Goal: Transaction & Acquisition: Purchase product/service

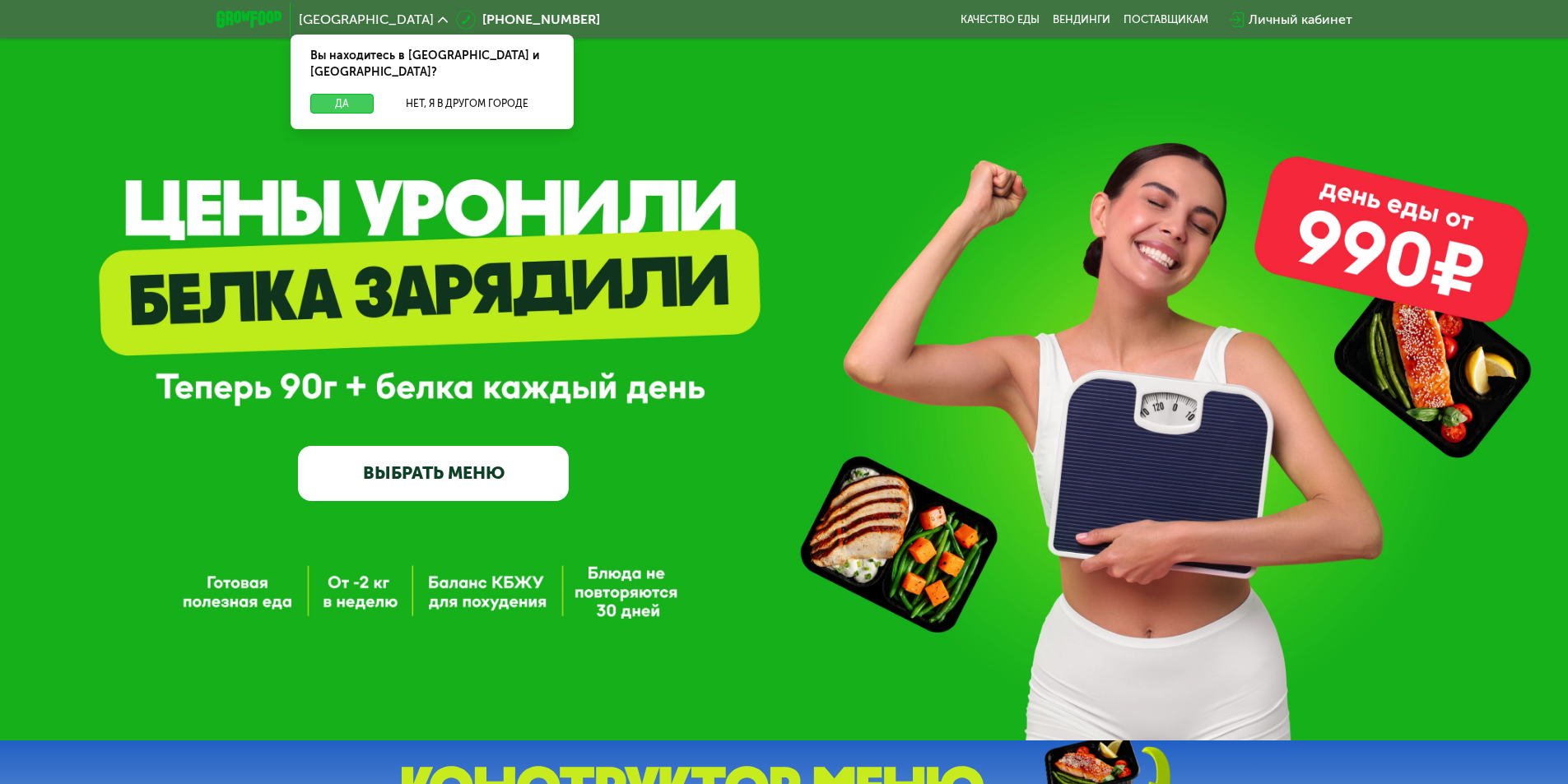
click at [367, 94] on button "Да" at bounding box center [342, 104] width 64 height 20
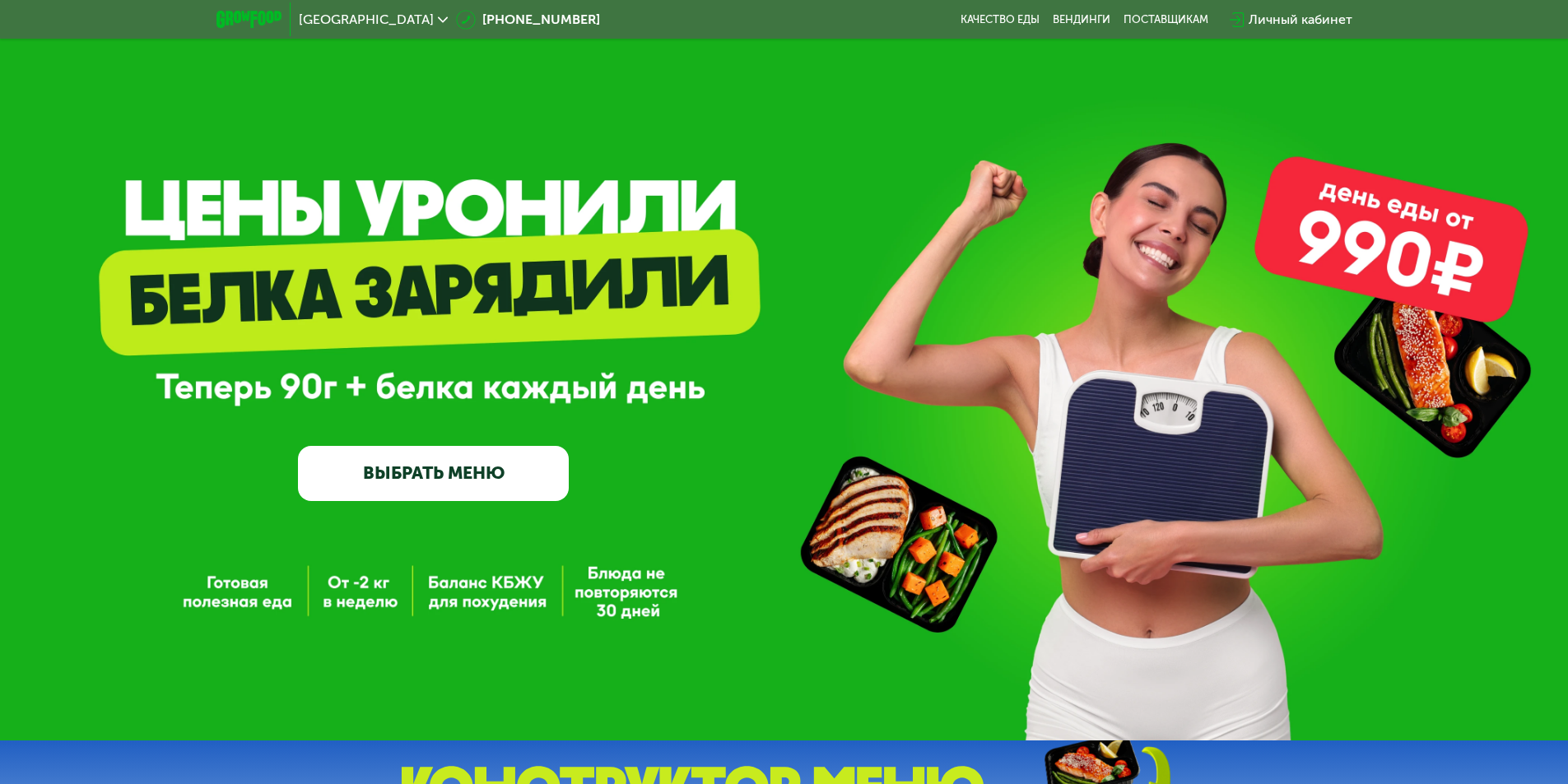
click at [476, 497] on link "ВЫБРАТЬ МЕНЮ" at bounding box center [434, 473] width 271 height 55
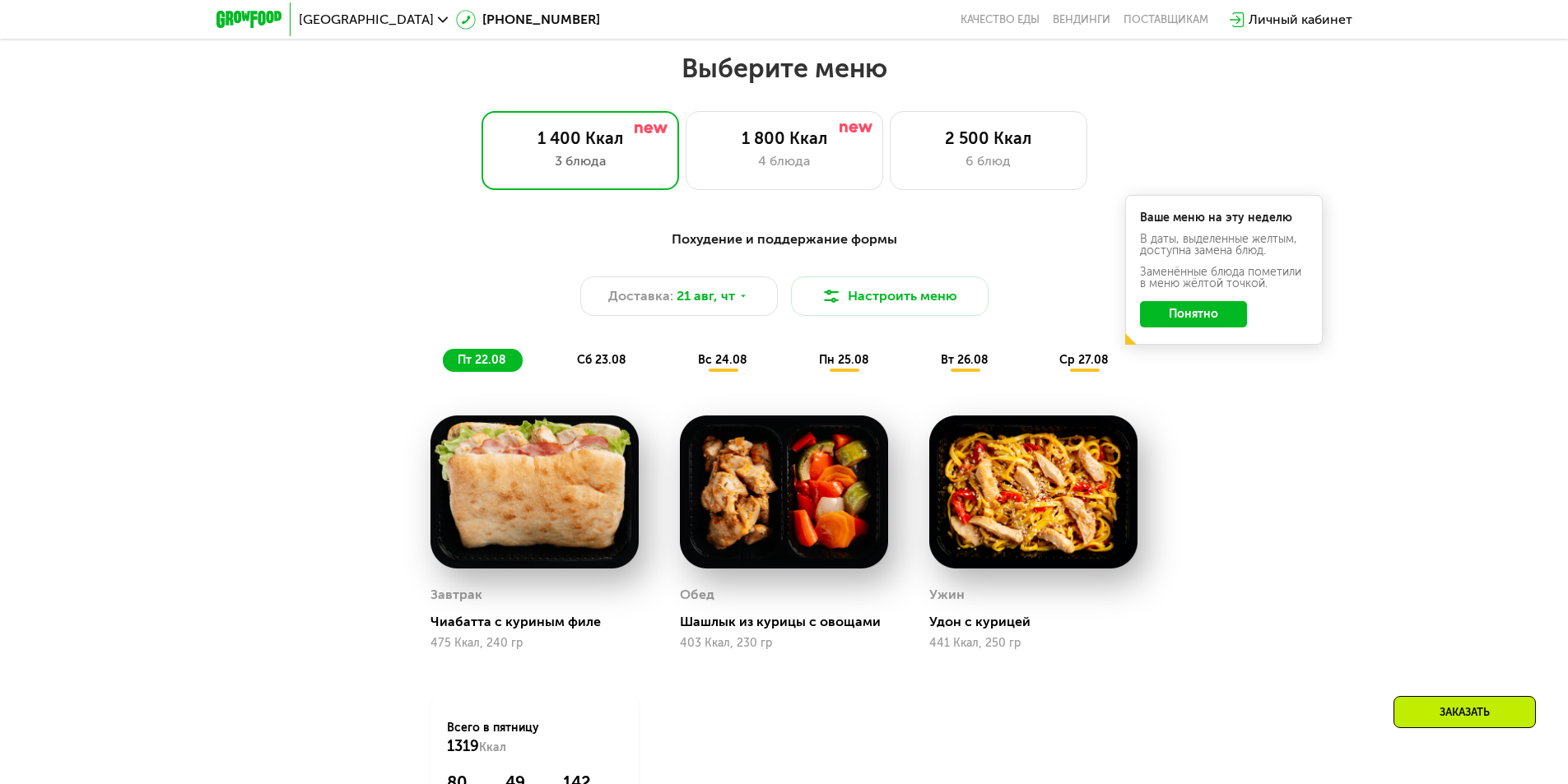
scroll to position [724, 0]
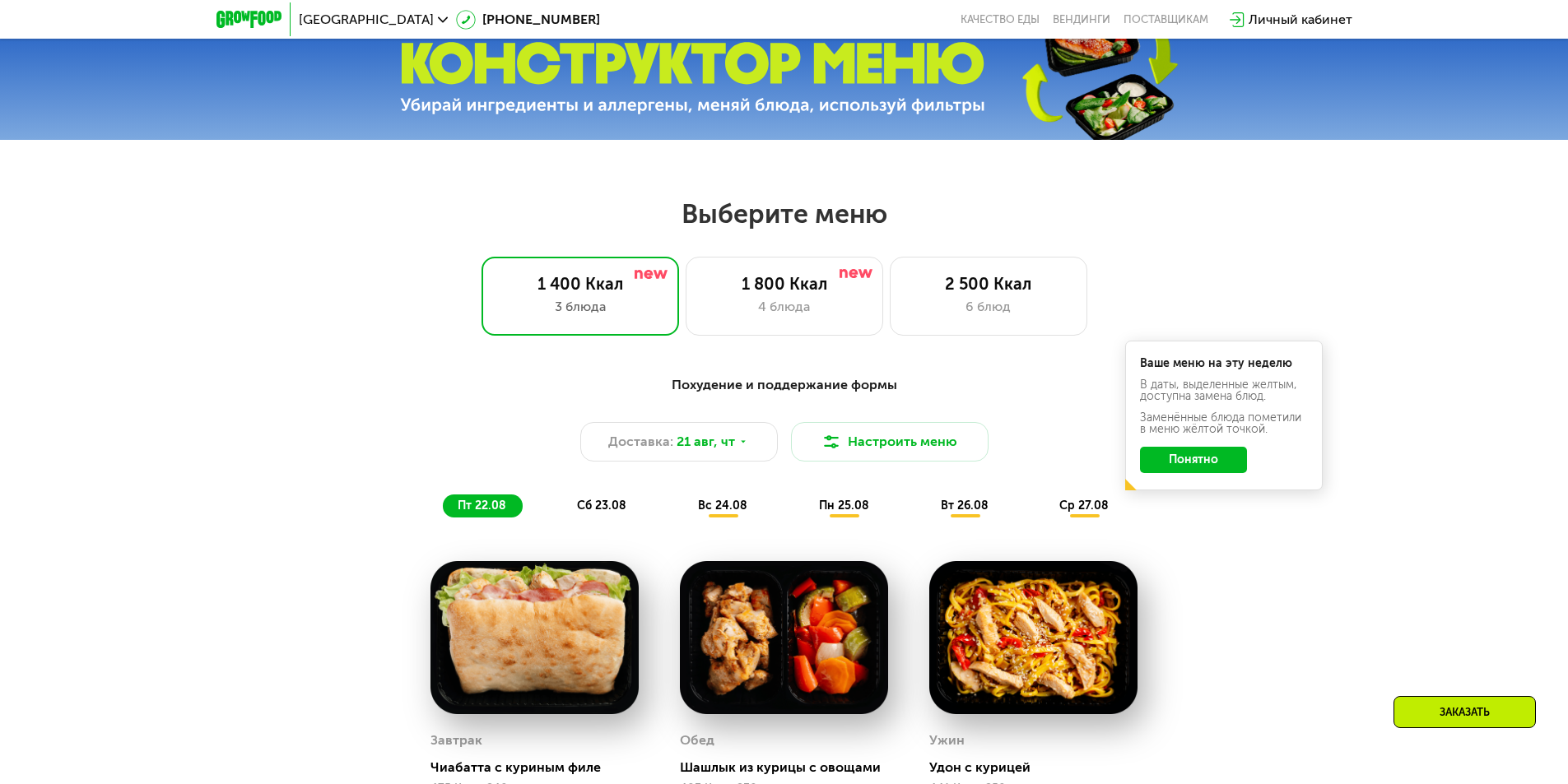
click at [1208, 462] on button "Понятно" at bounding box center [1193, 459] width 107 height 26
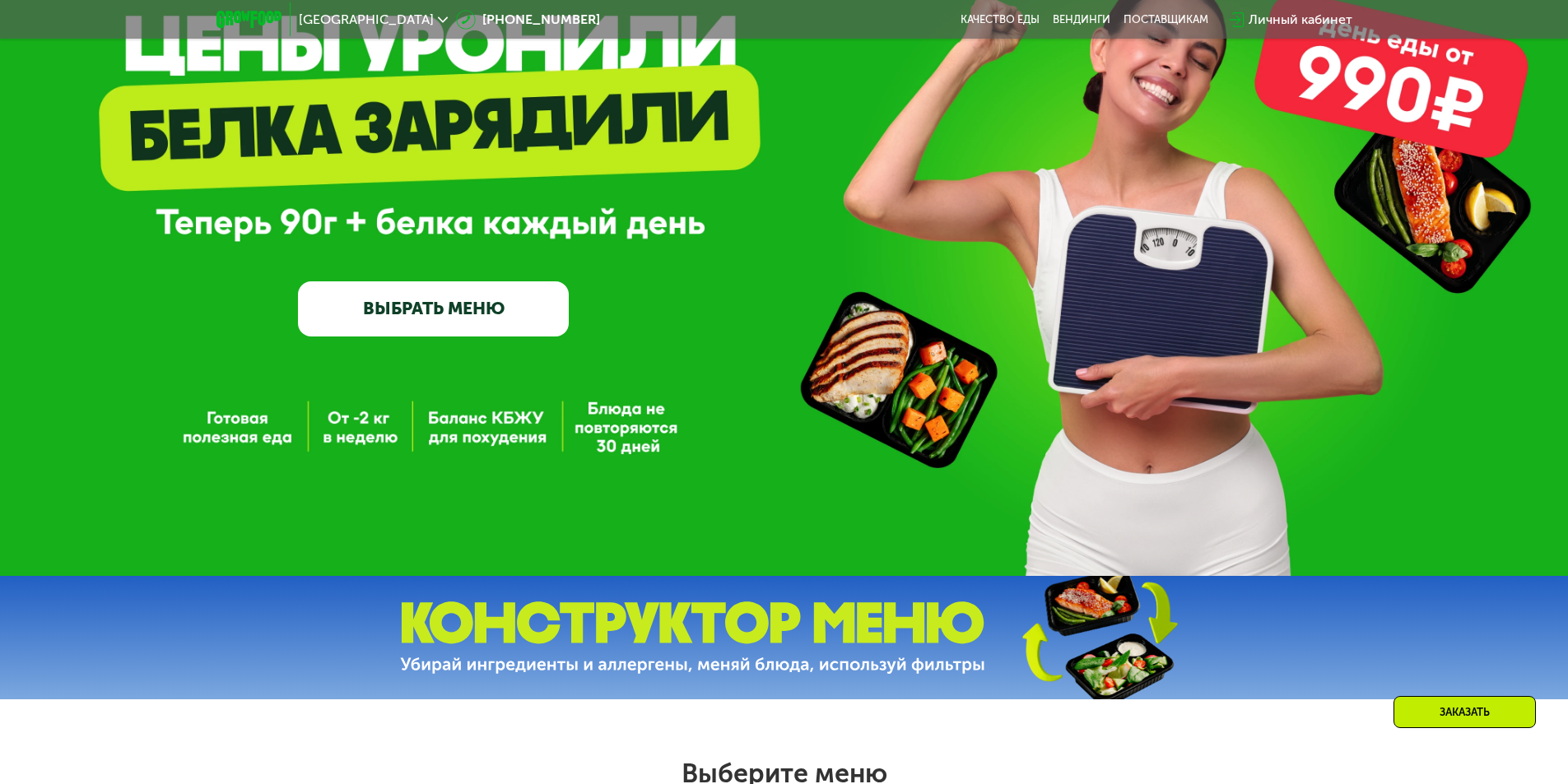
scroll to position [411, 0]
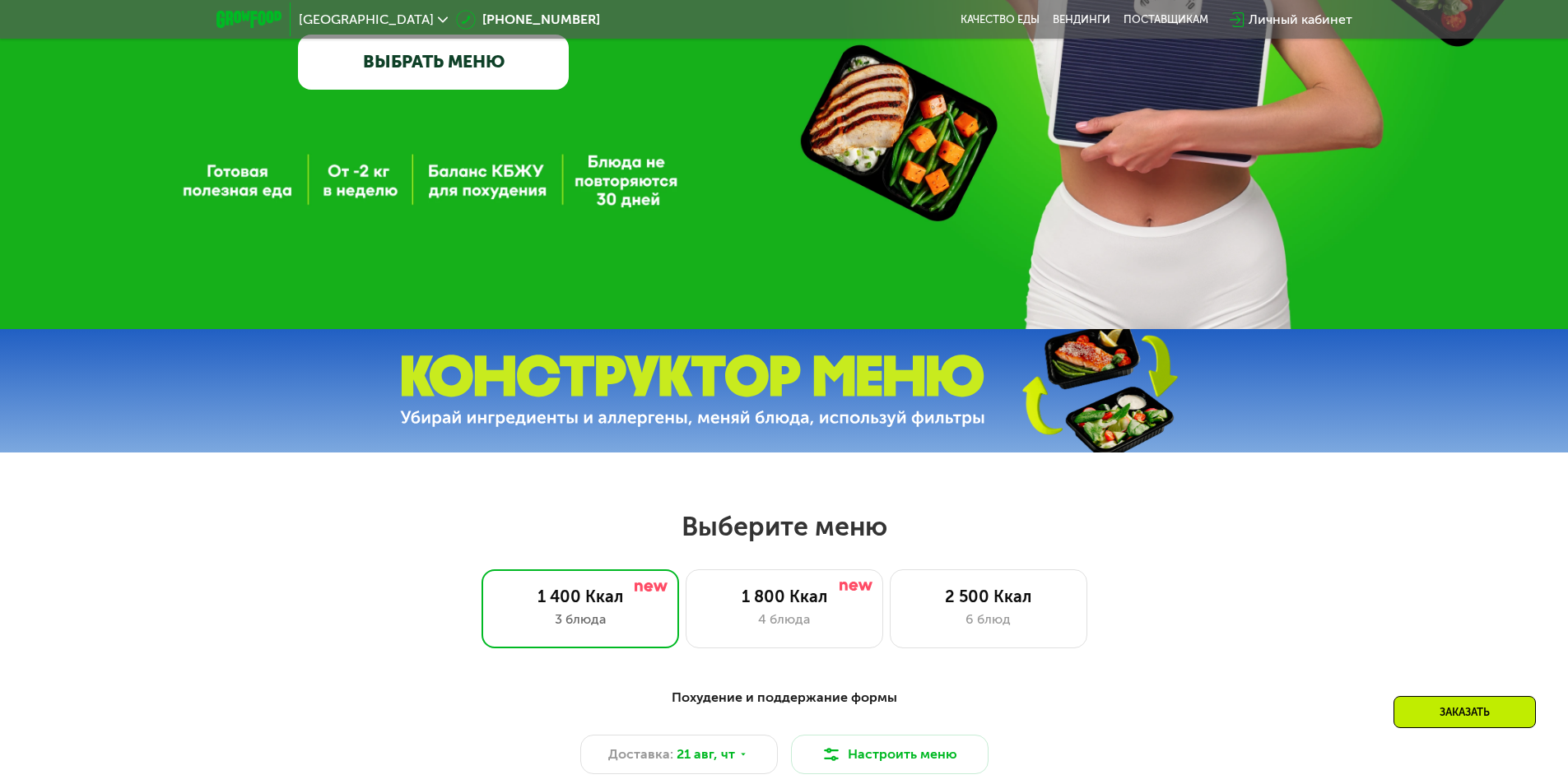
click at [385, 58] on link "ВЫБРАТЬ МЕНЮ" at bounding box center [434, 62] width 271 height 55
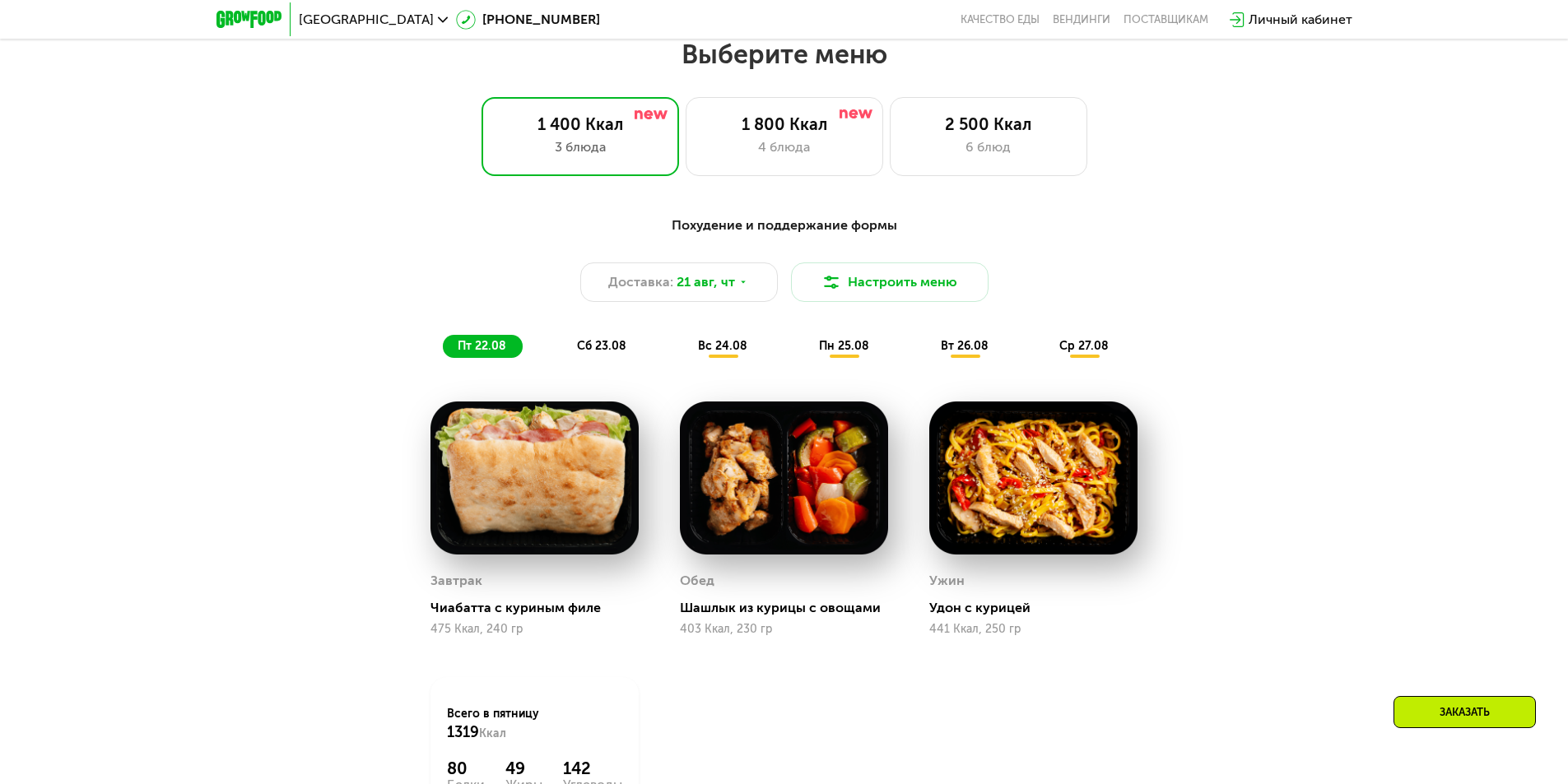
scroll to position [889, 0]
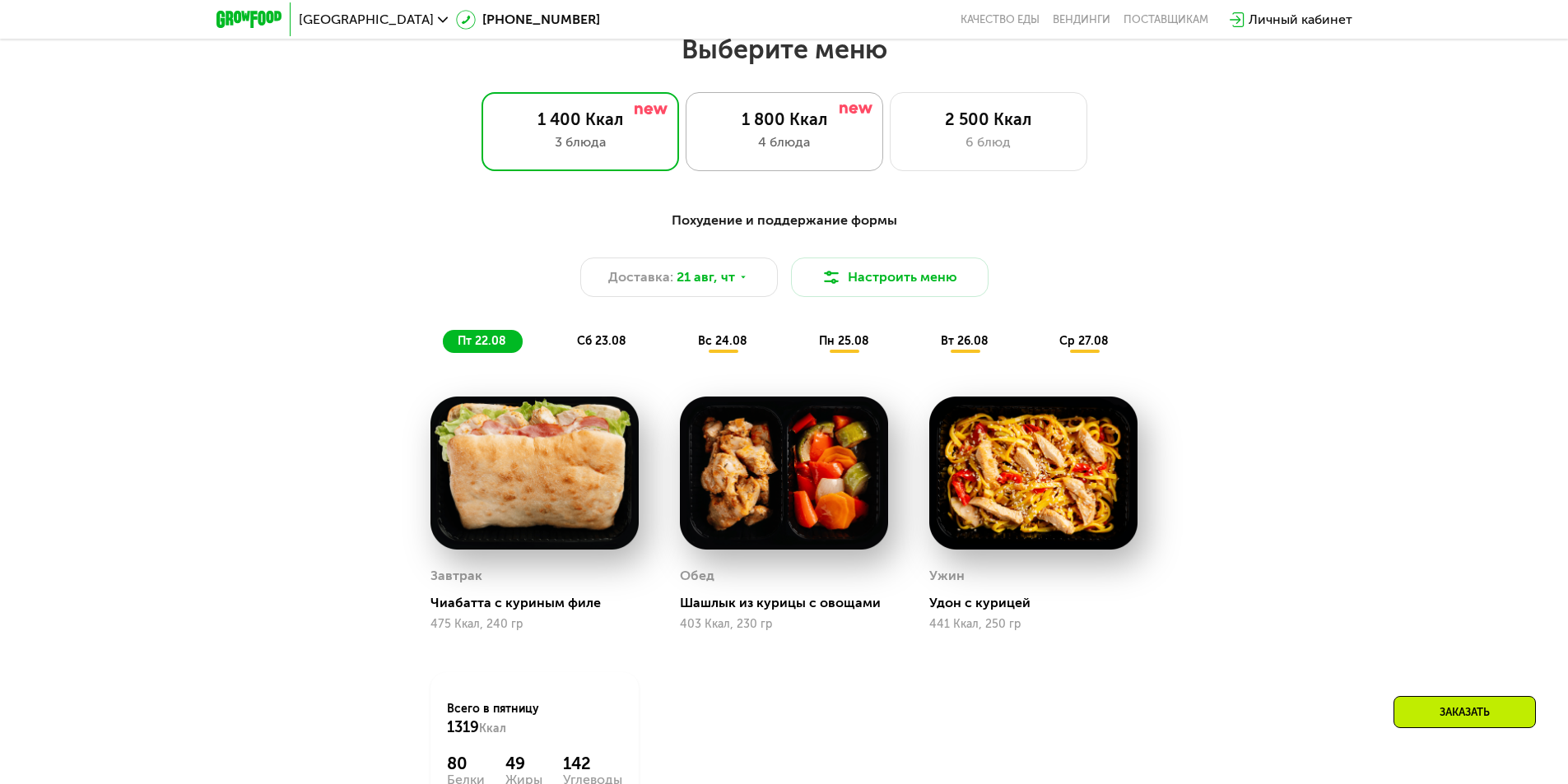
click at [890, 136] on div "1 800 Ккал 4 блюда" at bounding box center [988, 131] width 197 height 79
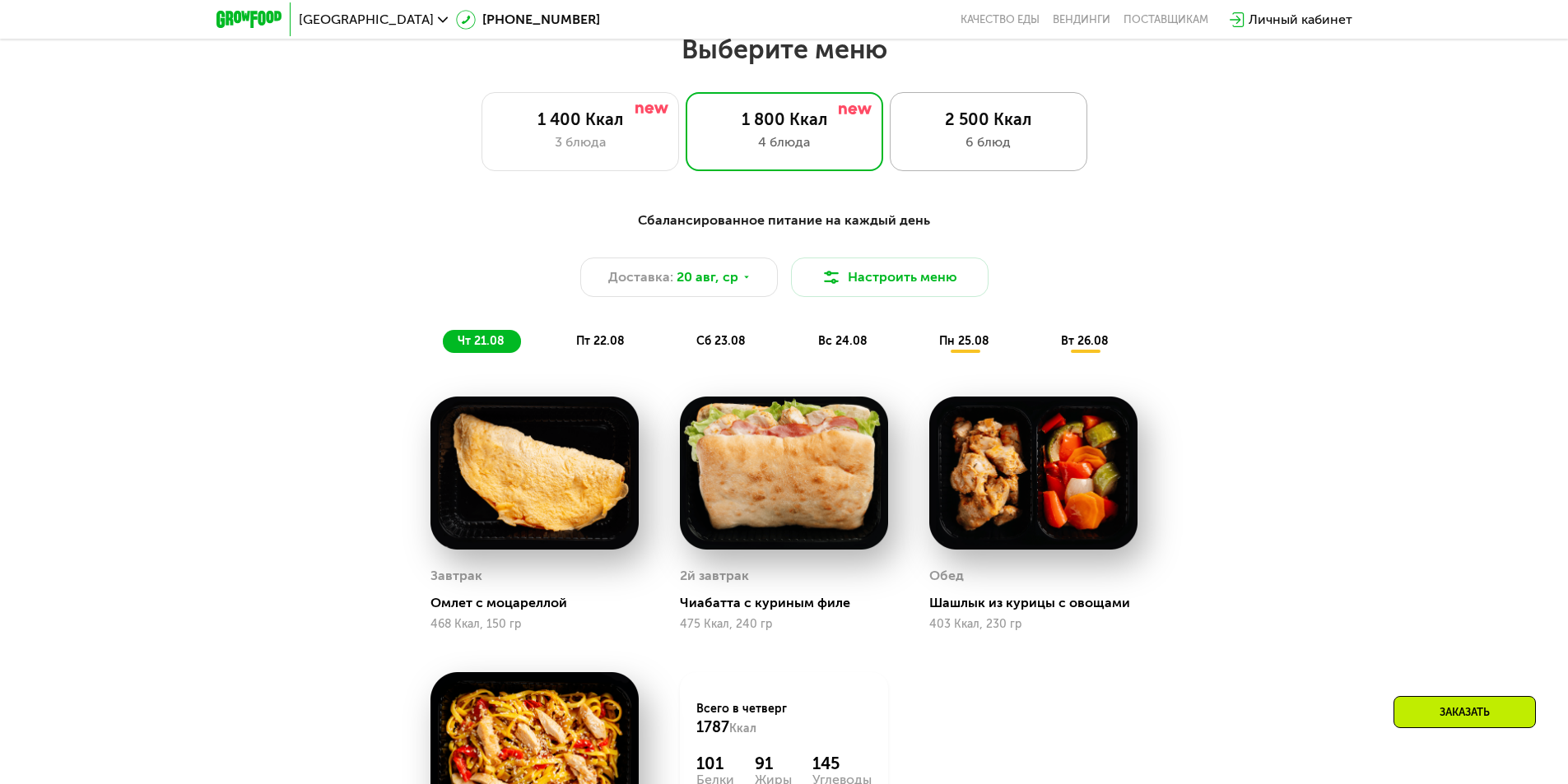
click at [991, 151] on div "6 блюд" at bounding box center [988, 143] width 163 height 20
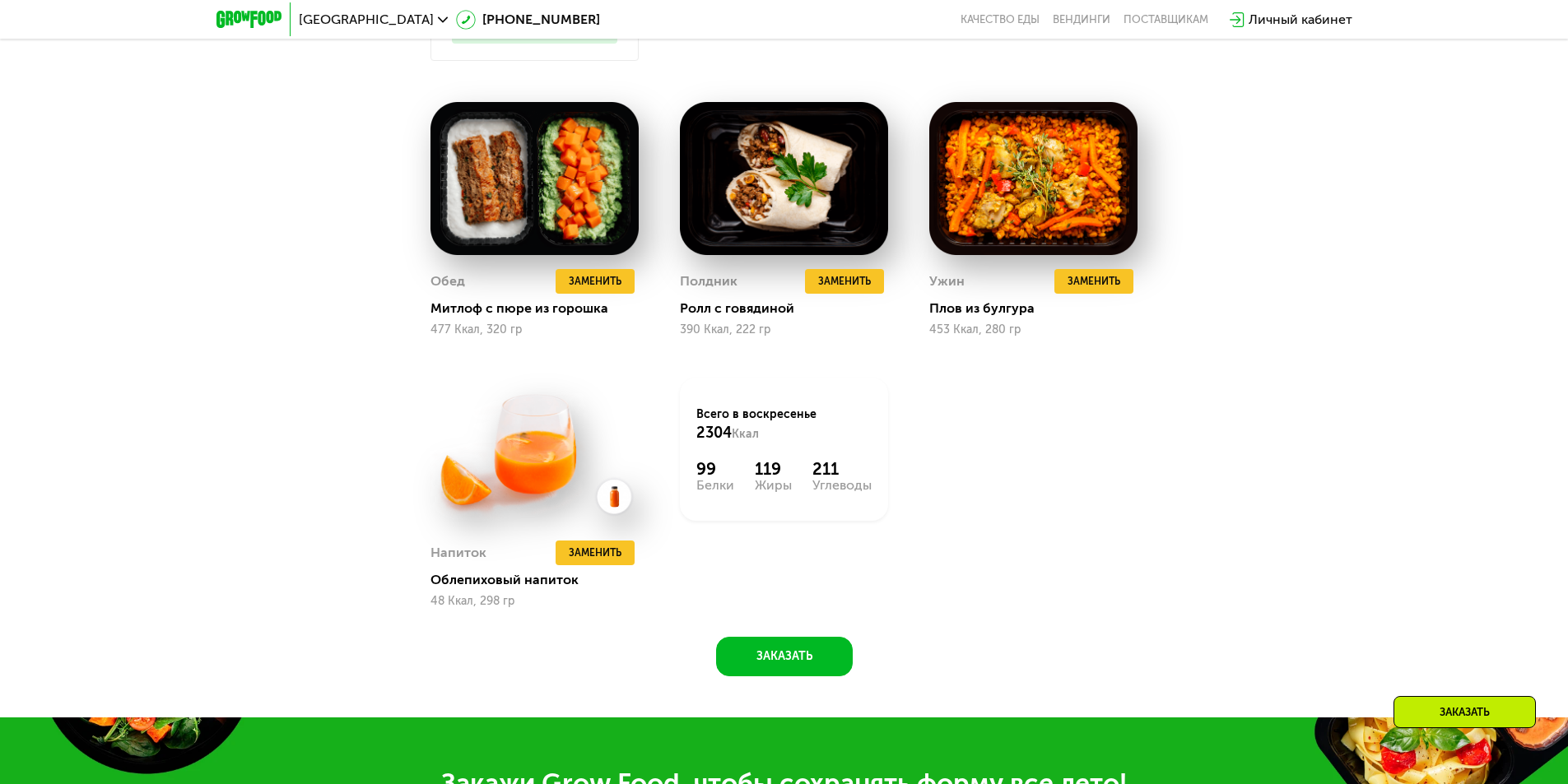
scroll to position [1547, 0]
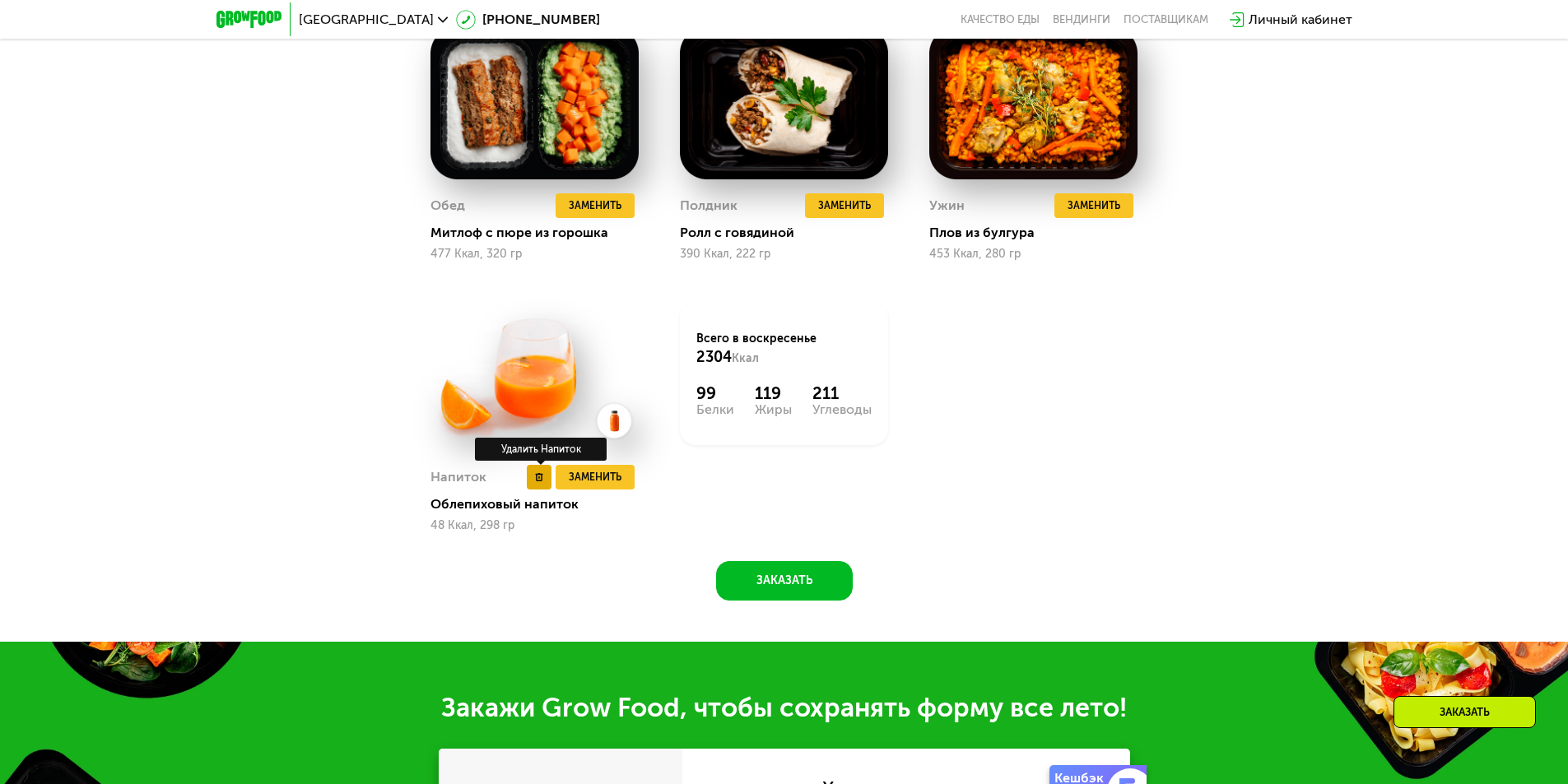
click at [546, 487] on button at bounding box center [538, 477] width 25 height 25
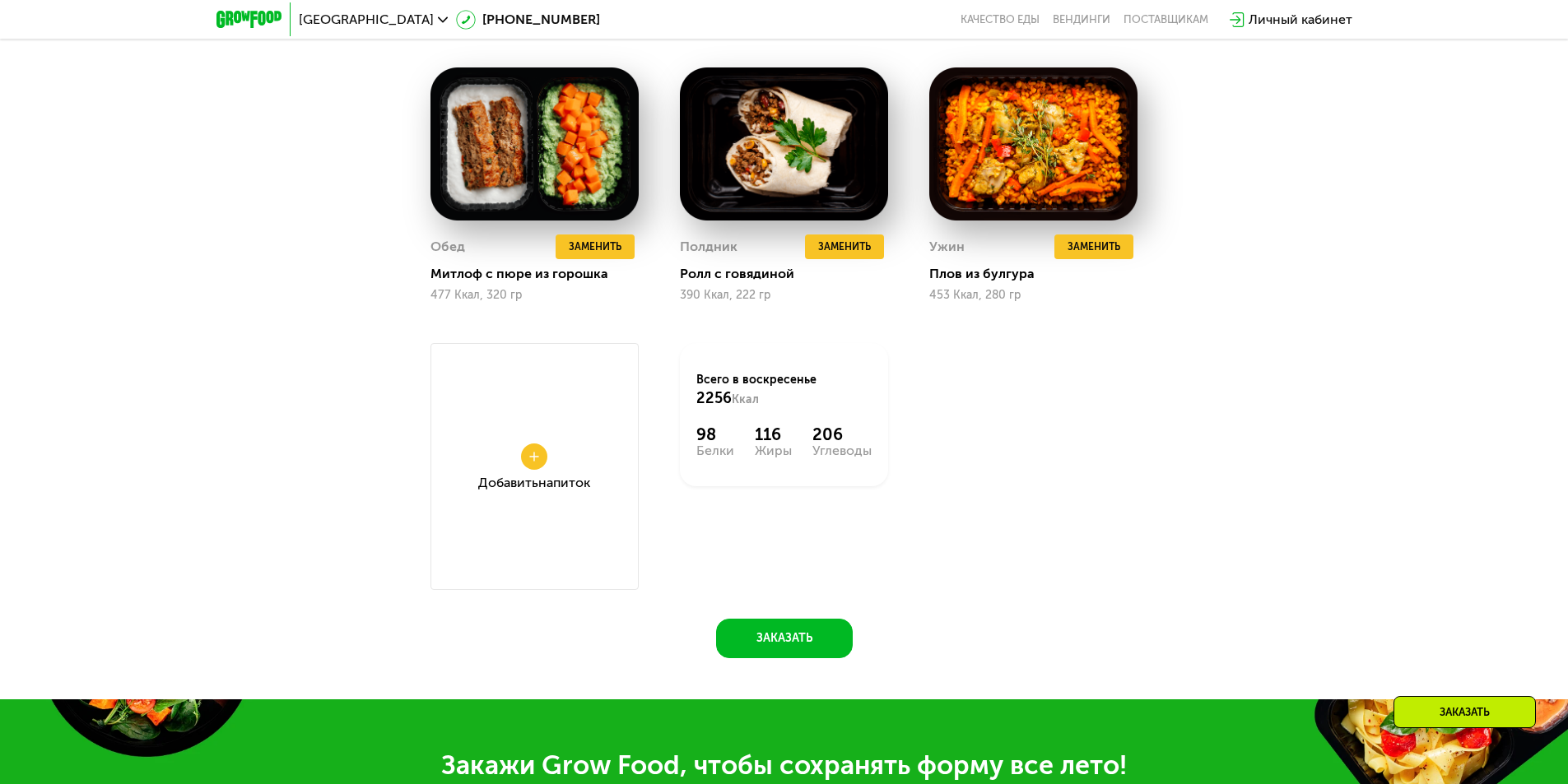
scroll to position [1588, 0]
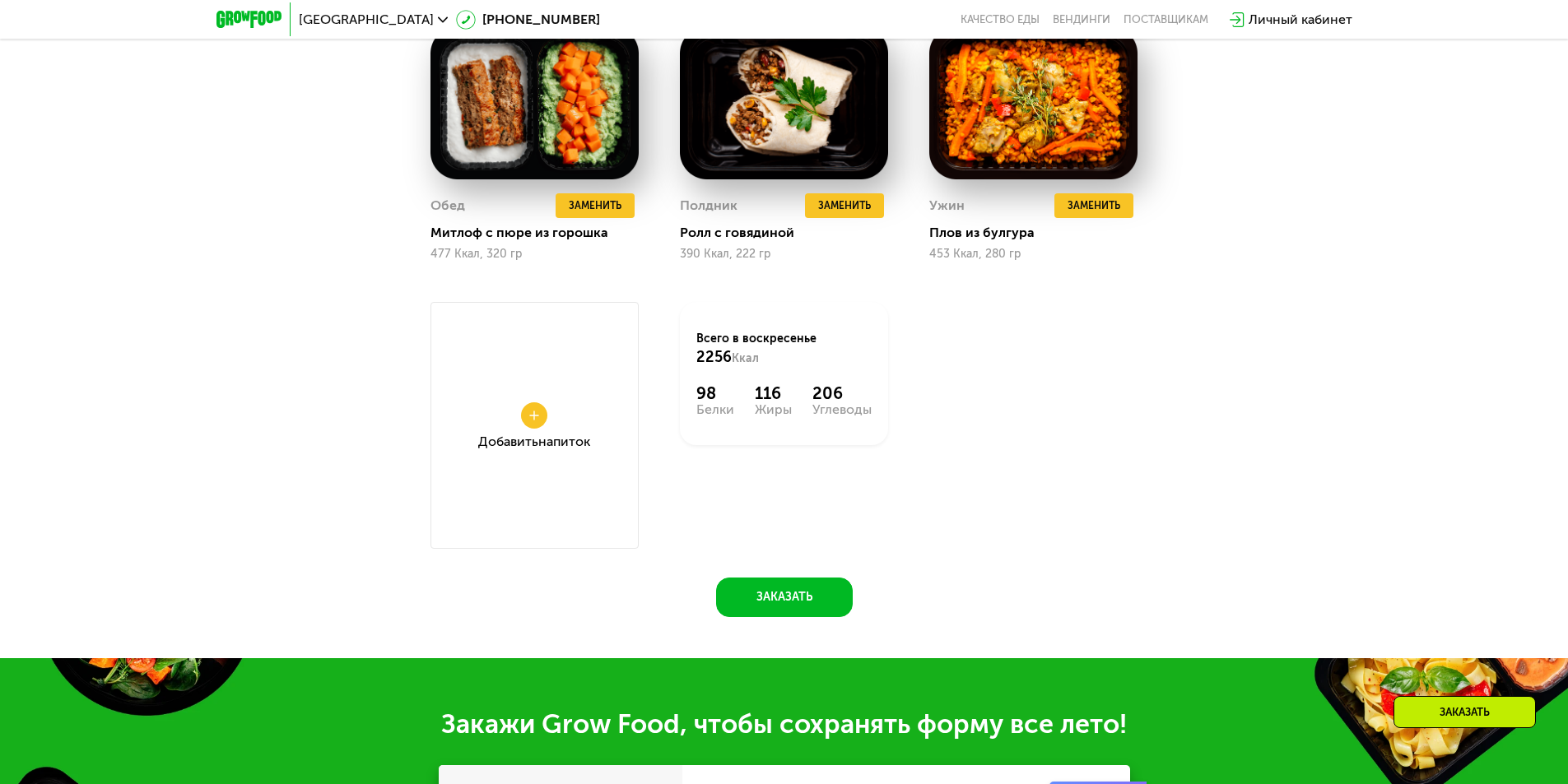
click at [514, 423] on div "Добавить Напиток" at bounding box center [534, 425] width 208 height 246
click at [541, 428] on button at bounding box center [534, 415] width 26 height 26
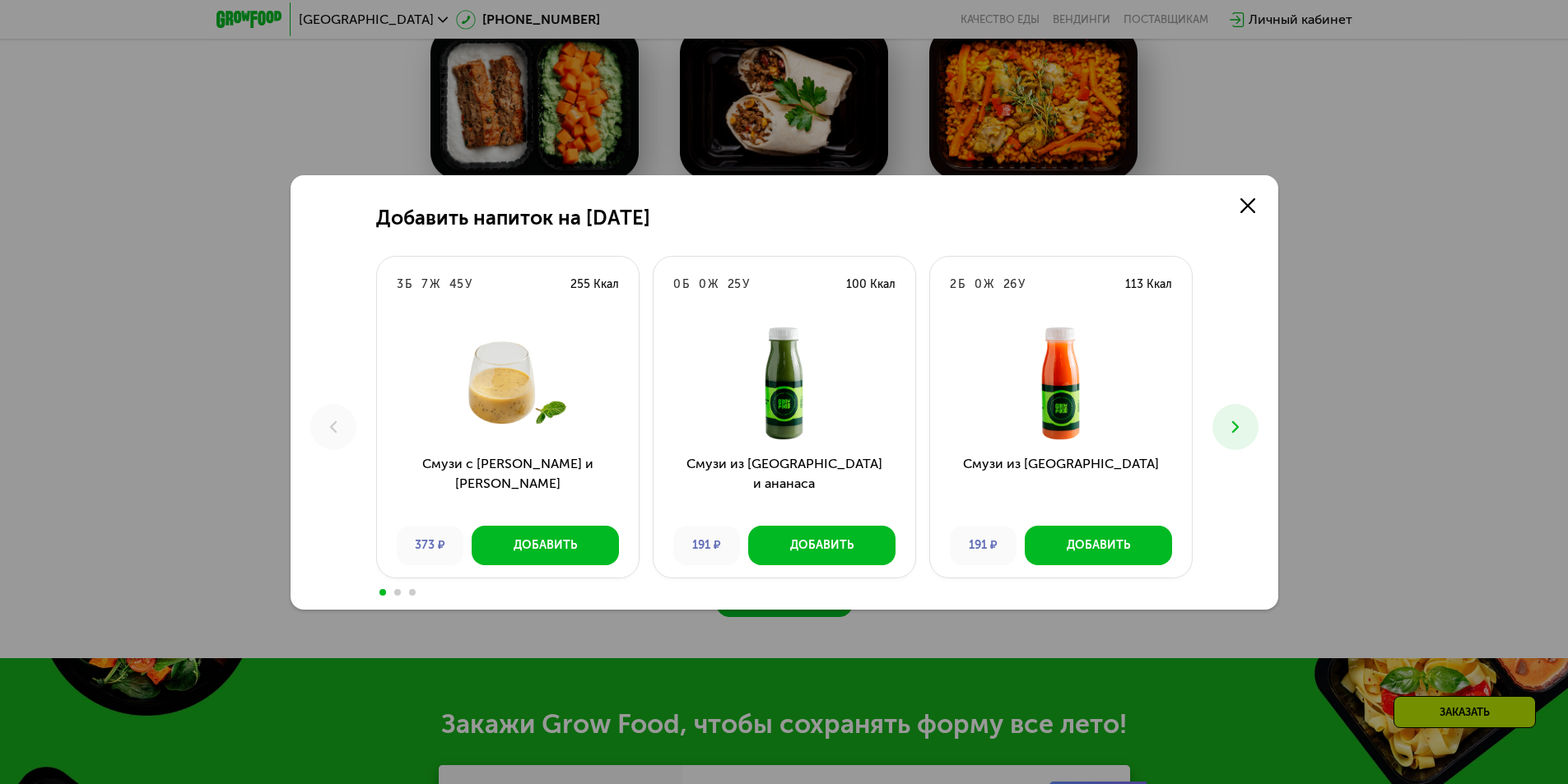
click at [1251, 426] on button at bounding box center [1235, 427] width 46 height 46
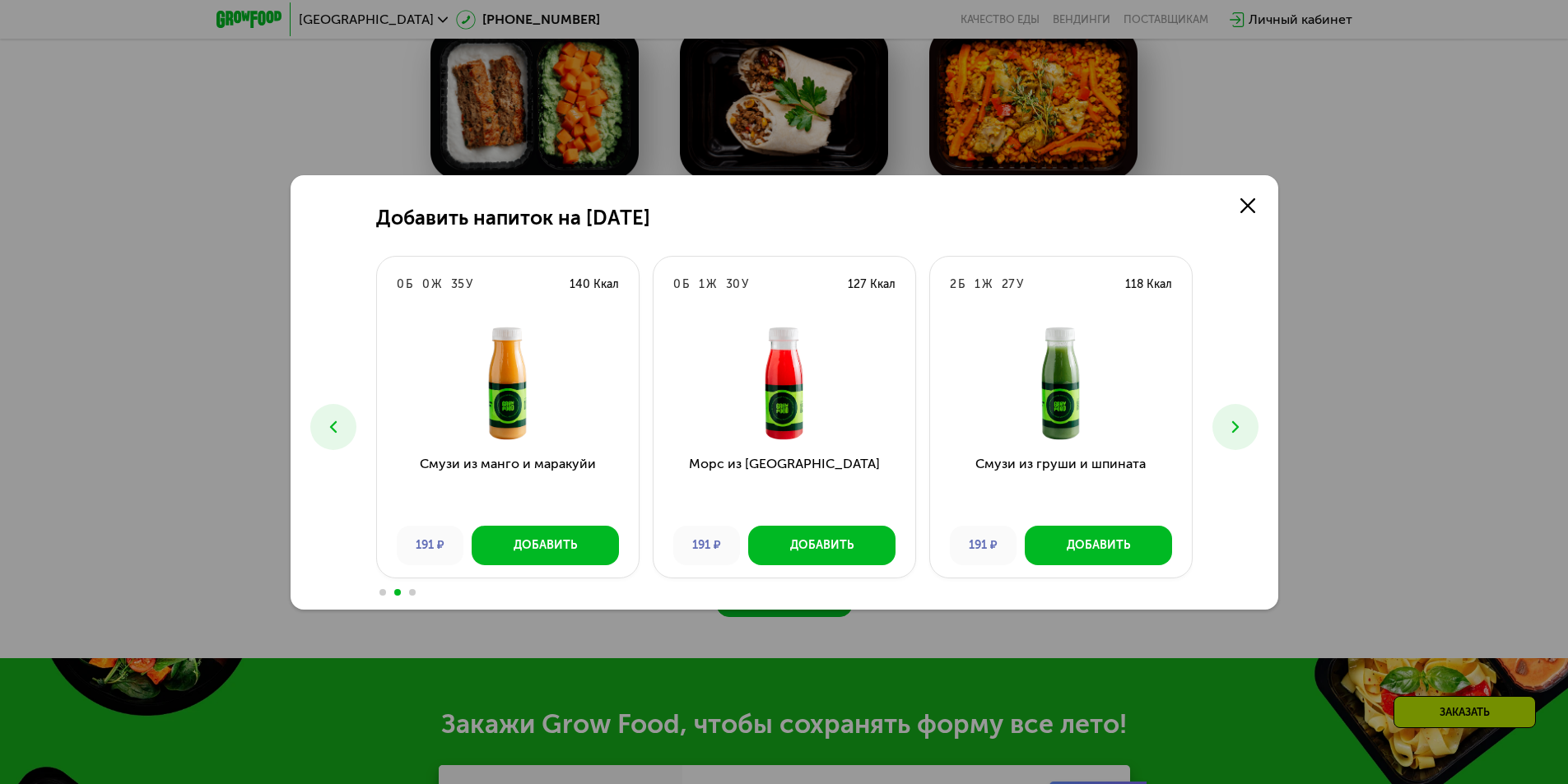
click at [1251, 426] on button at bounding box center [1235, 427] width 46 height 46
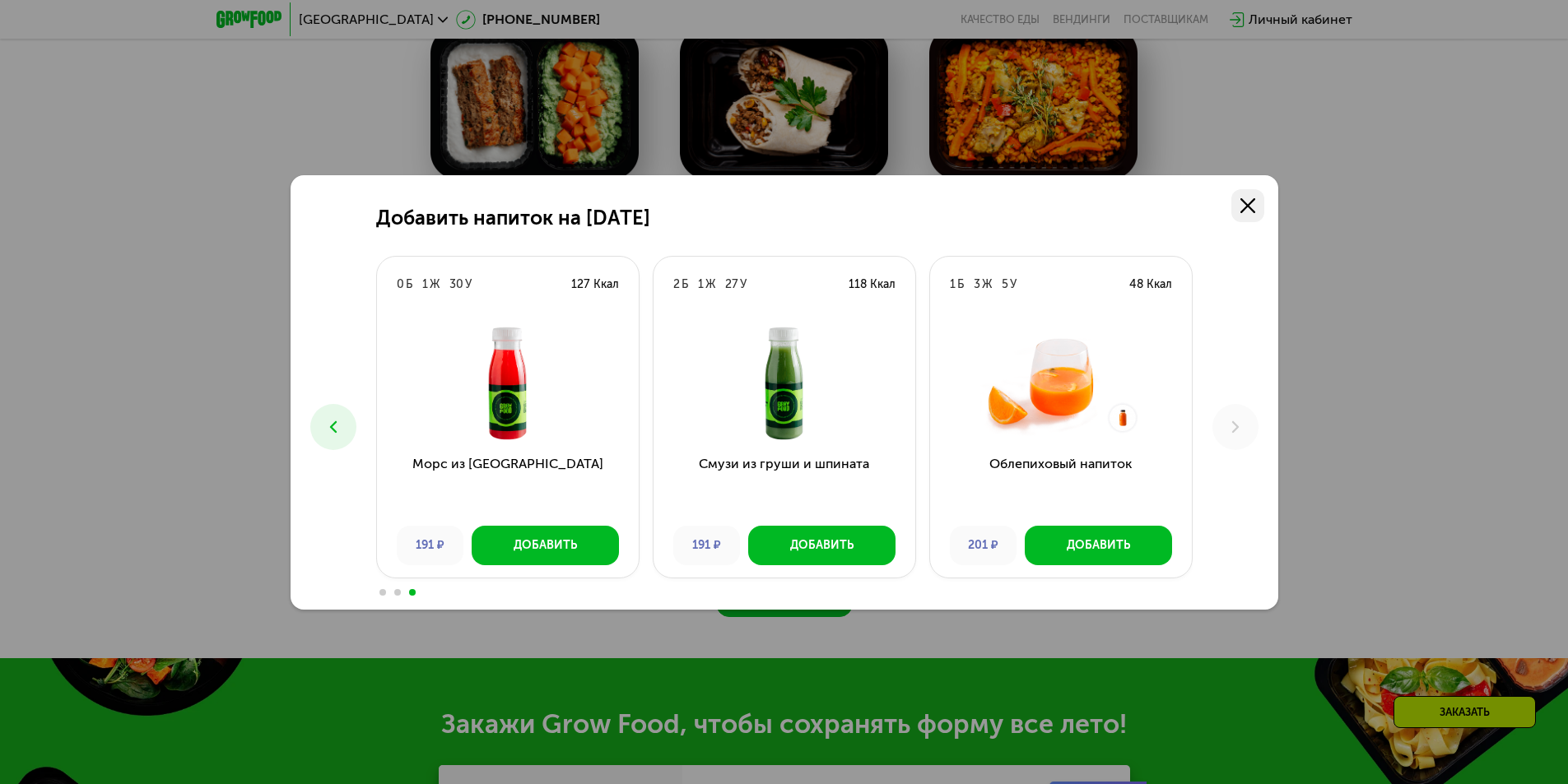
click at [1253, 212] on use at bounding box center [1248, 206] width 15 height 15
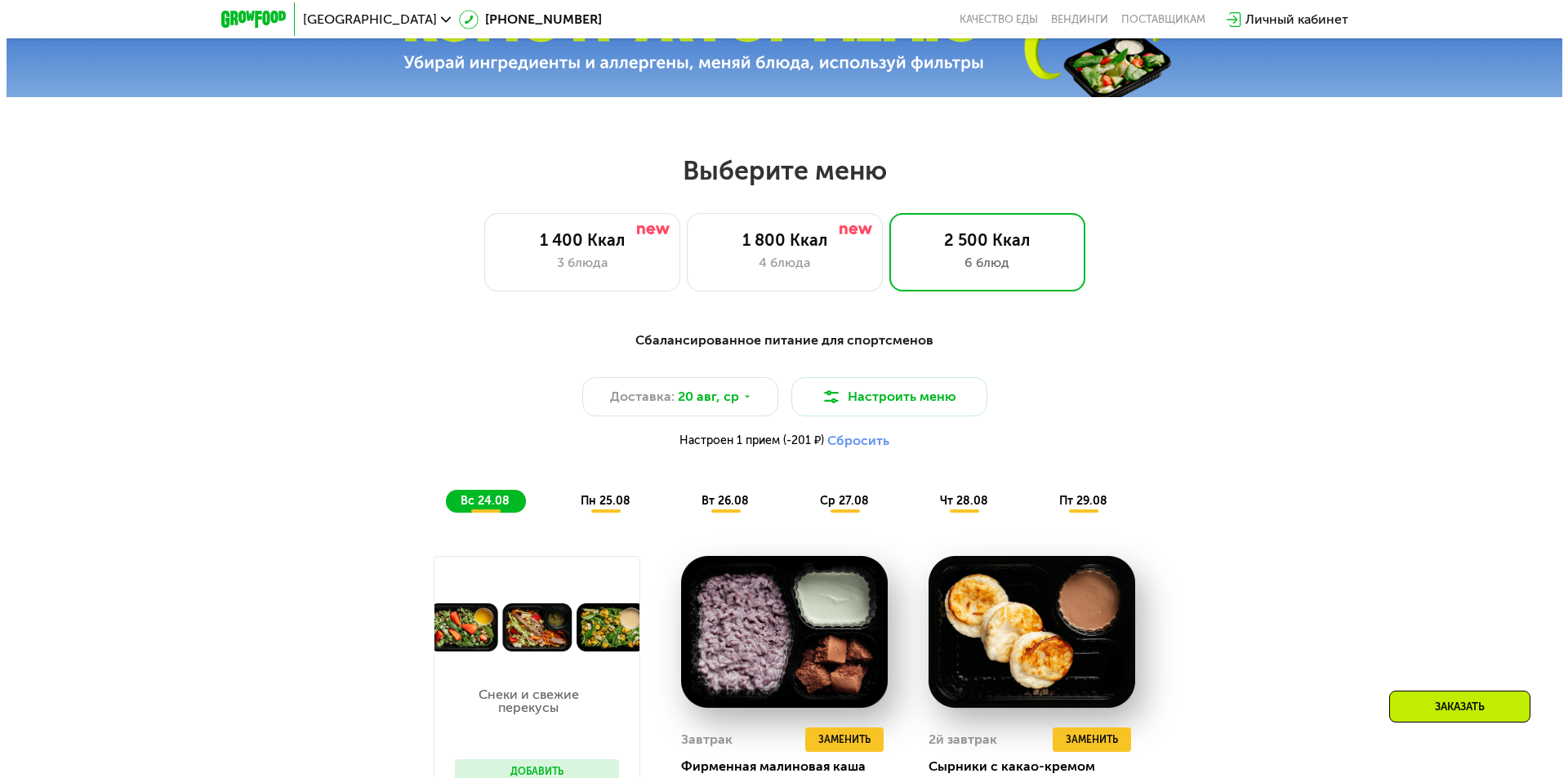
scroll to position [759, 0]
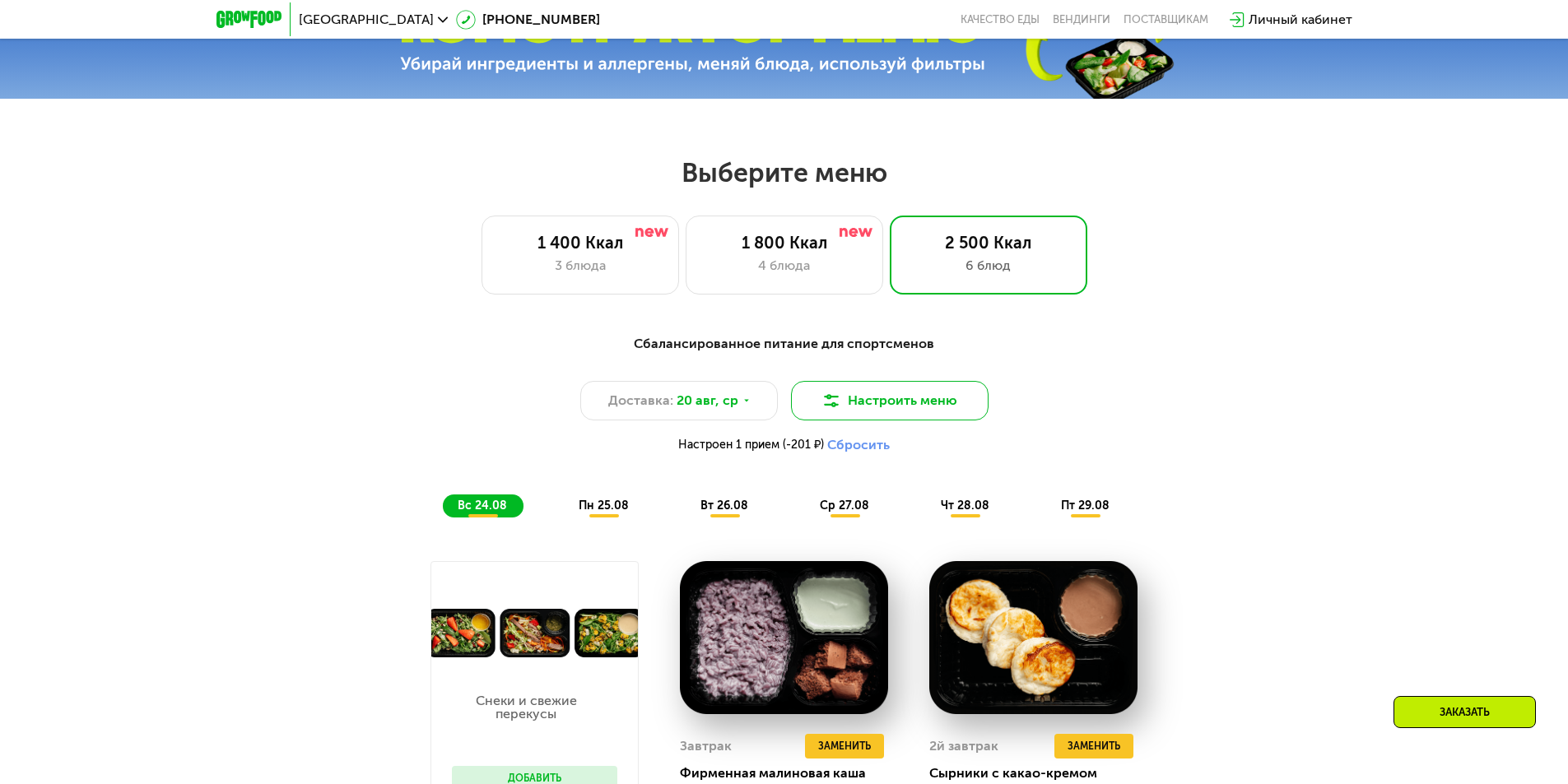
click at [900, 406] on button "Настроить меню" at bounding box center [890, 400] width 197 height 39
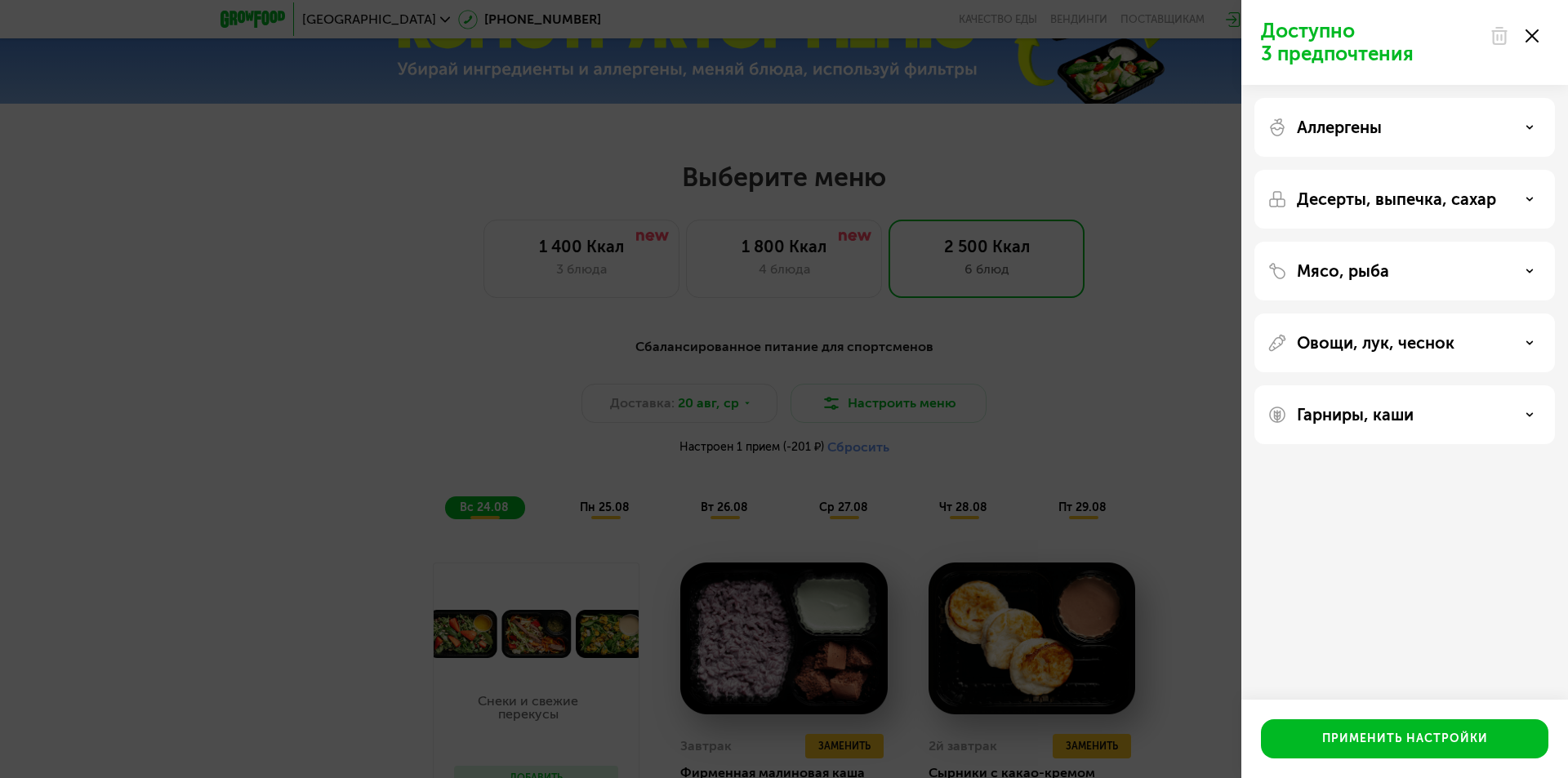
click at [1377, 170] on div "Аллергены" at bounding box center [1405, 199] width 301 height 59
click at [1378, 129] on p "Аллергены" at bounding box center [1340, 127] width 85 height 20
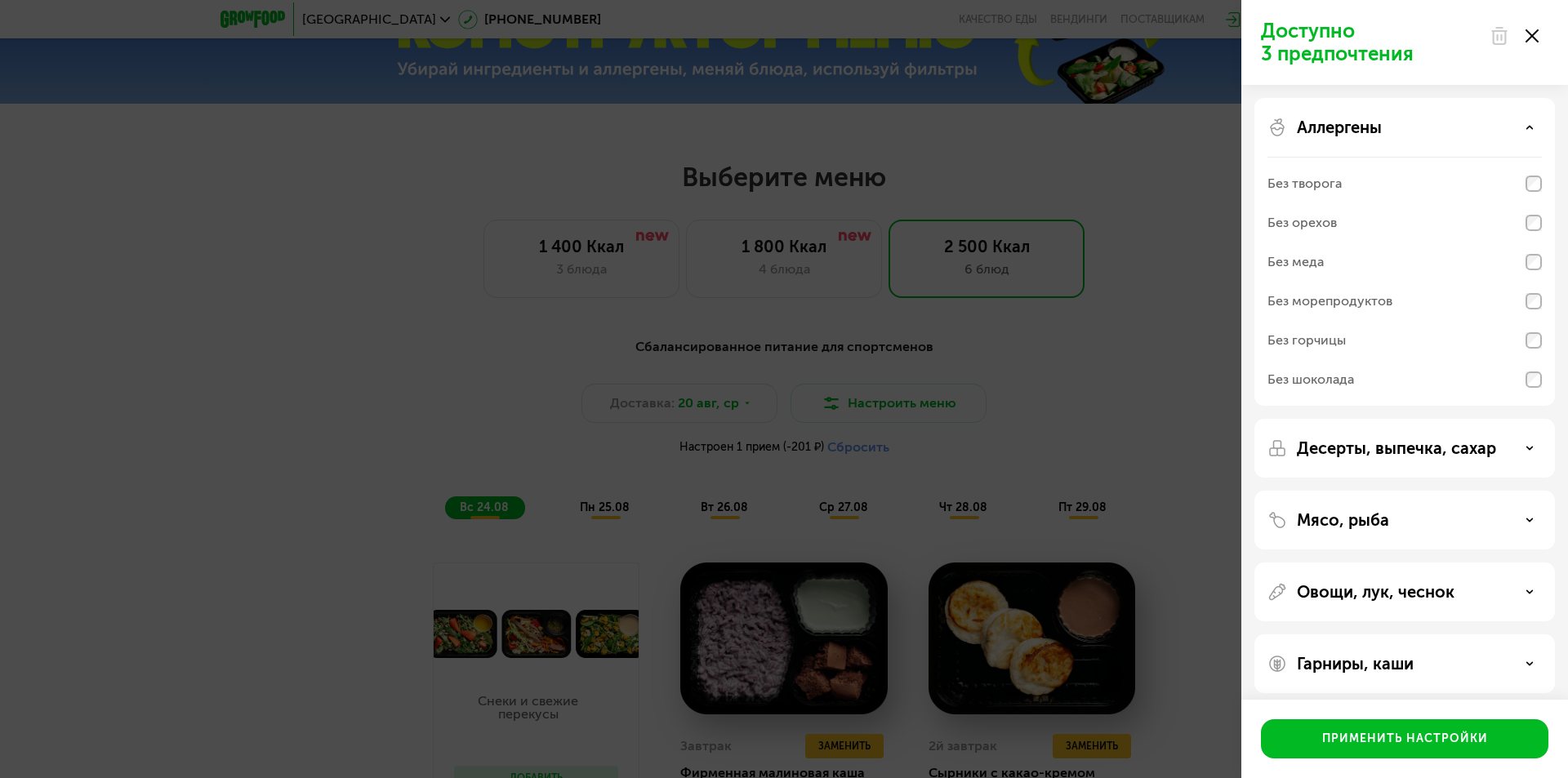
click at [1480, 449] on p "Десерты, выпечка, сахар" at bounding box center [1396, 449] width 199 height 20
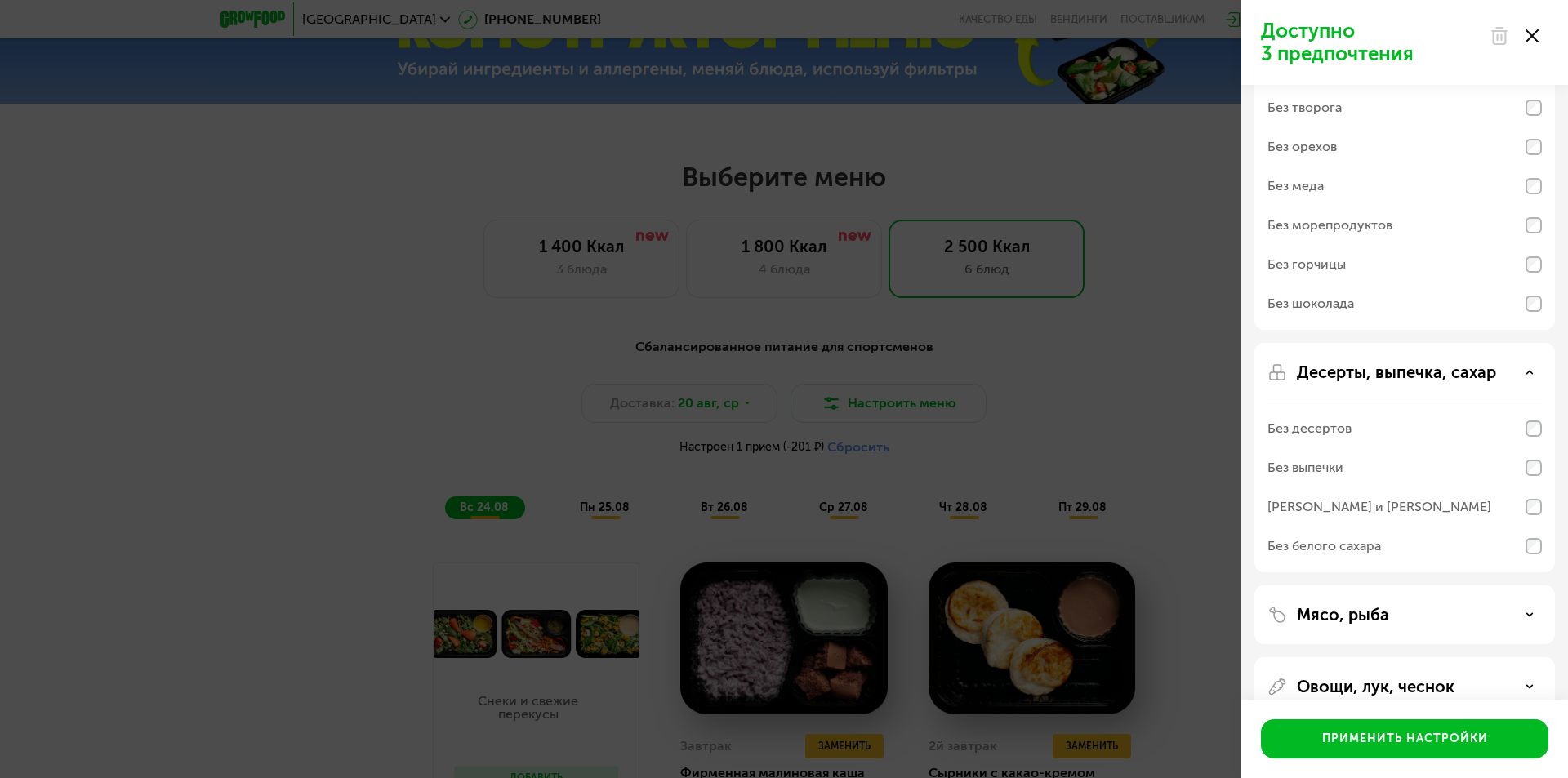
scroll to position [181, 0]
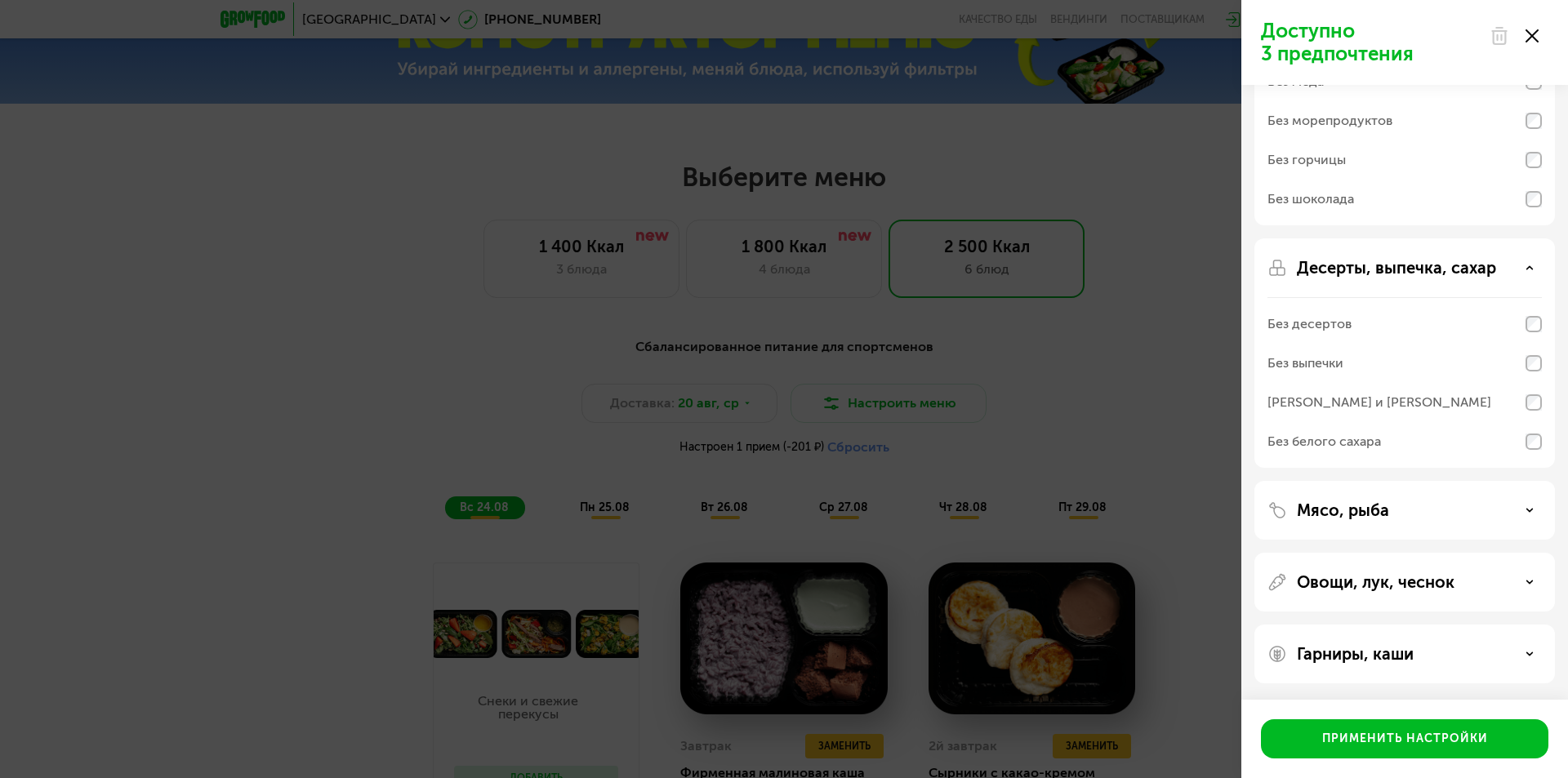
click at [1377, 553] on div "Мясо, рыба" at bounding box center [1405, 582] width 301 height 59
click at [1351, 502] on p "Мясо, рыба" at bounding box center [1343, 511] width 92 height 20
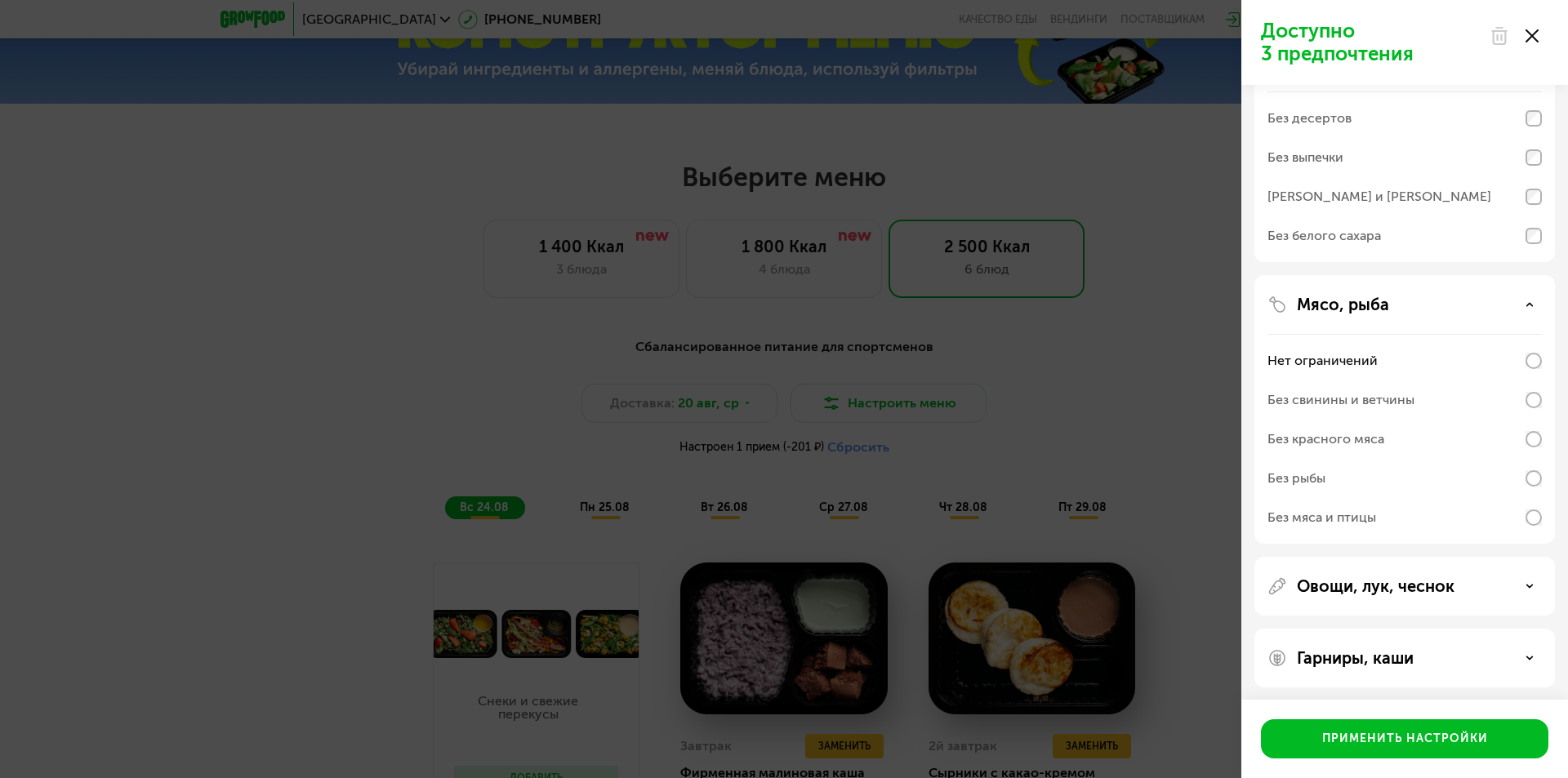
scroll to position [390, 0]
click at [1359, 588] on p "Овощи, лук, чеснок" at bounding box center [1376, 582] width 158 height 20
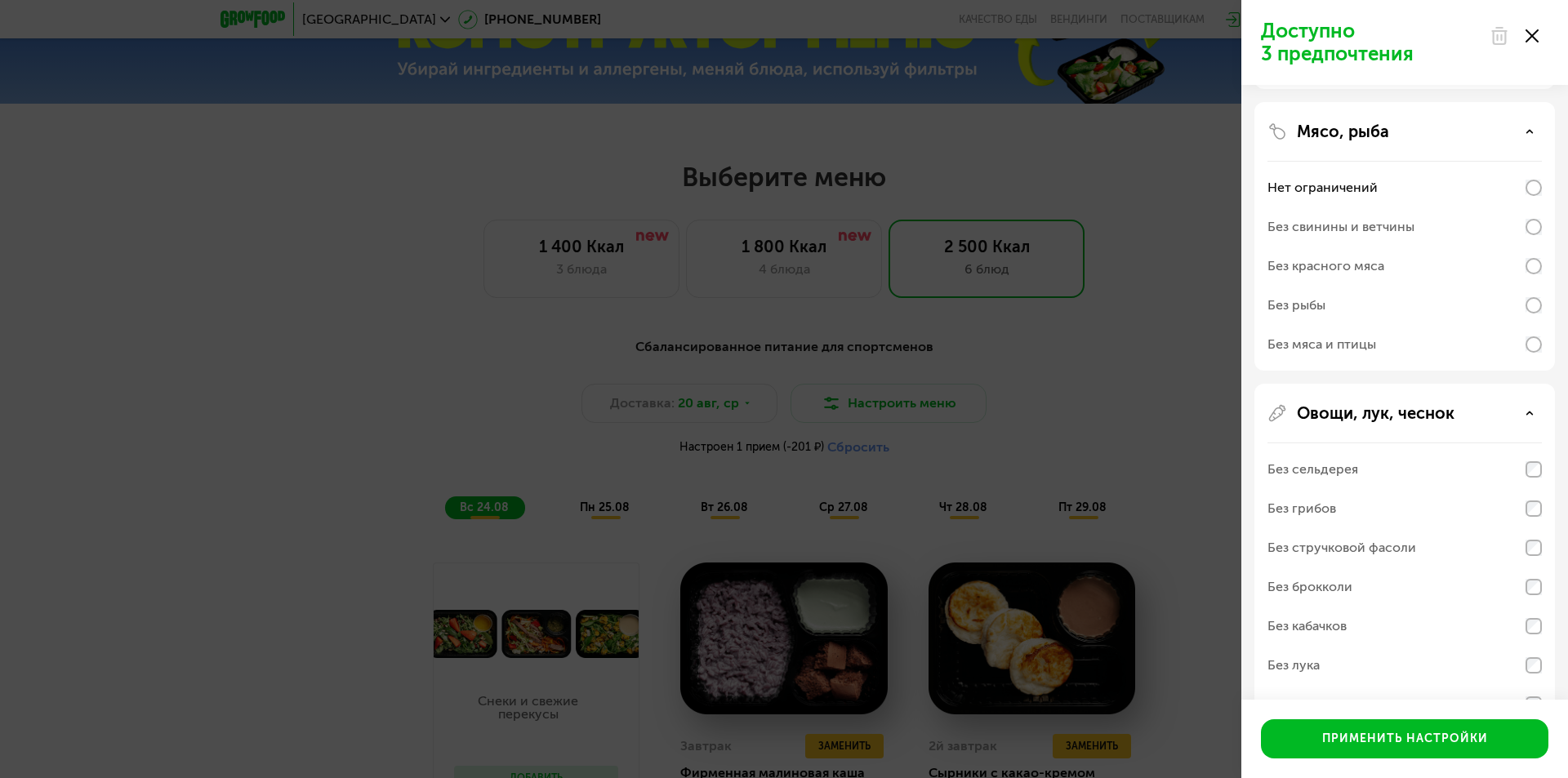
scroll to position [679, 0]
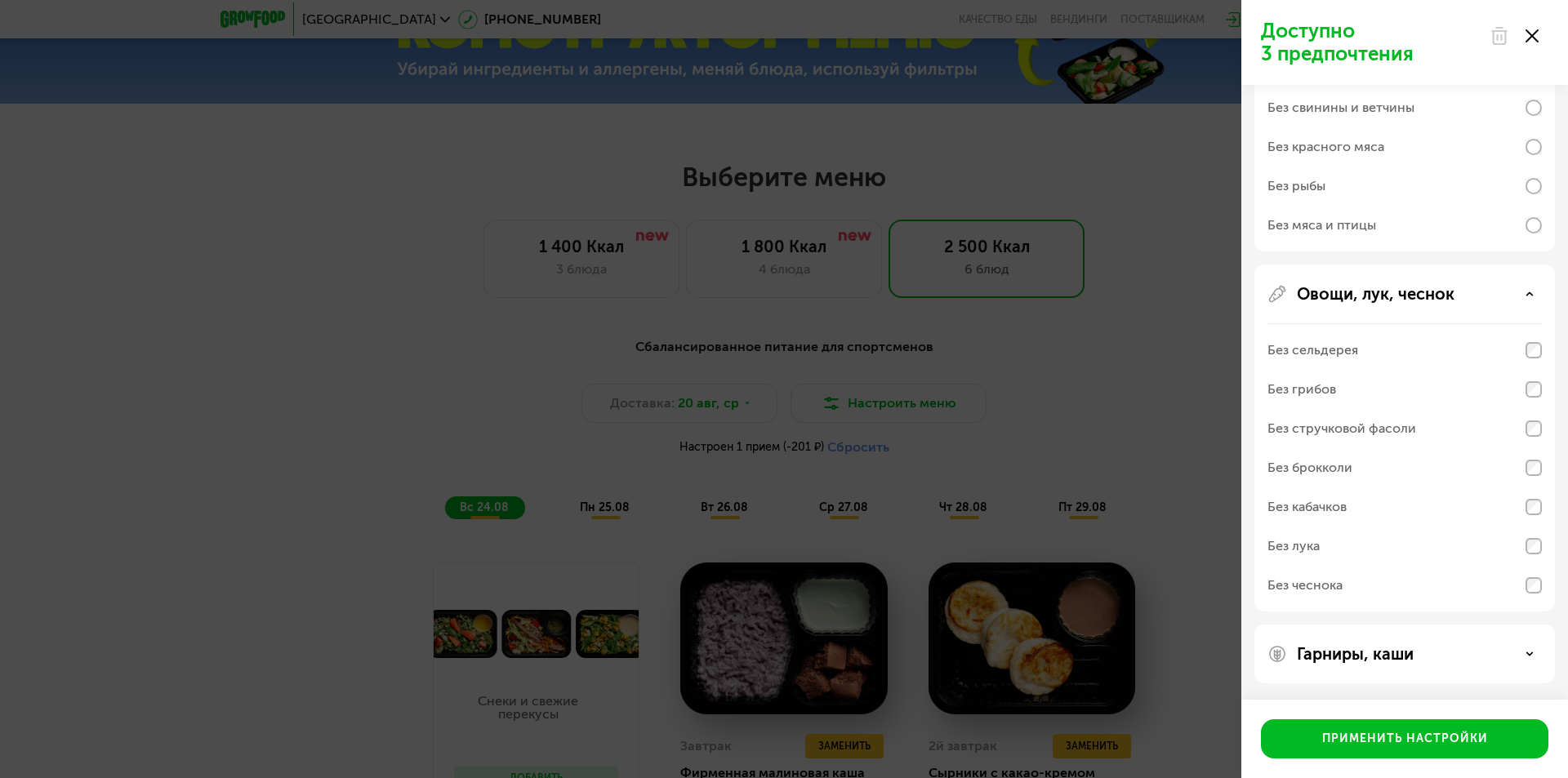
click at [1370, 657] on p "Гарниры, каши" at bounding box center [1355, 654] width 116 height 20
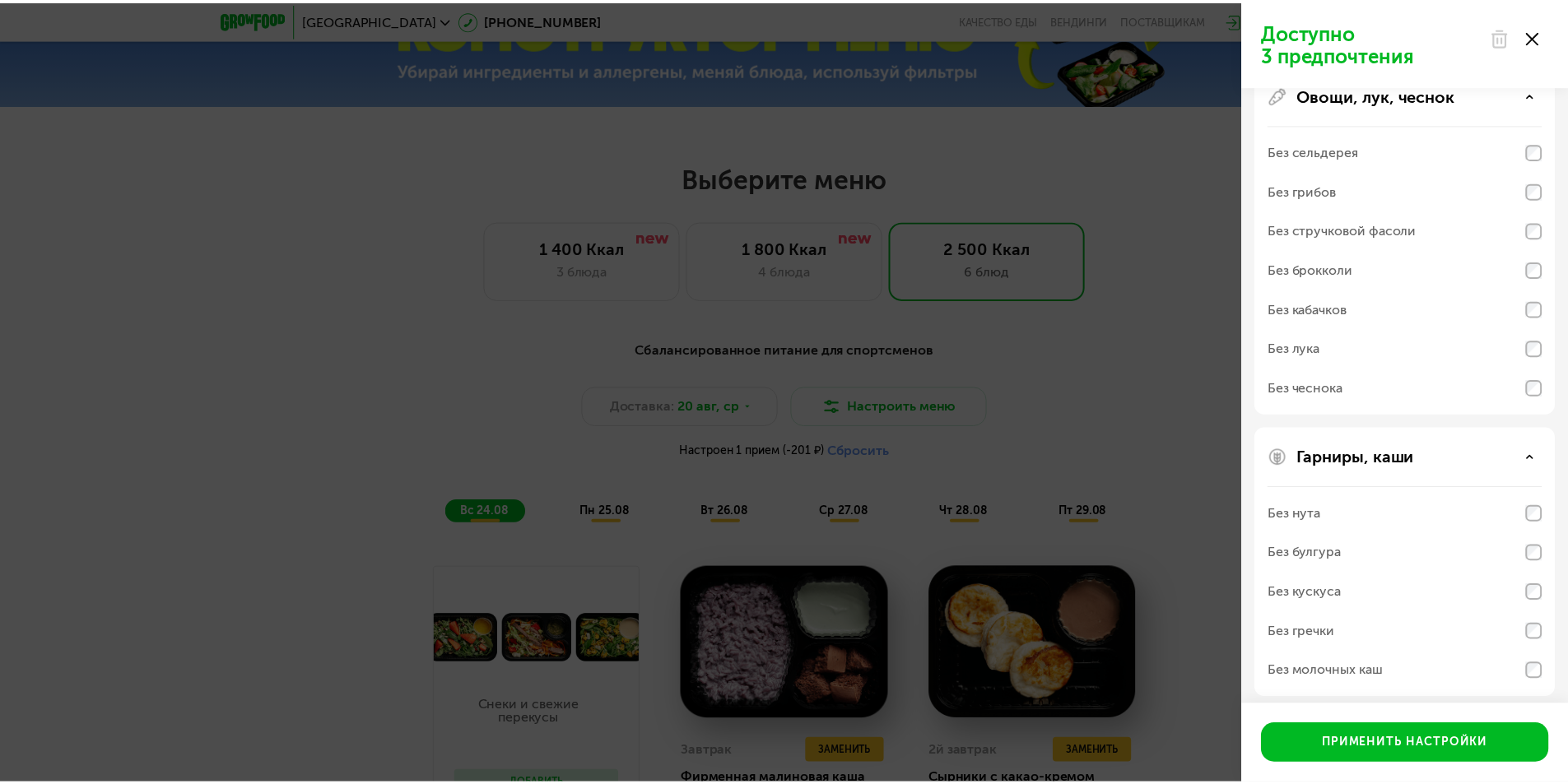
scroll to position [895, 0]
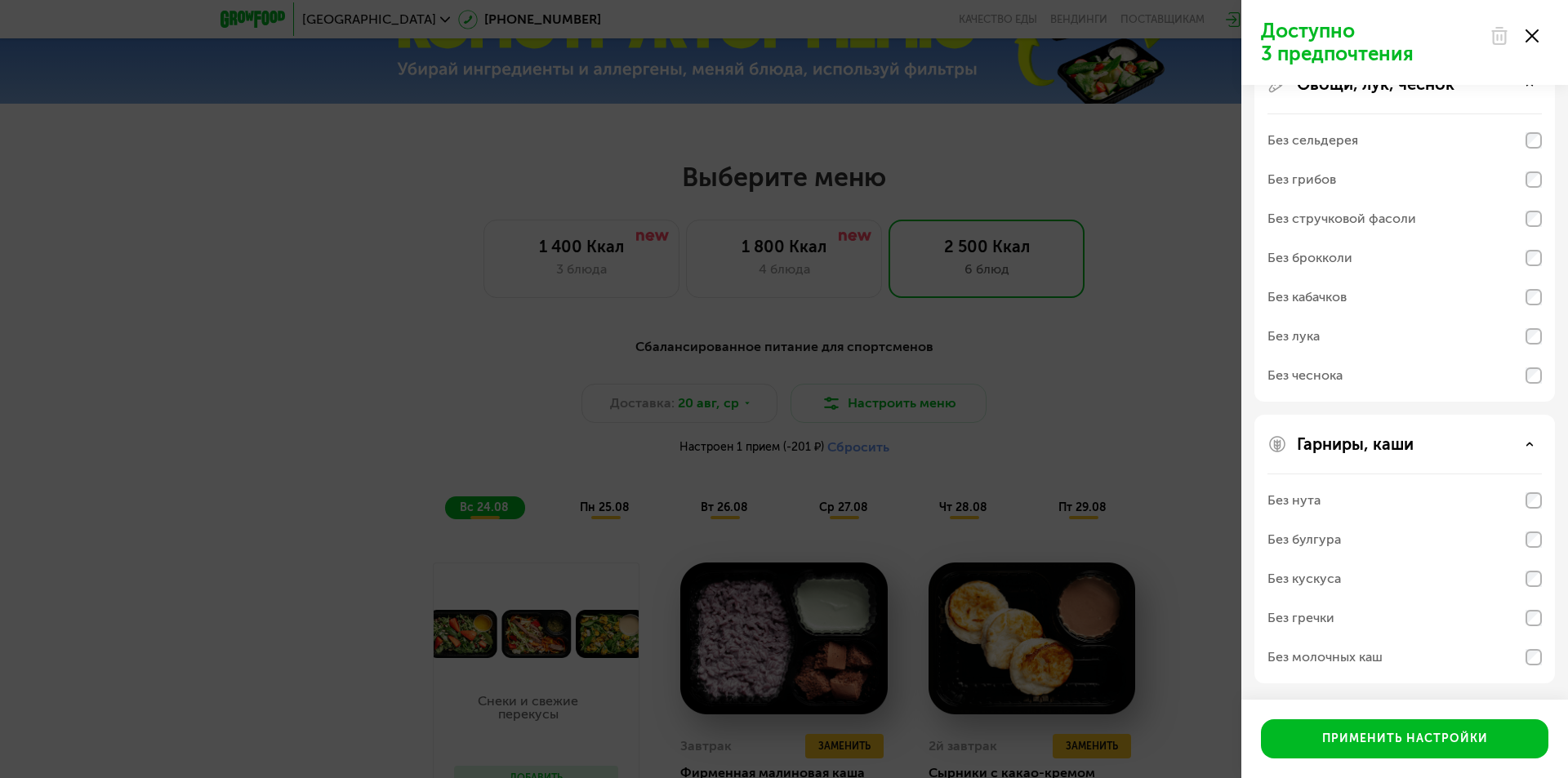
click at [132, 250] on div "Доступно 3 предпочтения Аллергены Без творога Без орехов Без меда Без морепроду…" at bounding box center [784, 389] width 1568 height 778
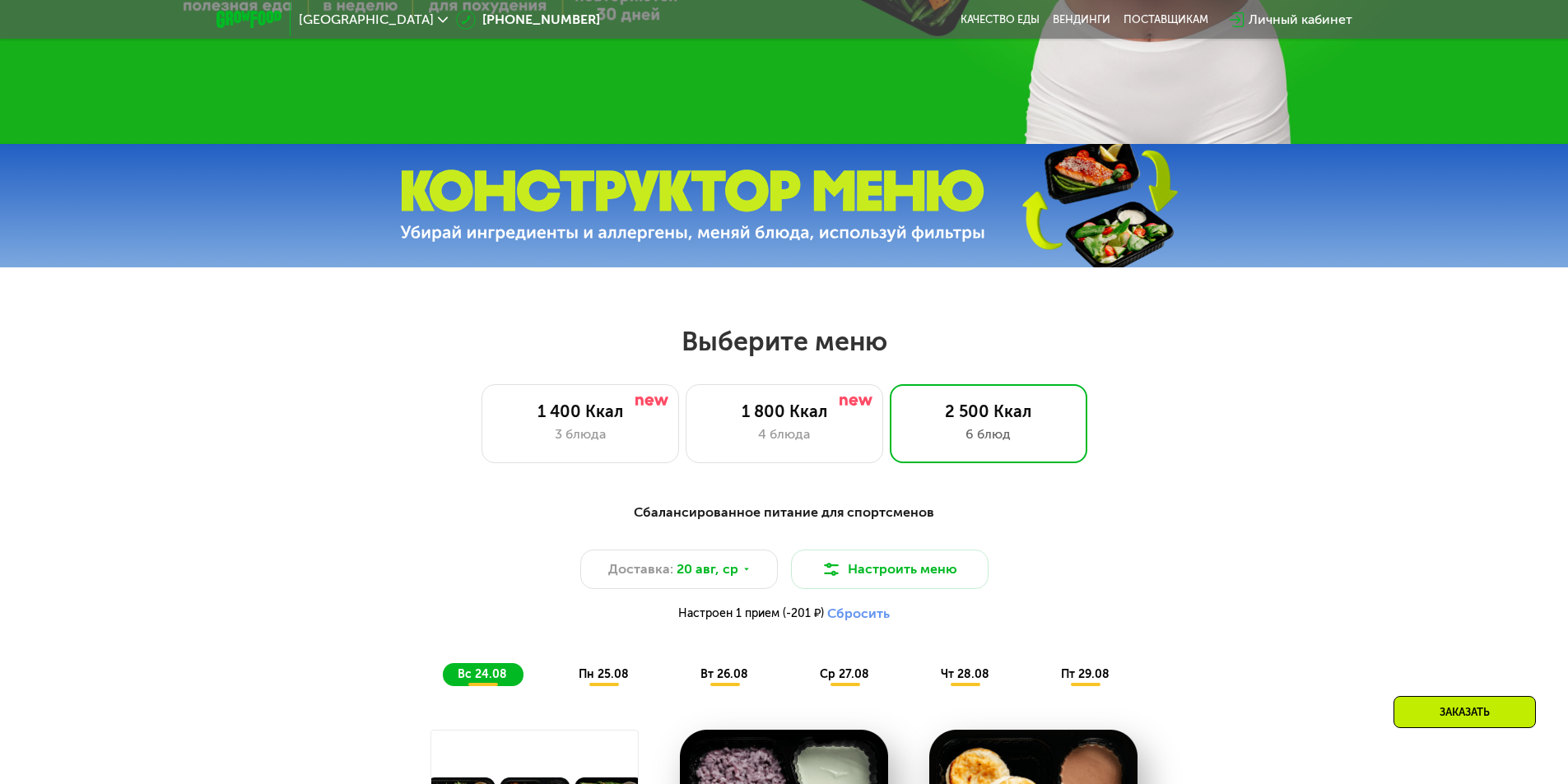
scroll to position [601, 0]
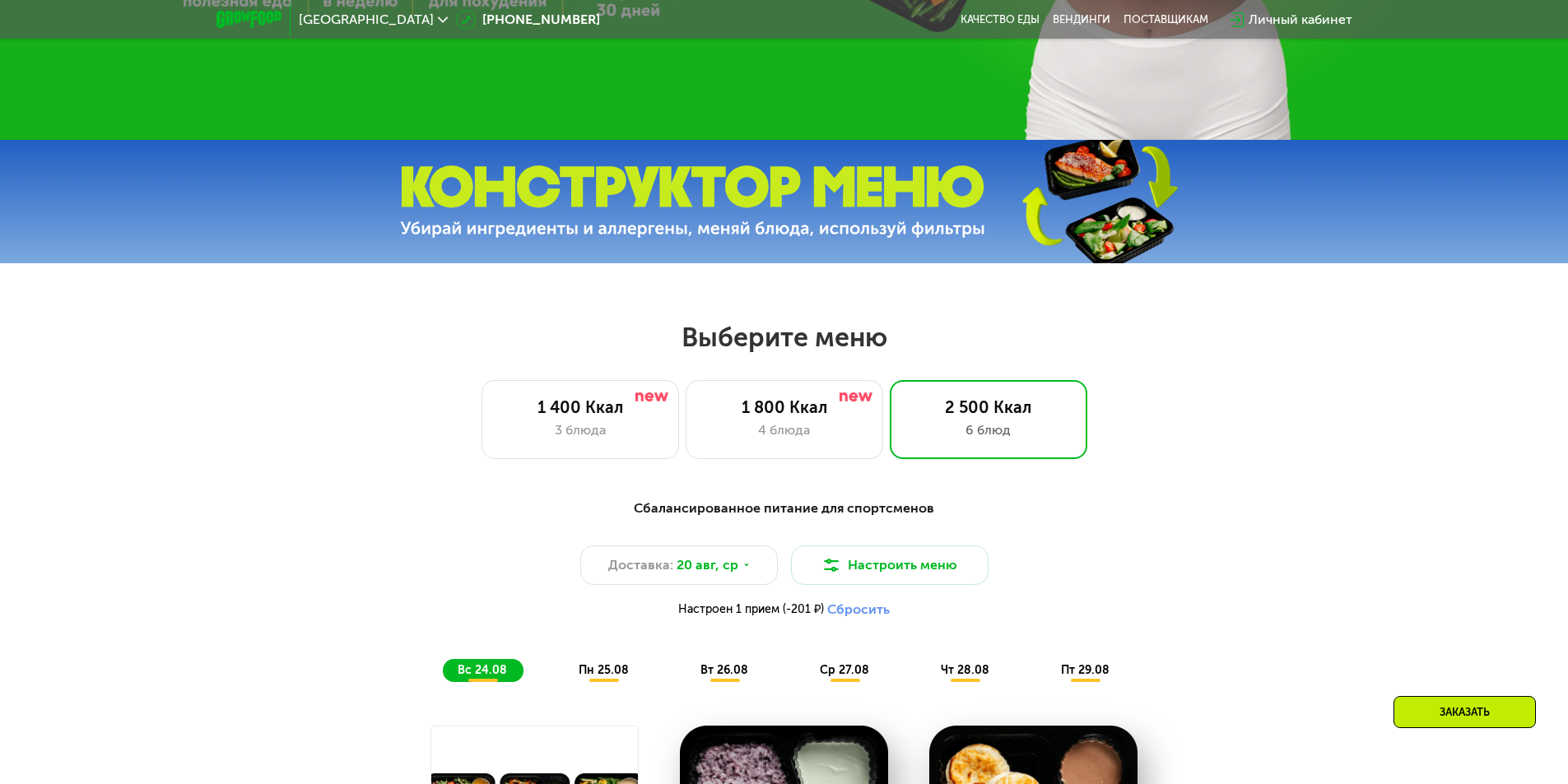
click at [1077, 678] on span "пт 29.08" at bounding box center [1084, 669] width 48 height 14
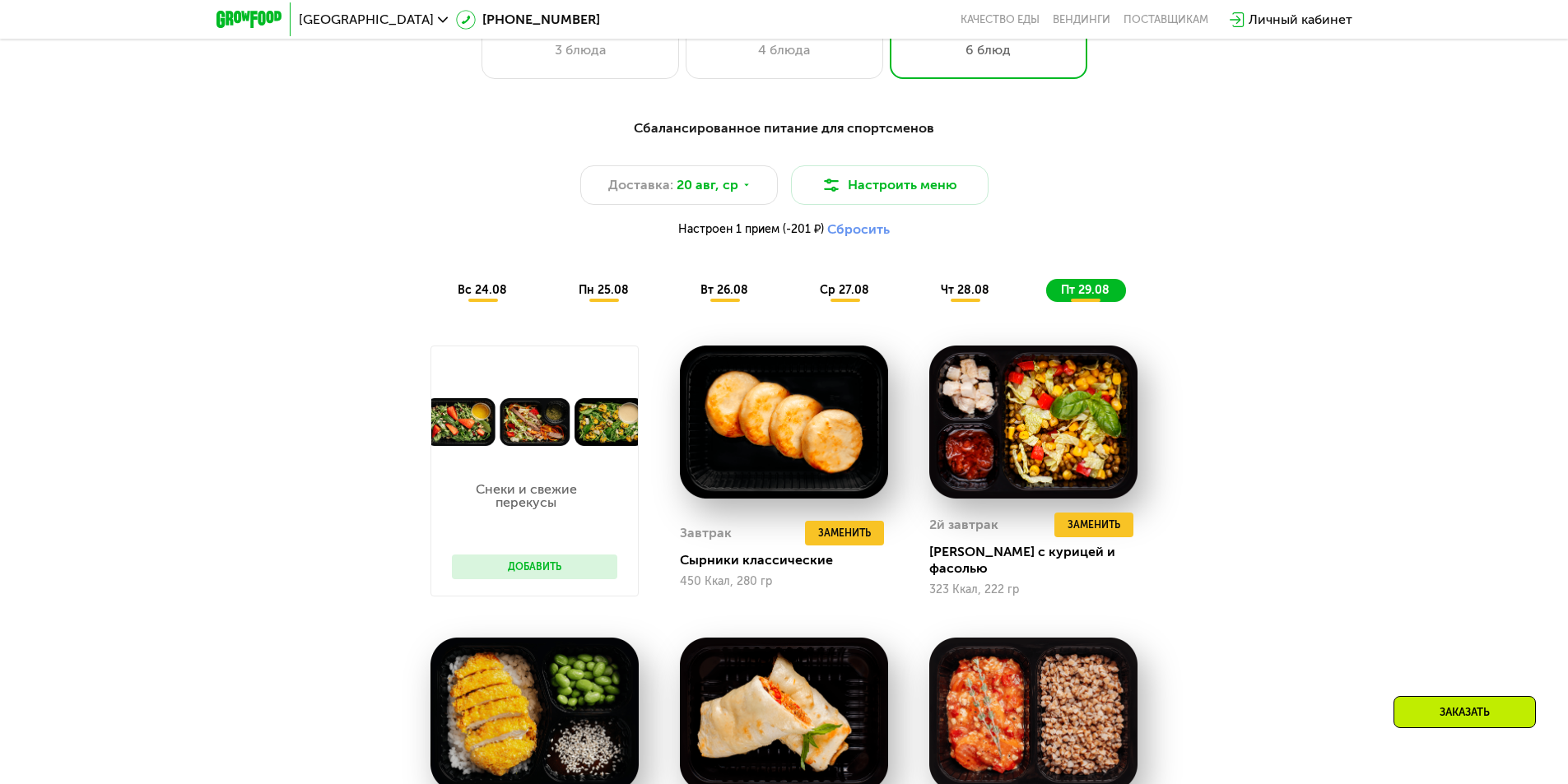
scroll to position [1012, 0]
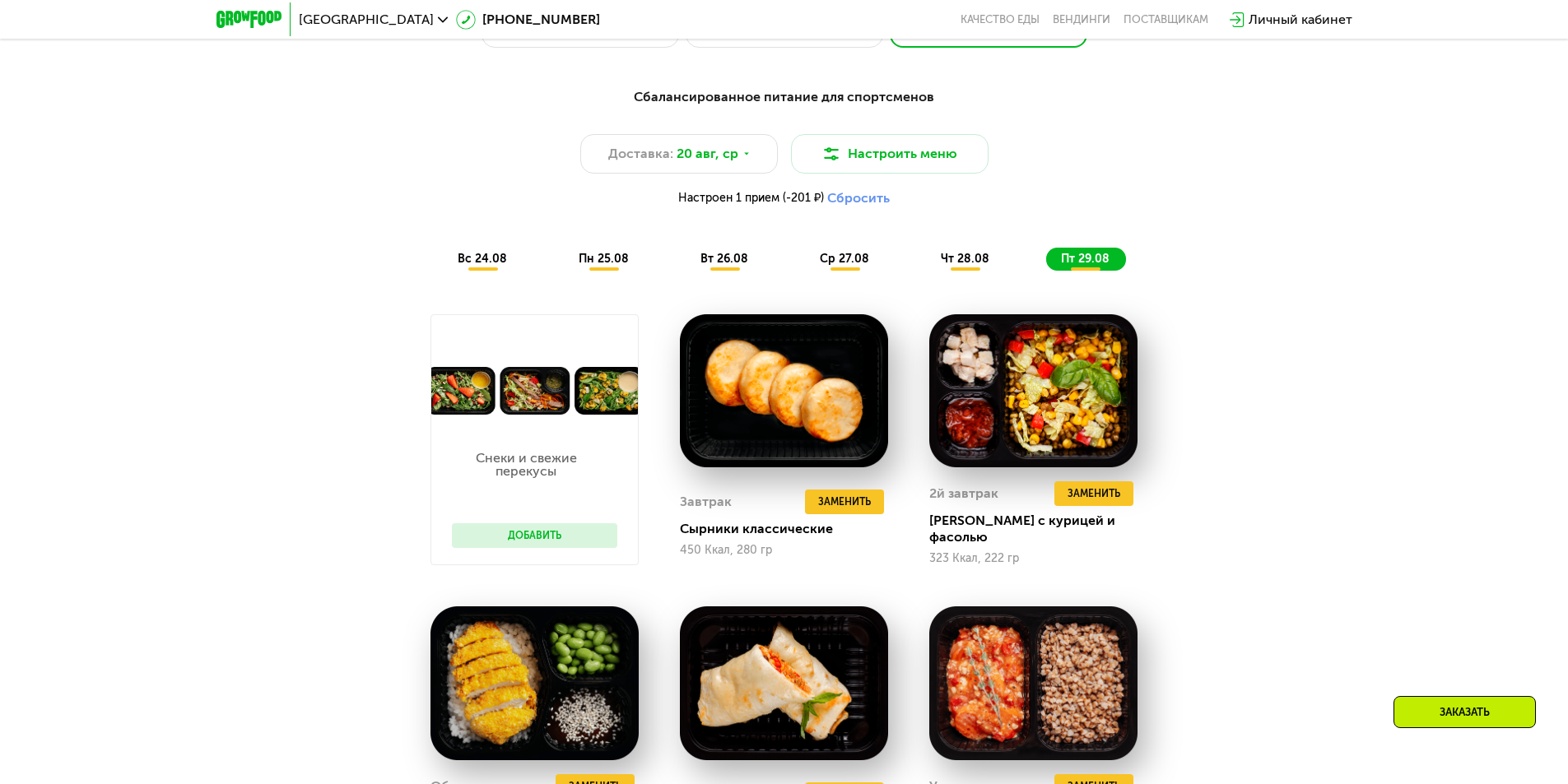
click at [960, 261] on span "чт 28.08" at bounding box center [964, 258] width 48 height 14
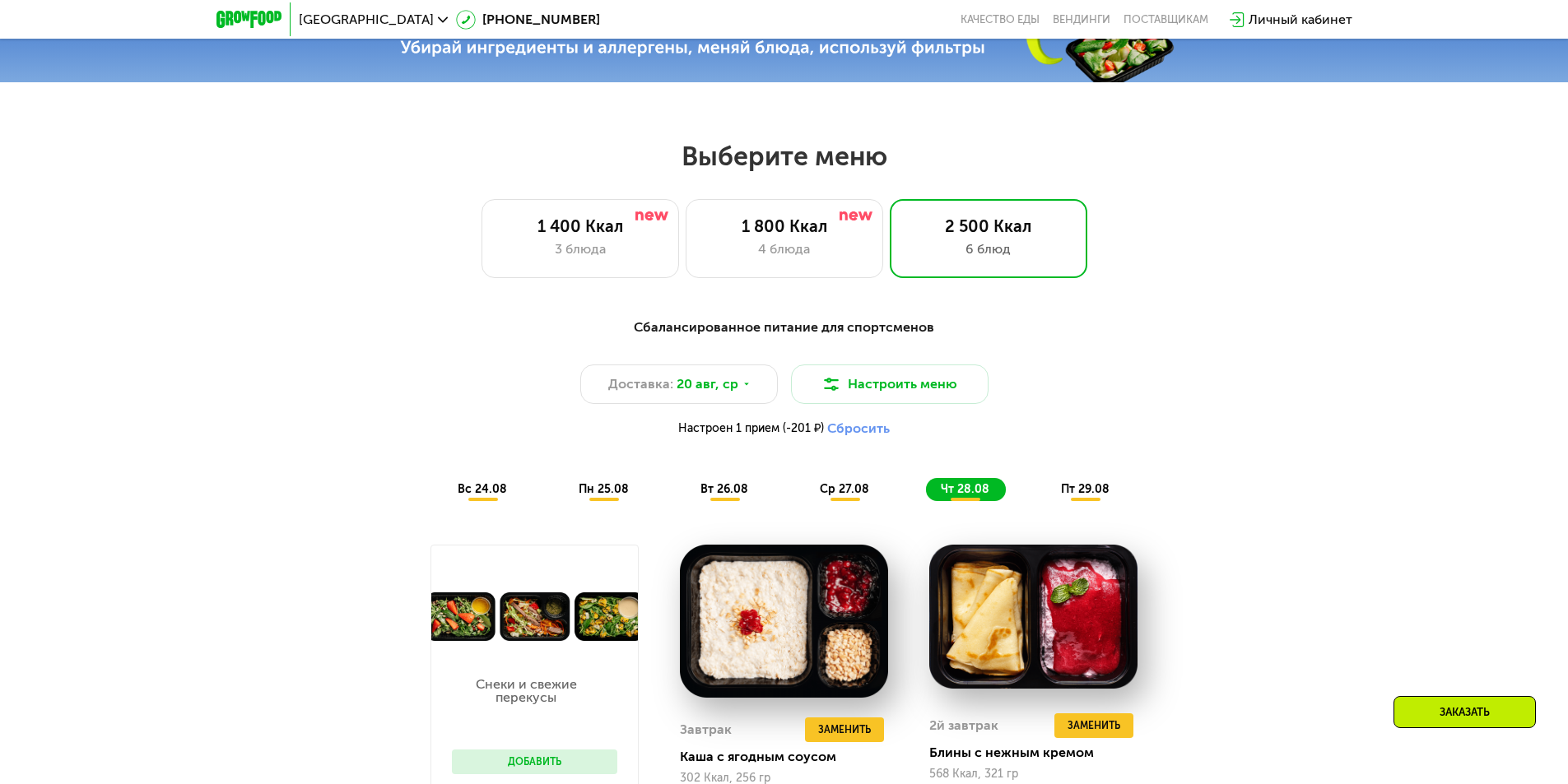
scroll to position [683, 0]
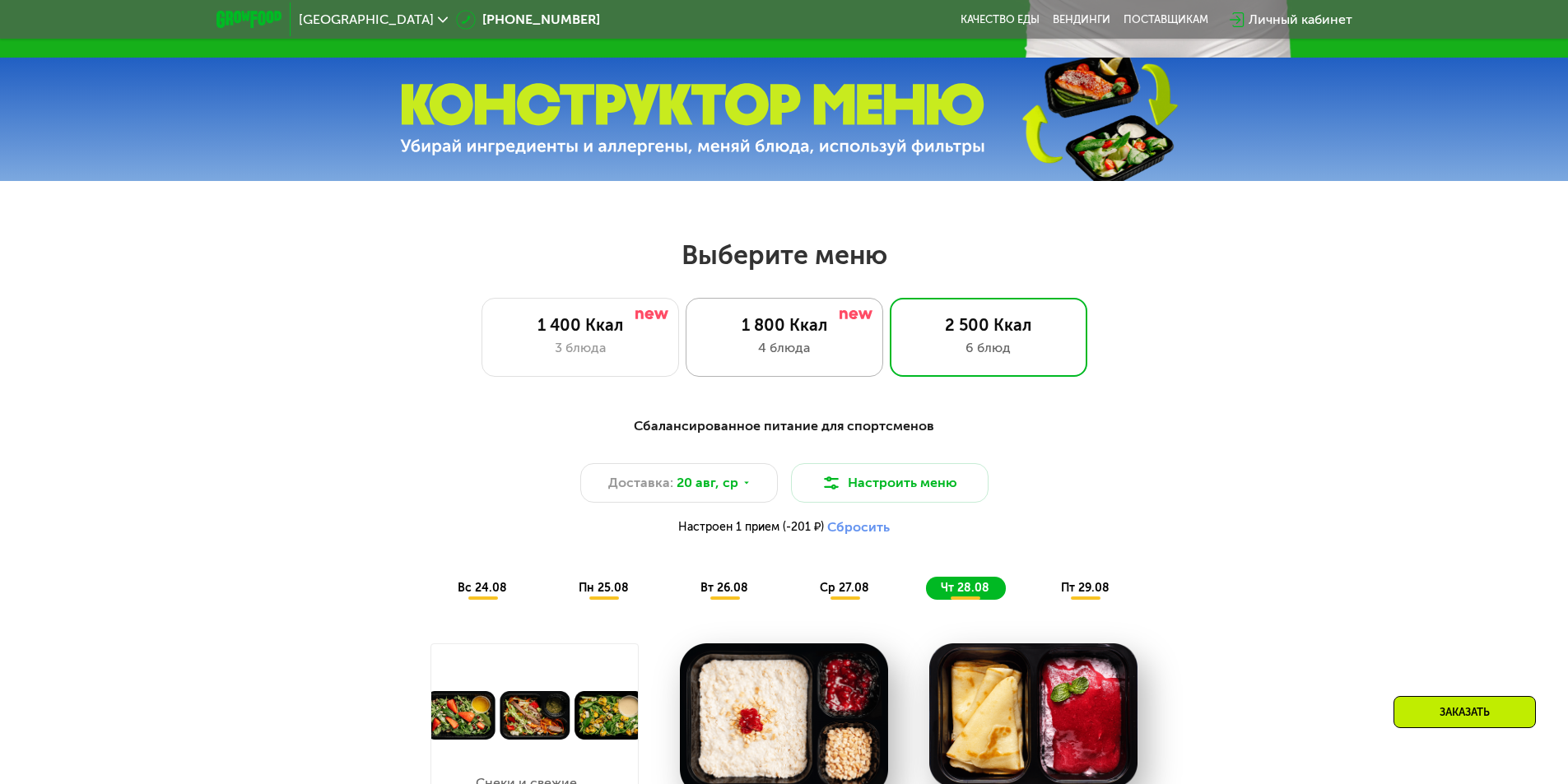
click at [851, 353] on div "4 блюда" at bounding box center [784, 348] width 163 height 20
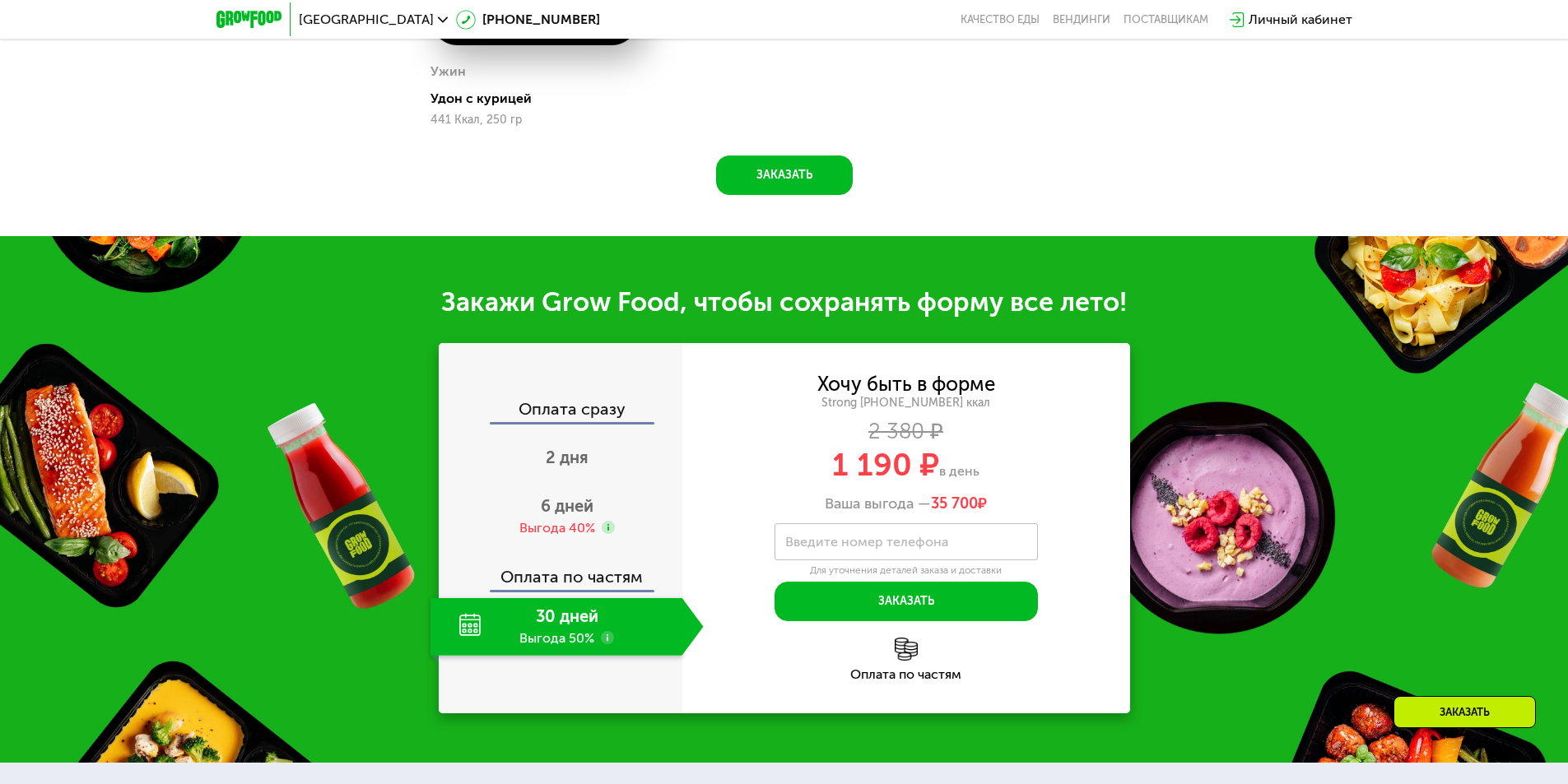
scroll to position [1671, 0]
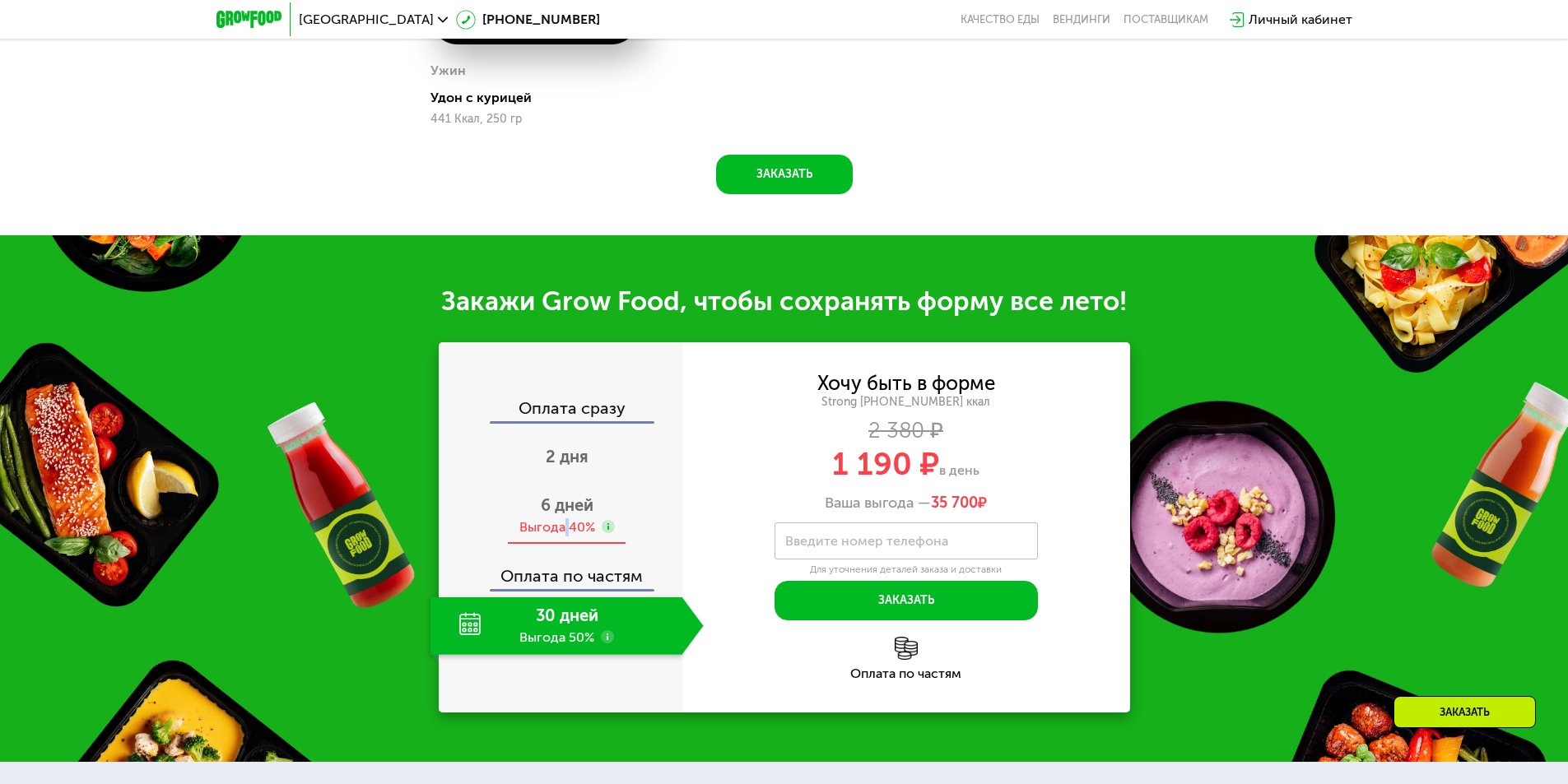
click at [567, 532] on div "Выгода 40%" at bounding box center [557, 528] width 75 height 18
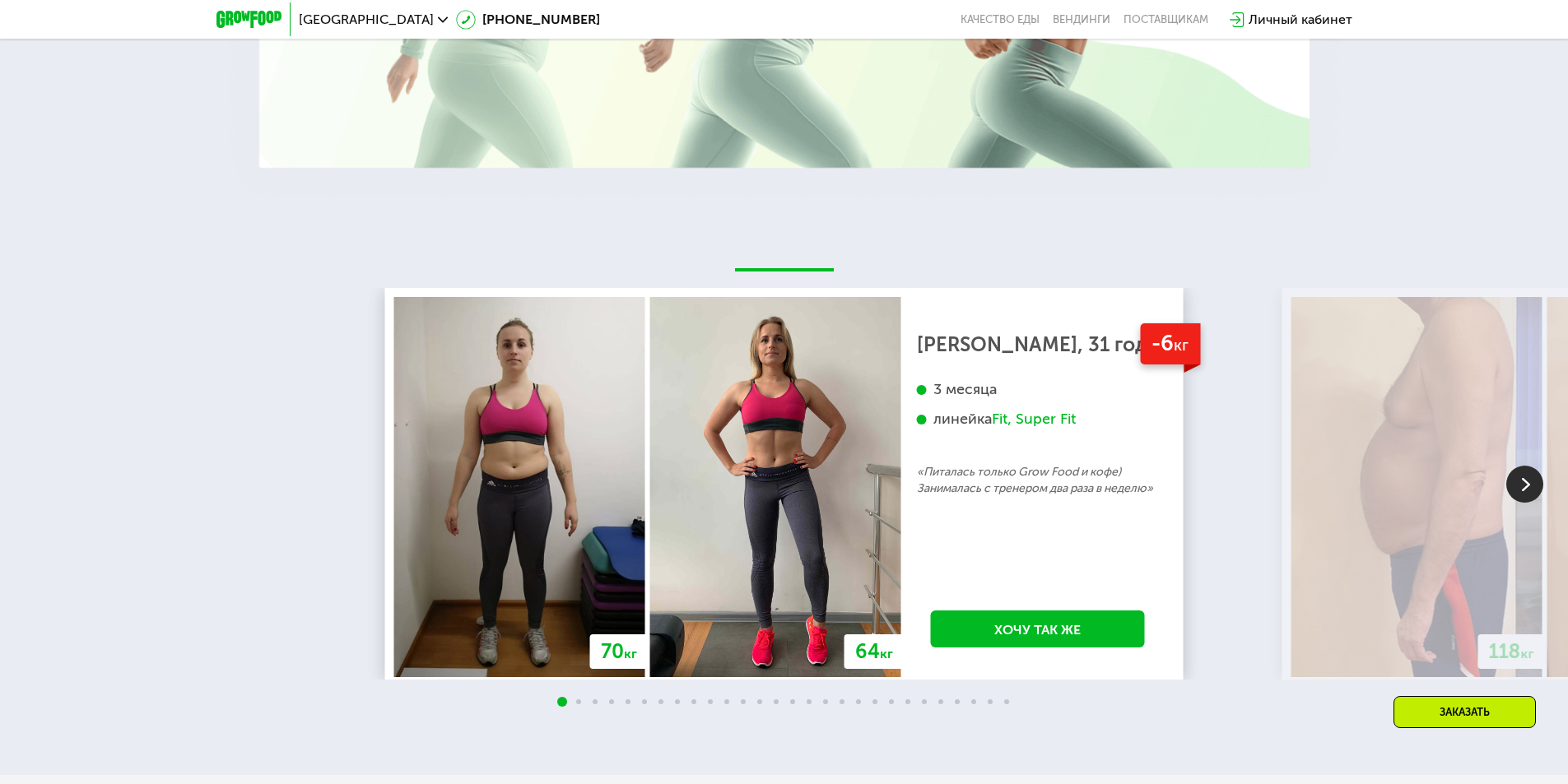
scroll to position [3070, 0]
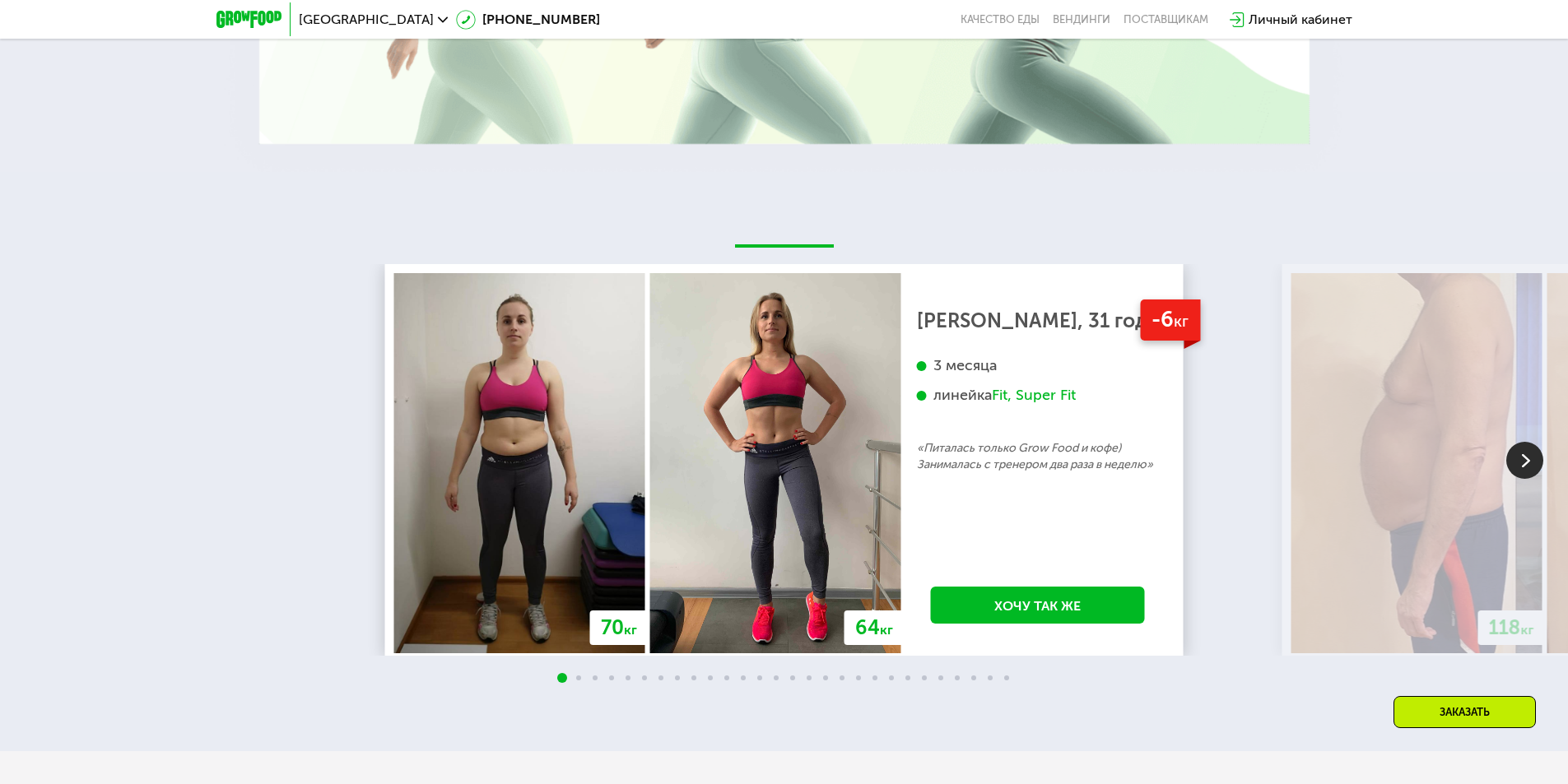
click at [1520, 466] on img at bounding box center [1524, 460] width 37 height 37
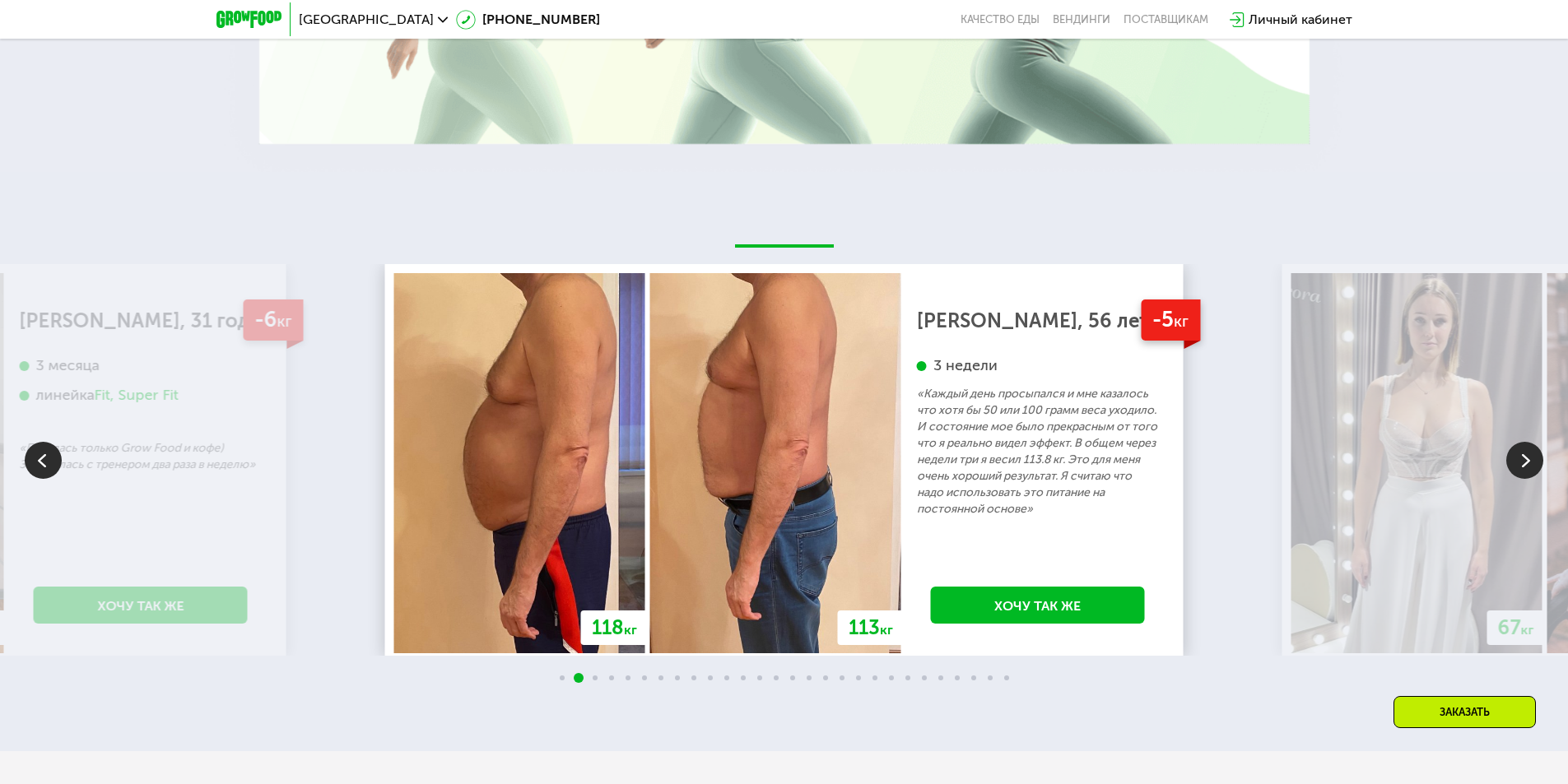
click at [1520, 466] on img at bounding box center [1524, 460] width 37 height 37
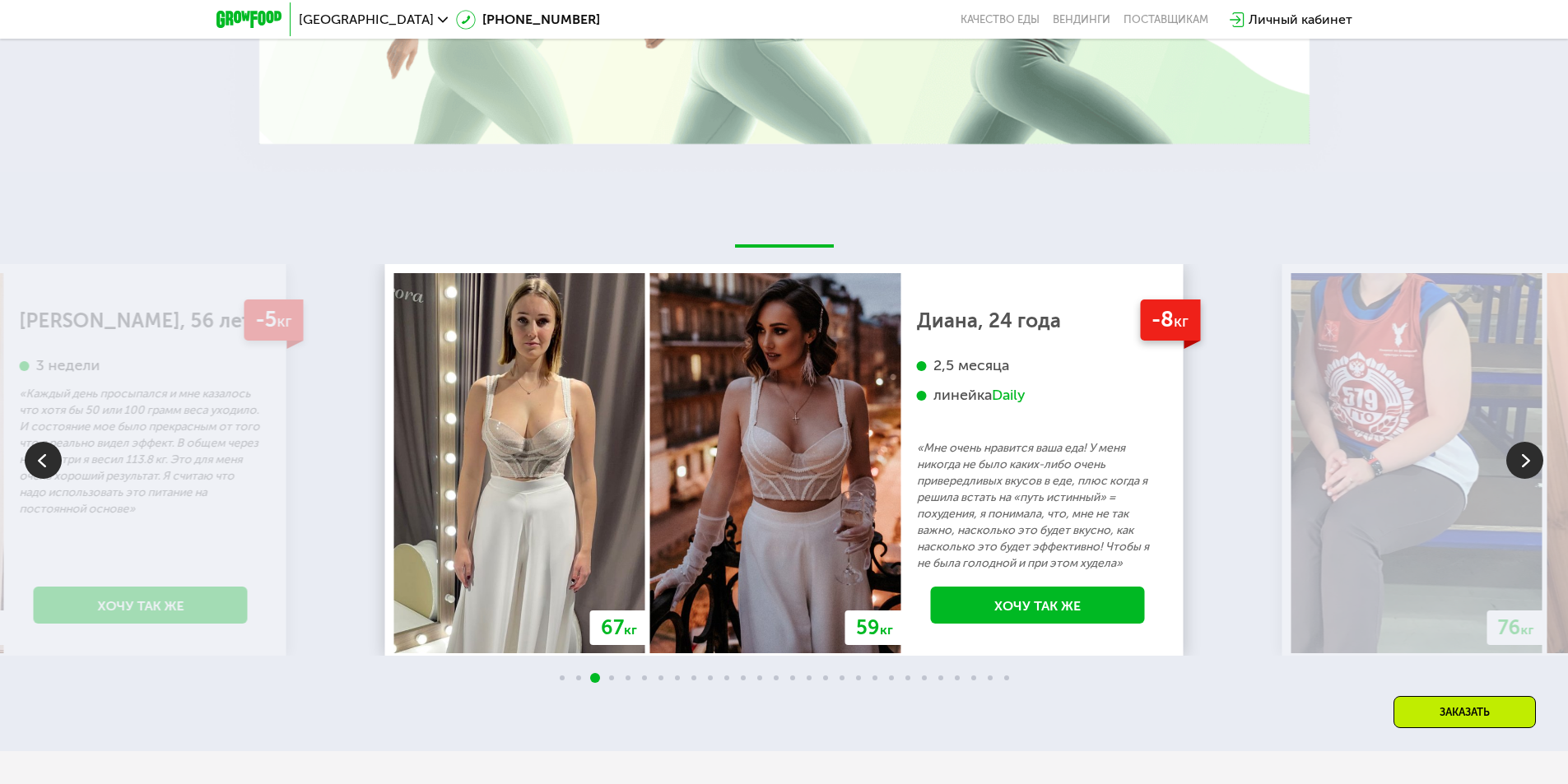
click at [1520, 466] on img at bounding box center [1524, 460] width 37 height 37
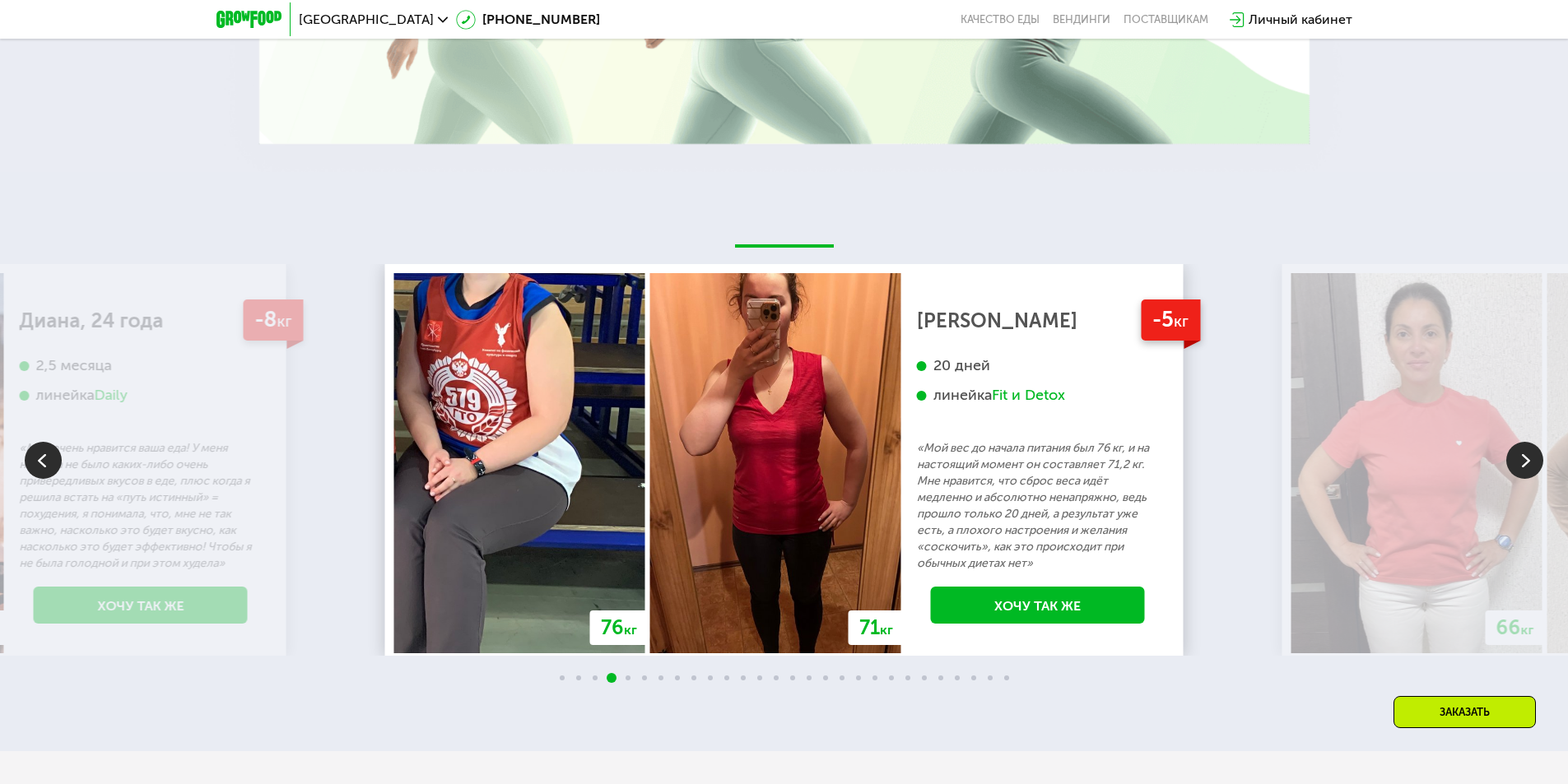
click at [1520, 466] on img at bounding box center [1524, 460] width 37 height 37
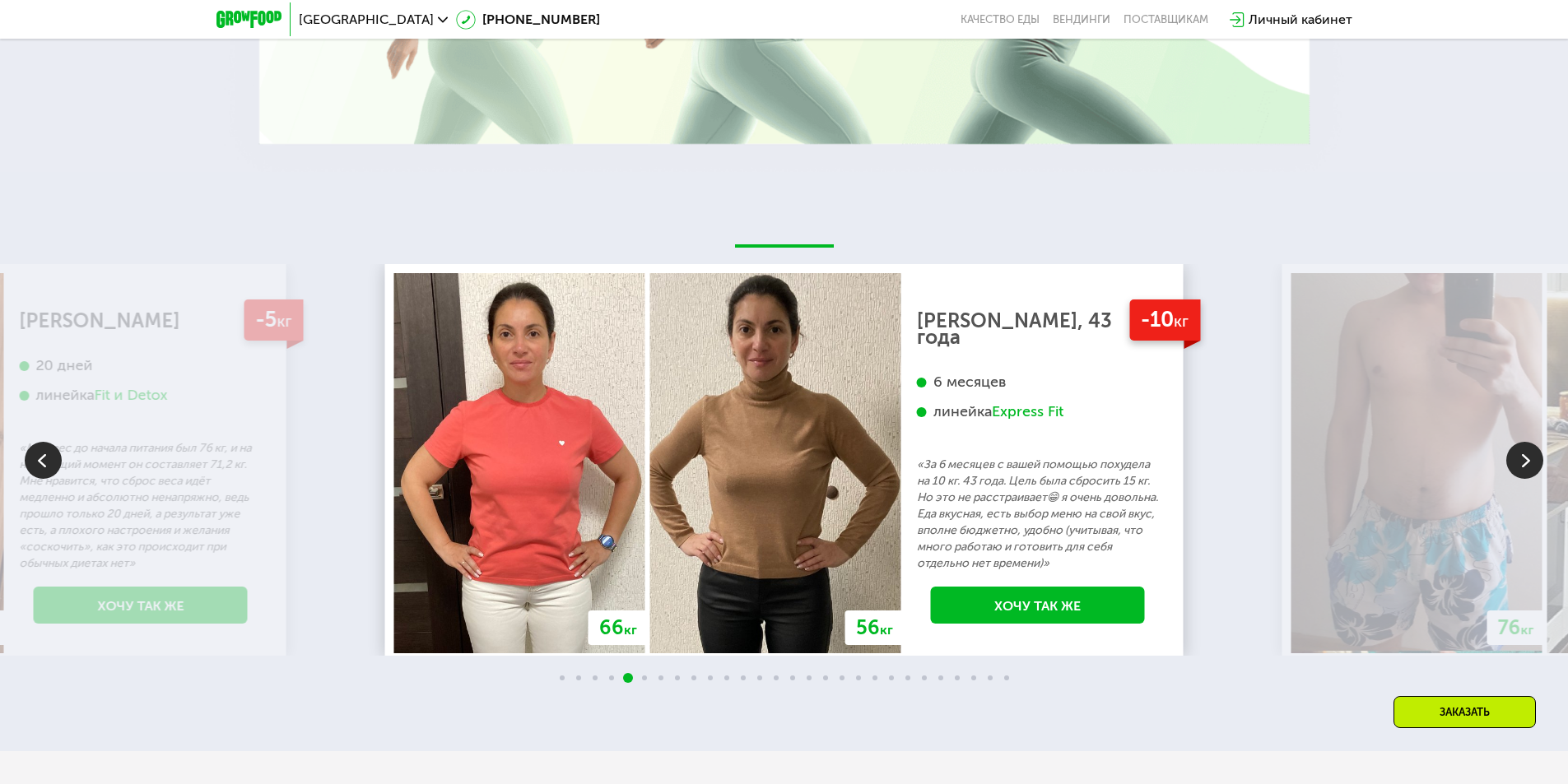
click at [1520, 466] on img at bounding box center [1524, 460] width 37 height 37
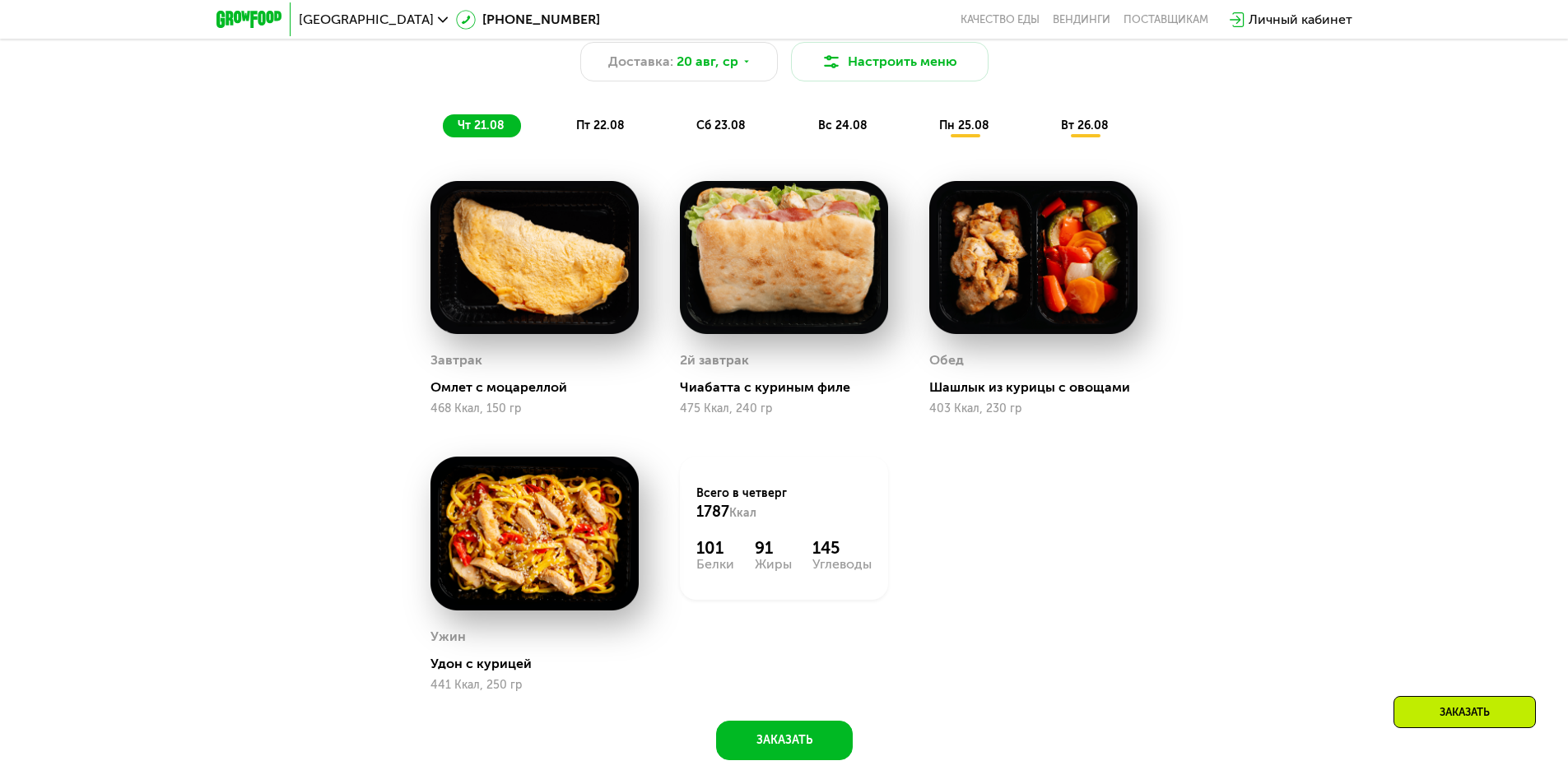
scroll to position [1070, 0]
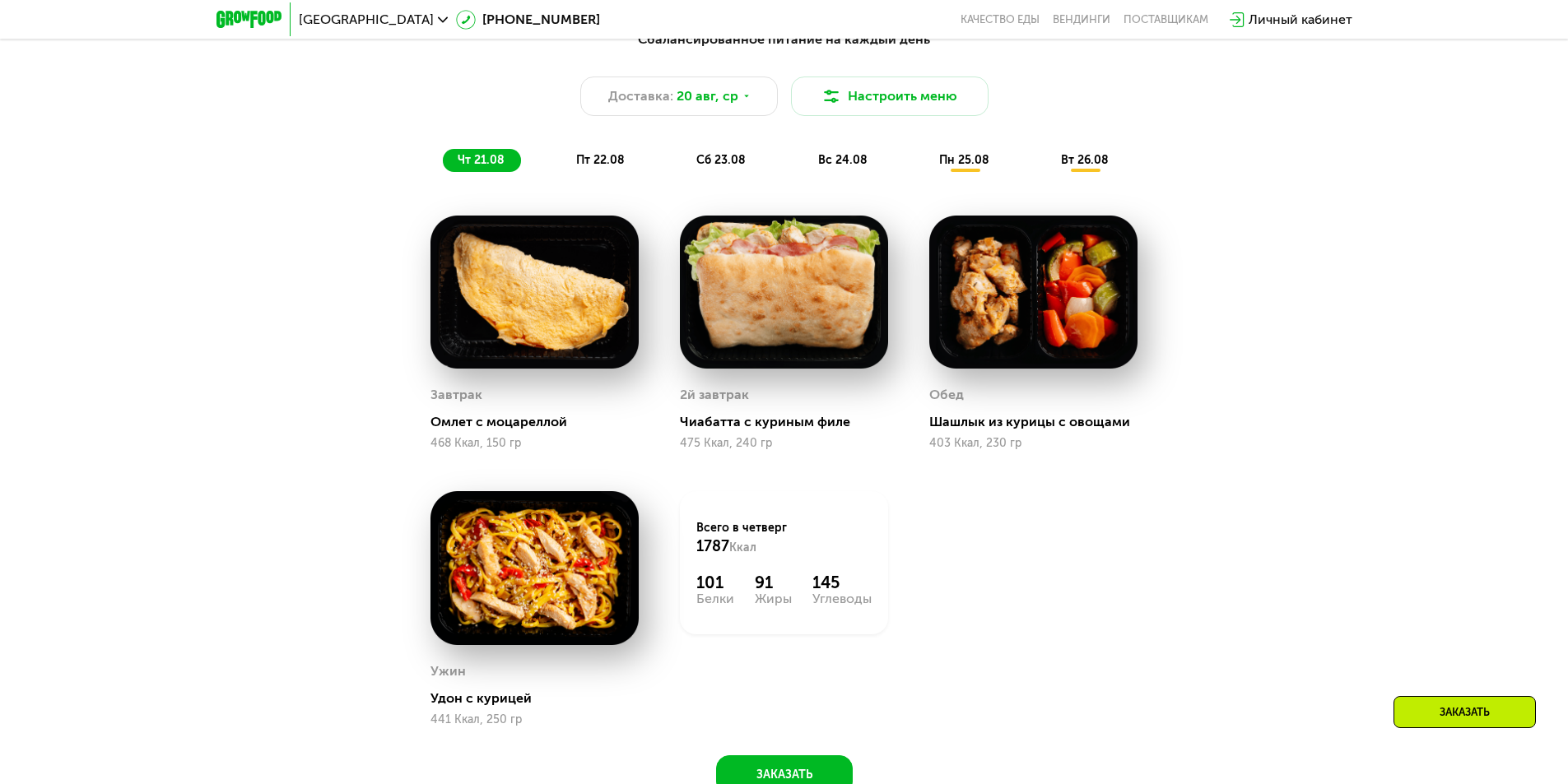
click at [601, 163] on span "пт 22.08" at bounding box center [599, 159] width 48 height 14
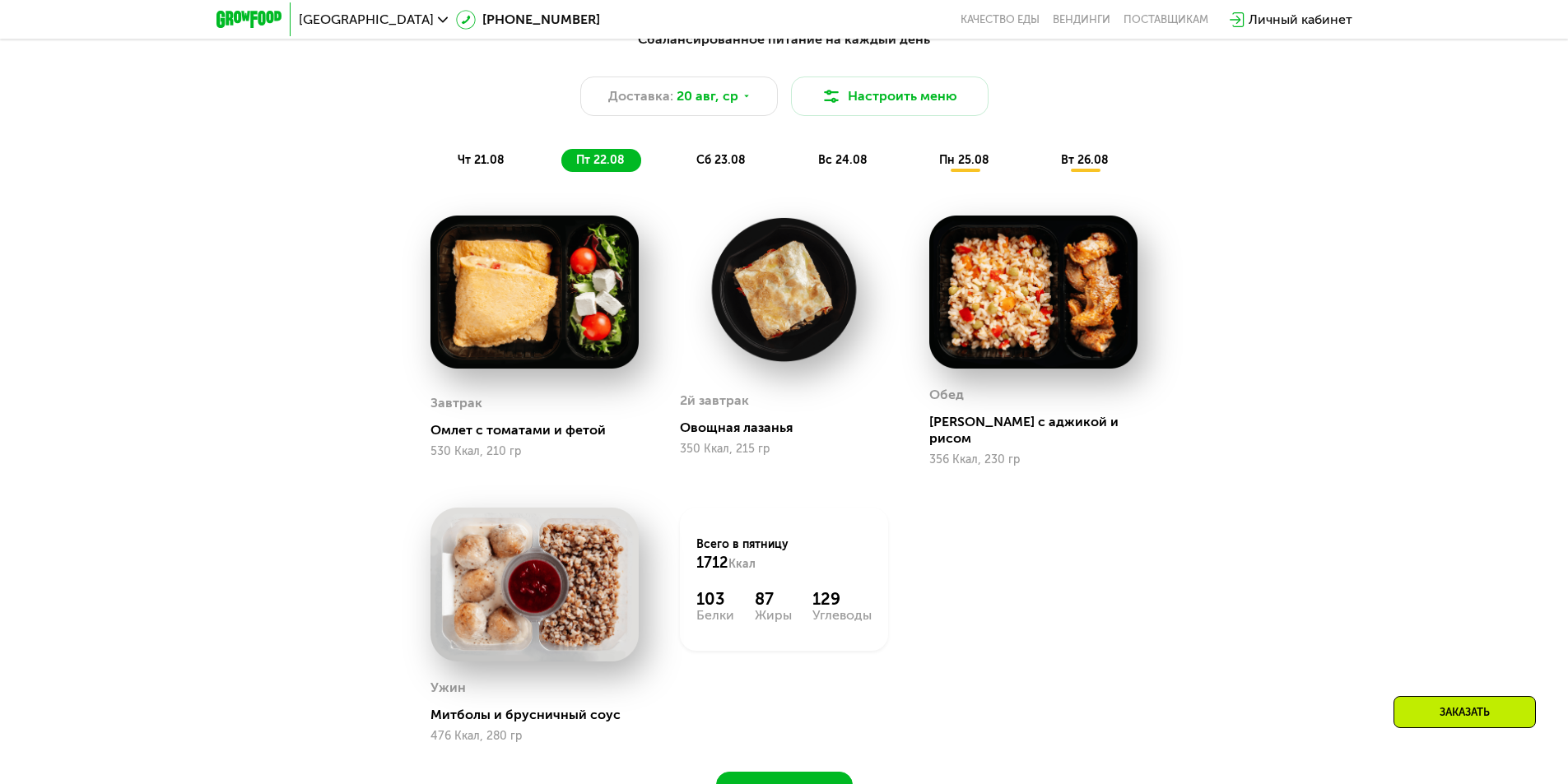
click at [722, 161] on span "сб 23.08" at bounding box center [720, 159] width 49 height 14
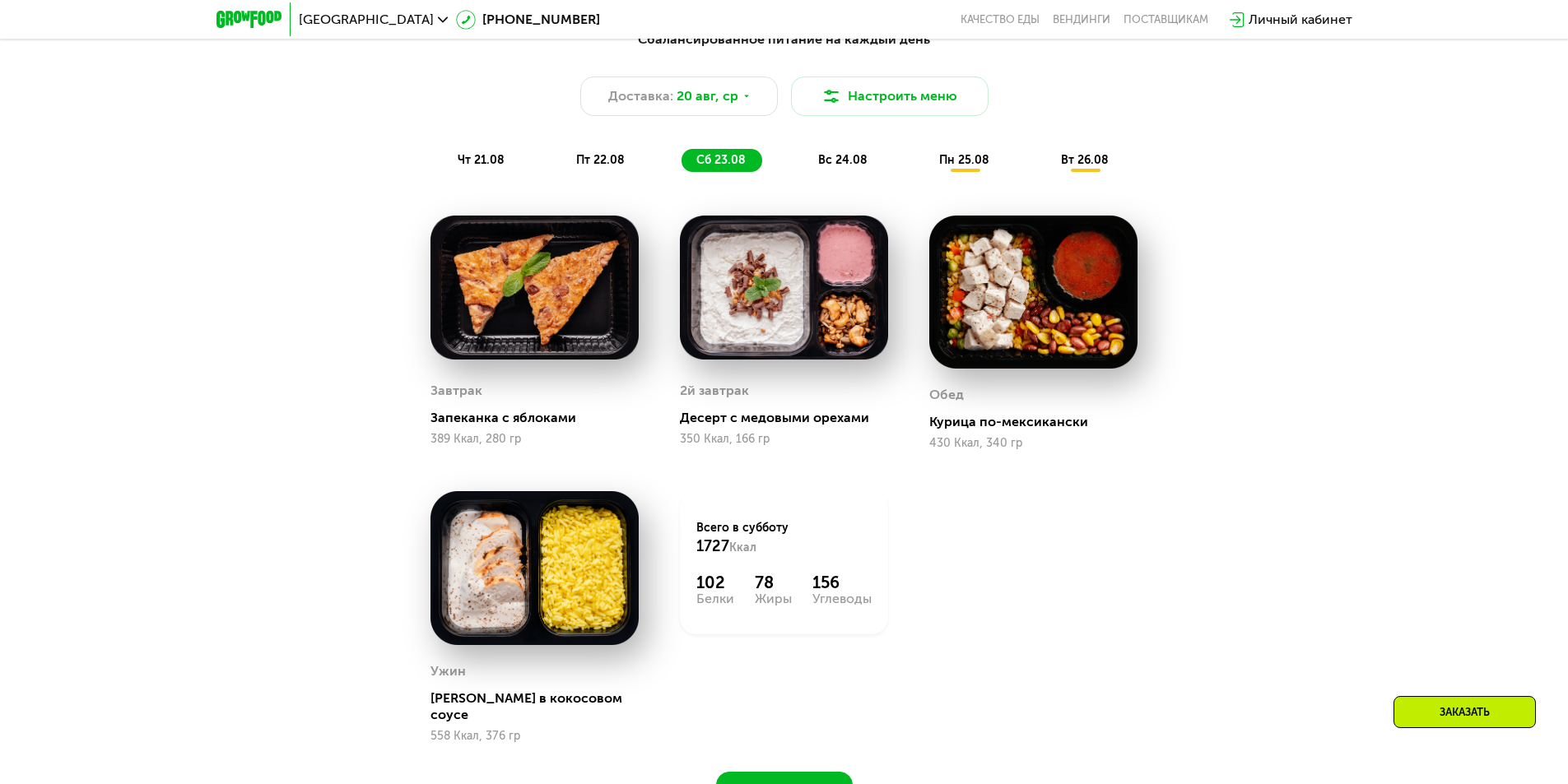
click at [924, 164] on div "вс 24.08" at bounding box center [965, 160] width 82 height 23
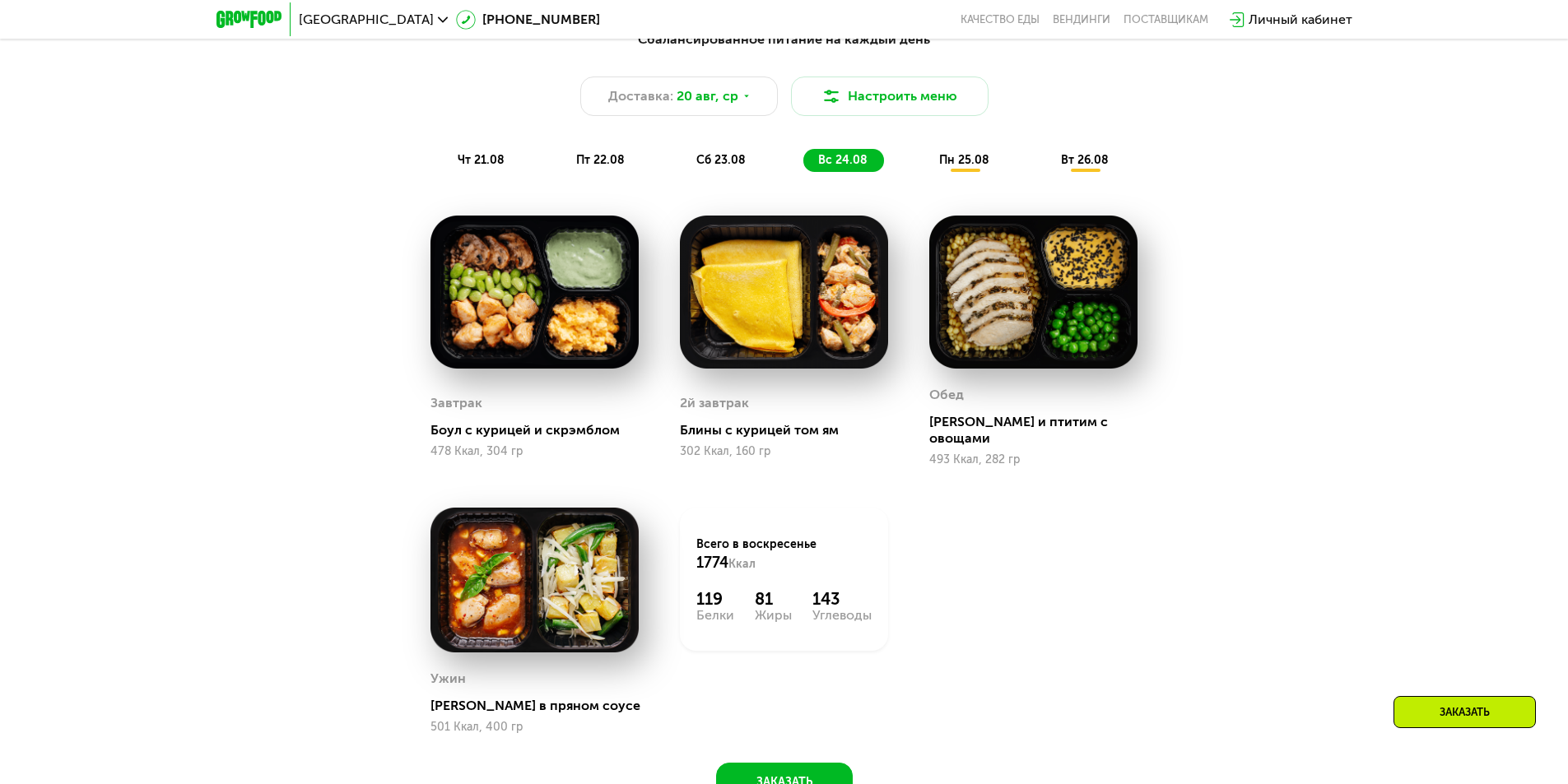
click at [497, 162] on span "чт 21.08" at bounding box center [481, 159] width 47 height 14
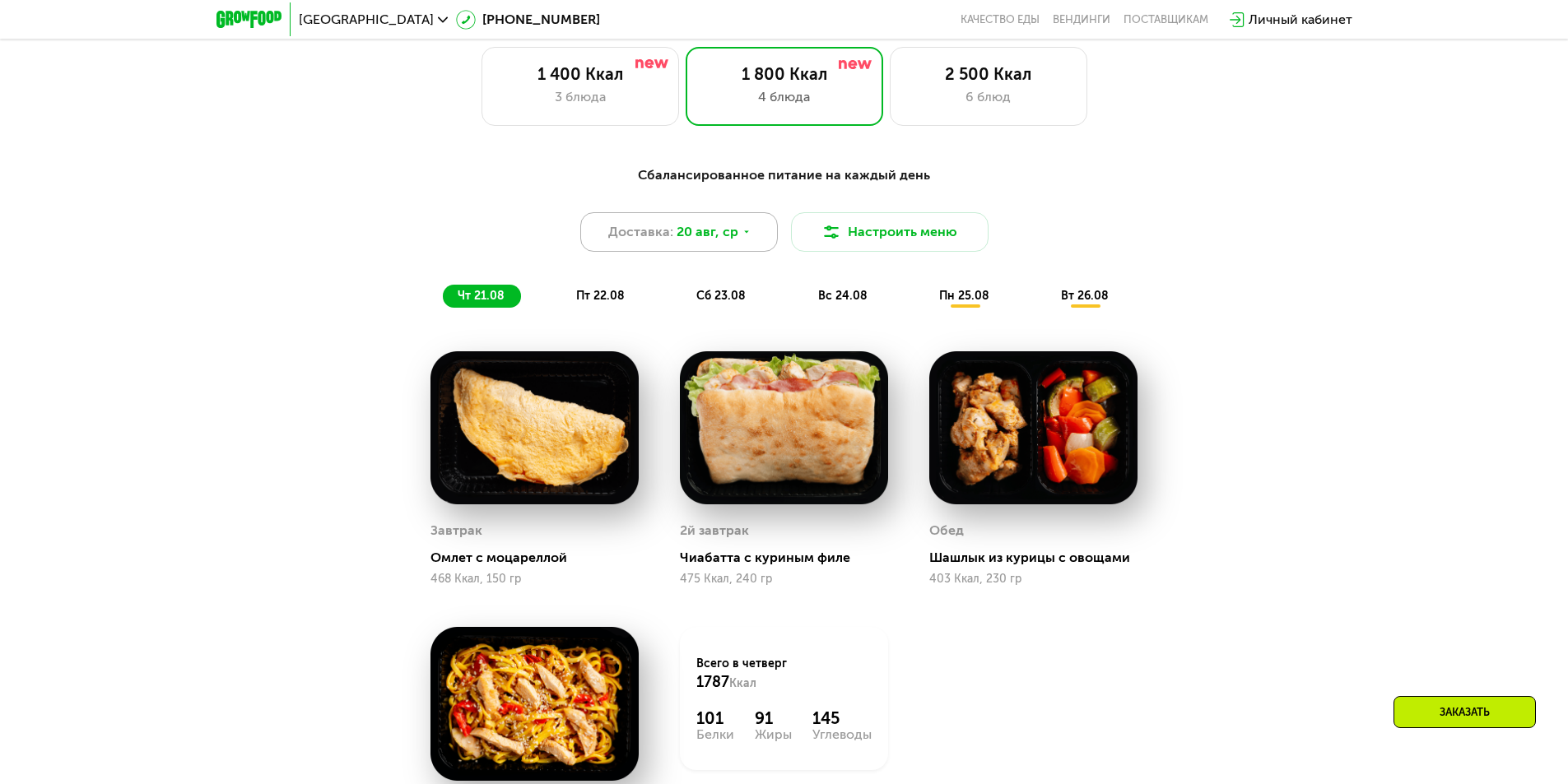
scroll to position [905, 0]
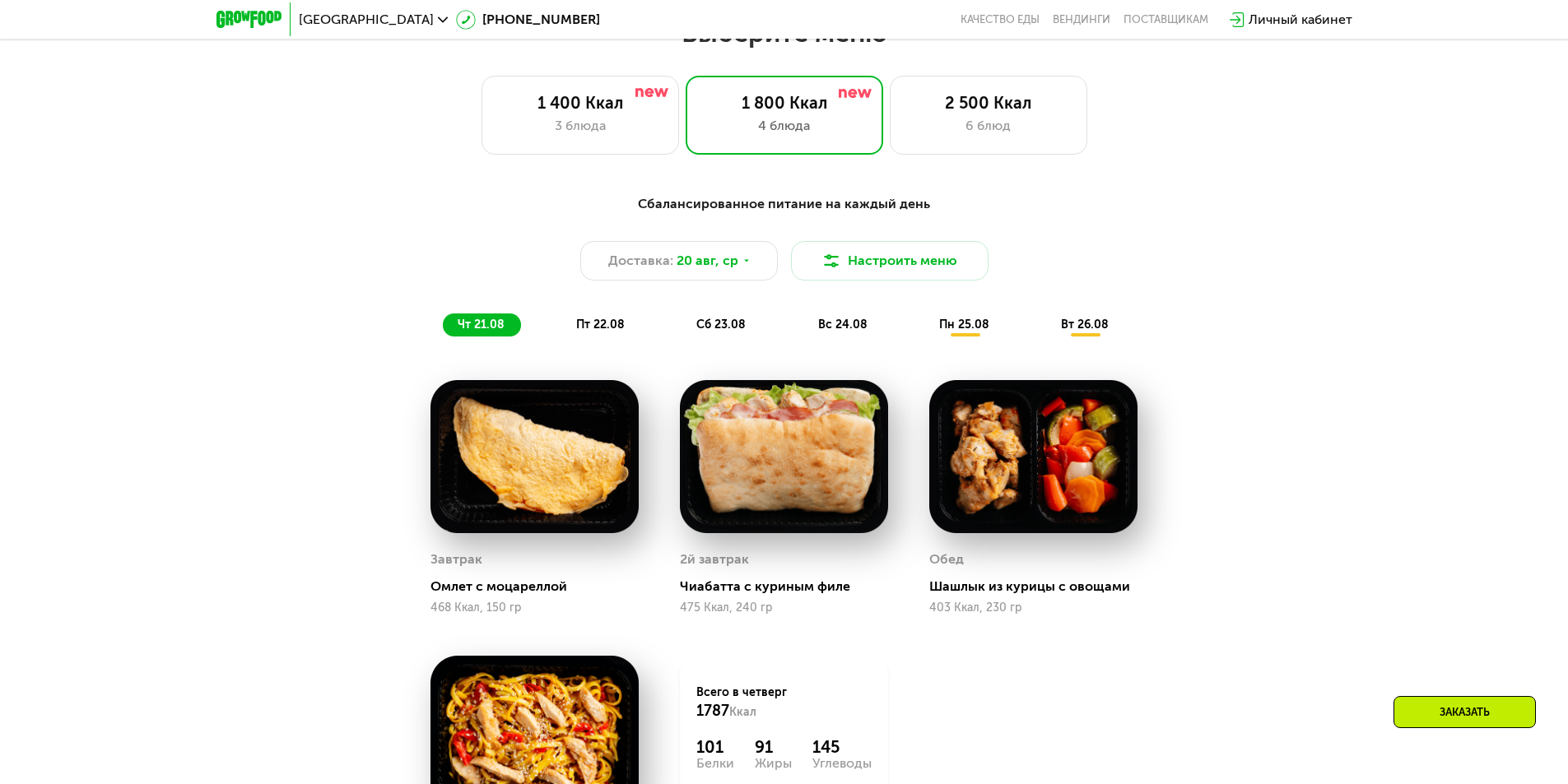
click at [615, 332] on span "пт 22.08" at bounding box center [599, 324] width 48 height 14
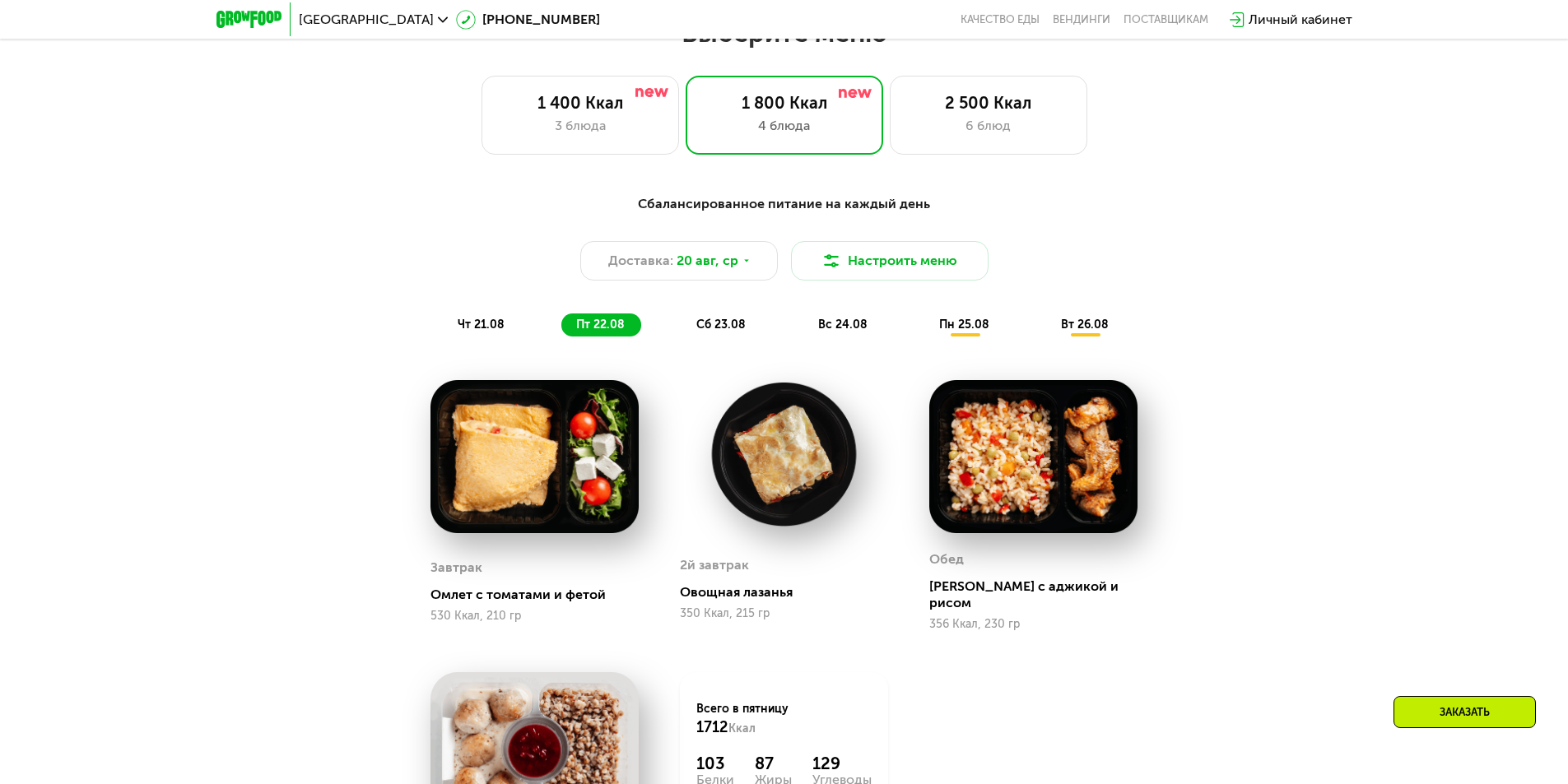
click at [950, 329] on span "пн 25.08" at bounding box center [963, 324] width 50 height 14
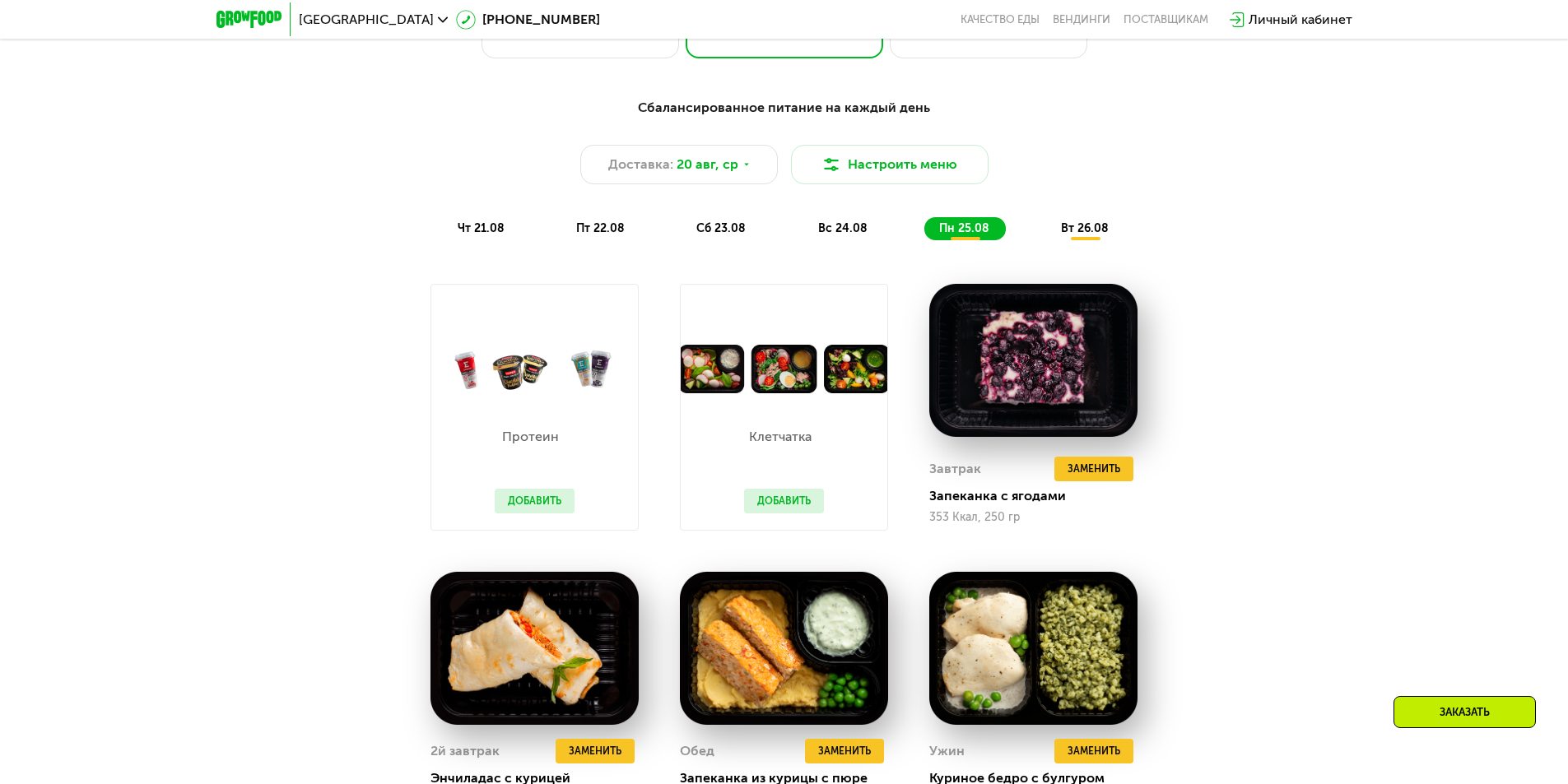
scroll to position [988, 0]
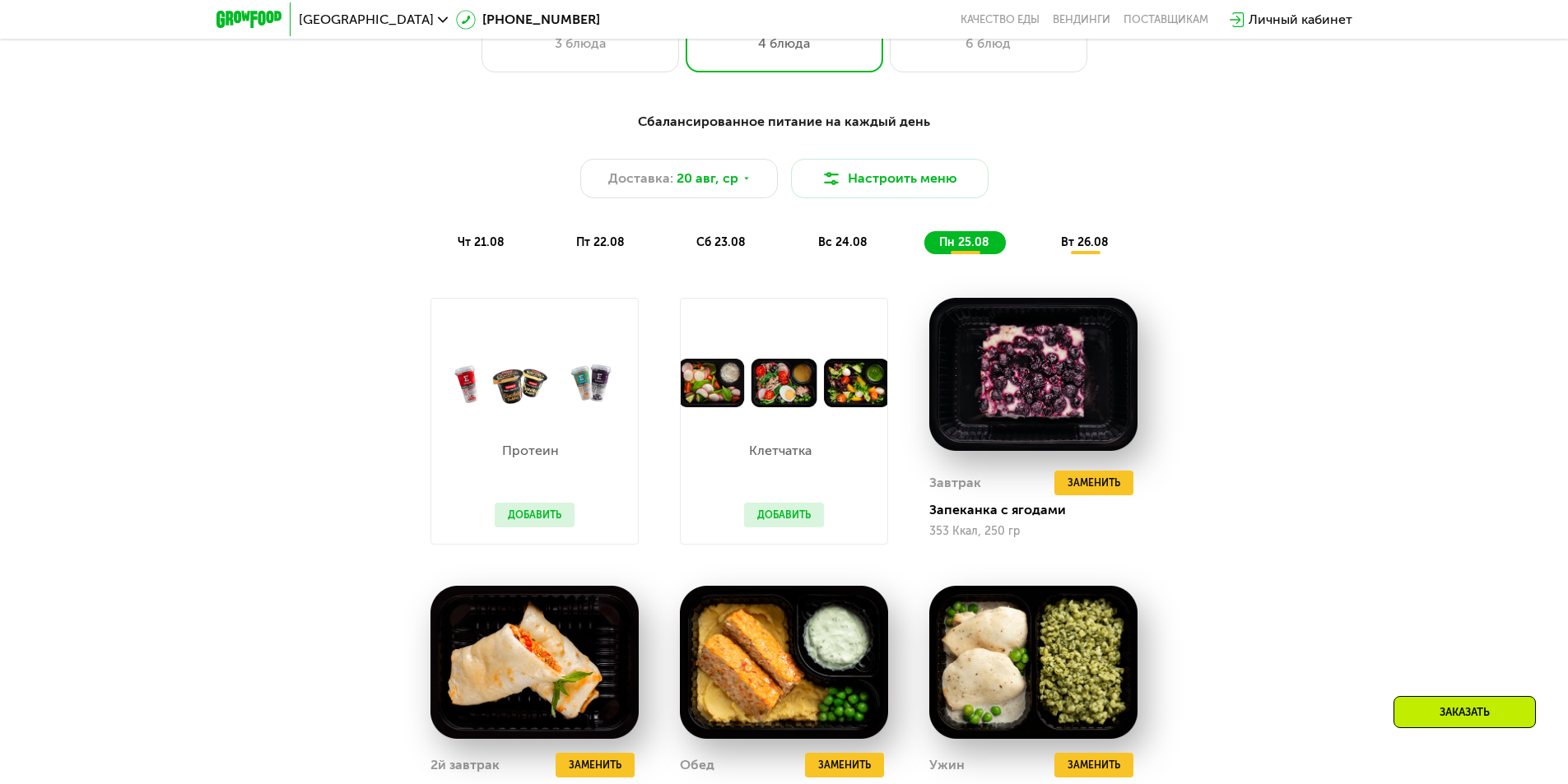
click at [1085, 243] on span "вт 26.08" at bounding box center [1084, 242] width 47 height 14
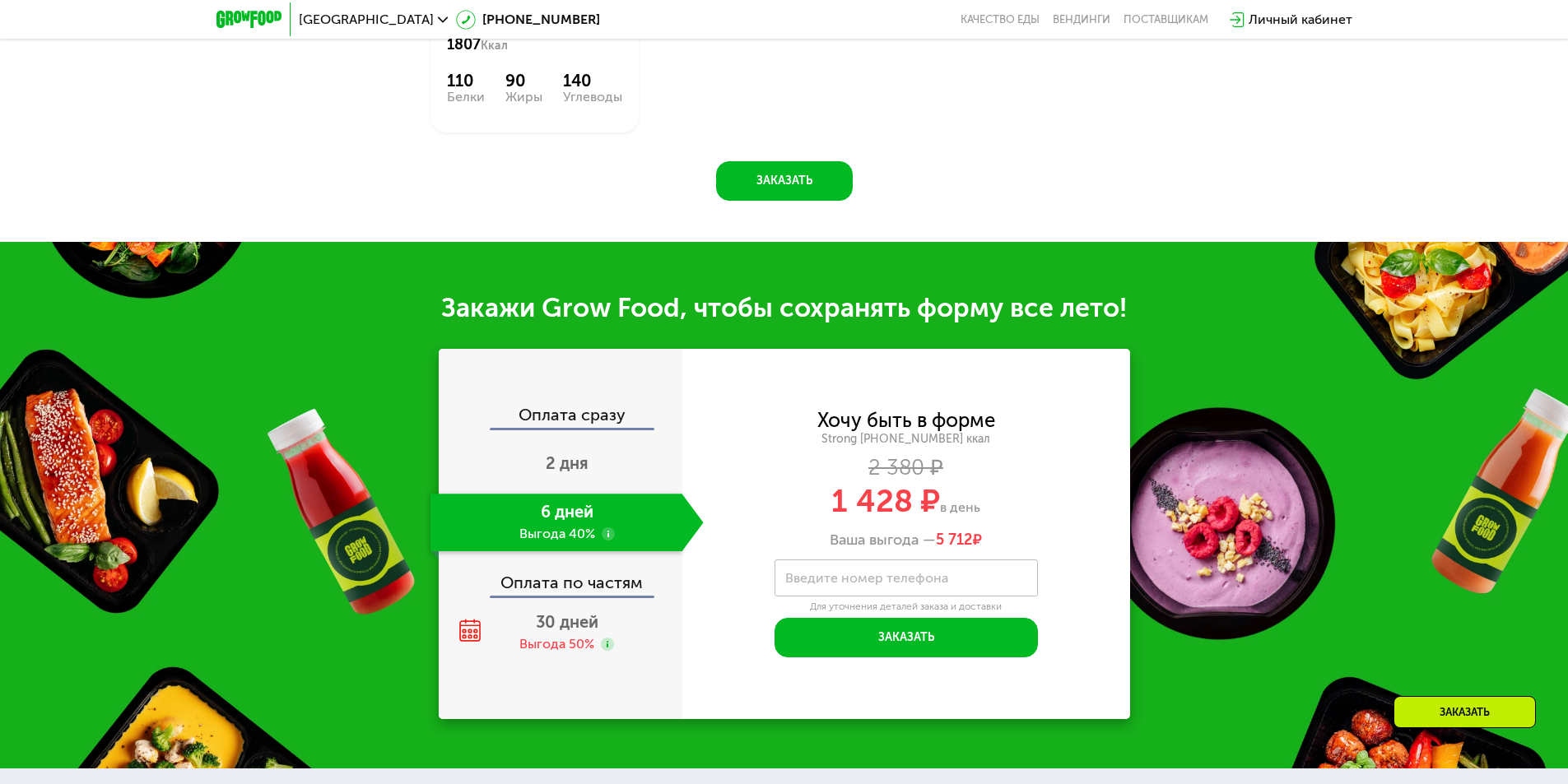
scroll to position [1893, 0]
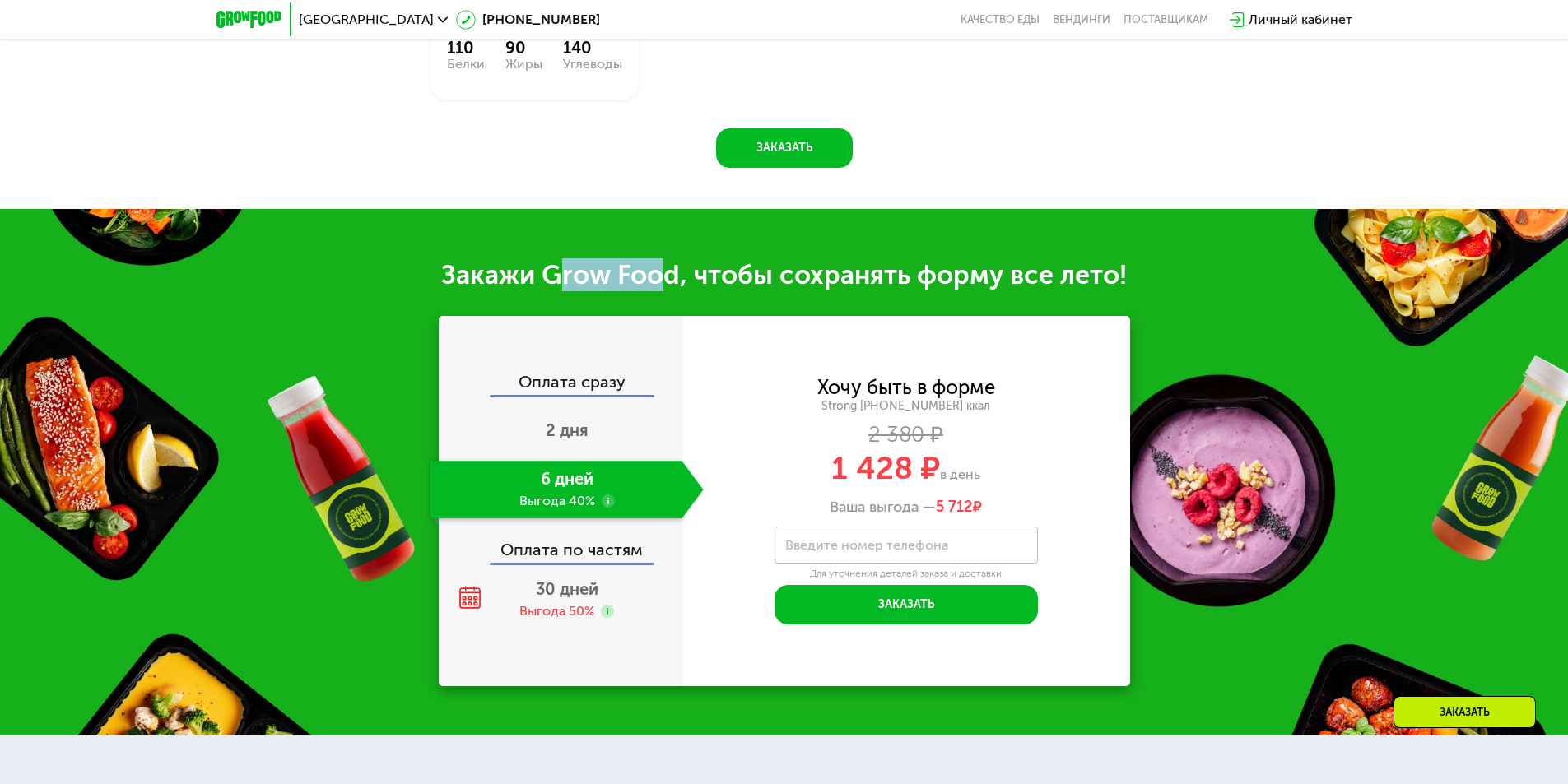
drag, startPoint x: 558, startPoint y: 272, endPoint x: 662, endPoint y: 283, distance: 104.6
click at [661, 281] on div "Закажи Grow Food, чтобы сохранять форму все лето!" at bounding box center [784, 275] width 1568 height 33
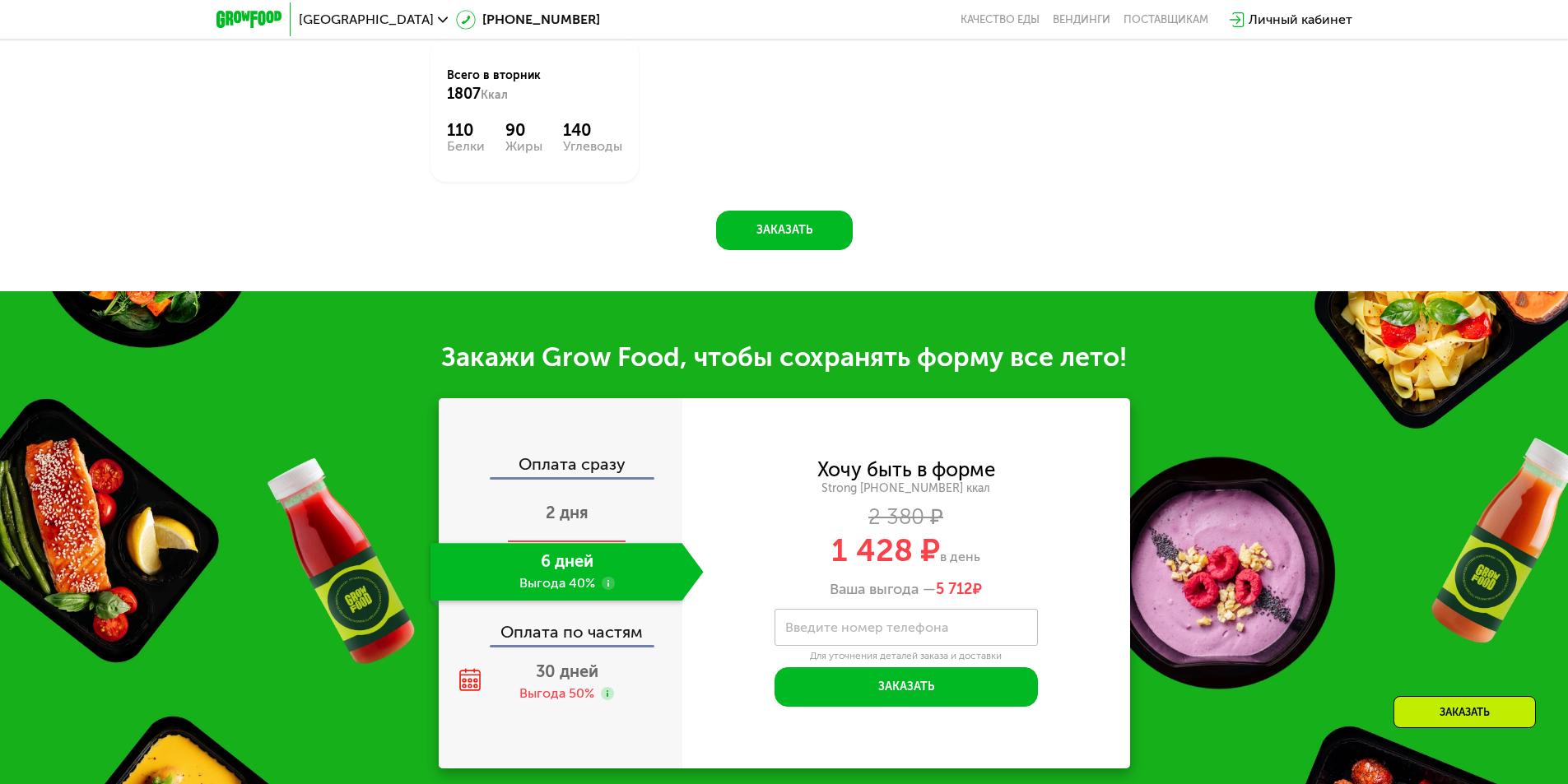
click at [567, 518] on span "2 дня" at bounding box center [567, 513] width 43 height 20
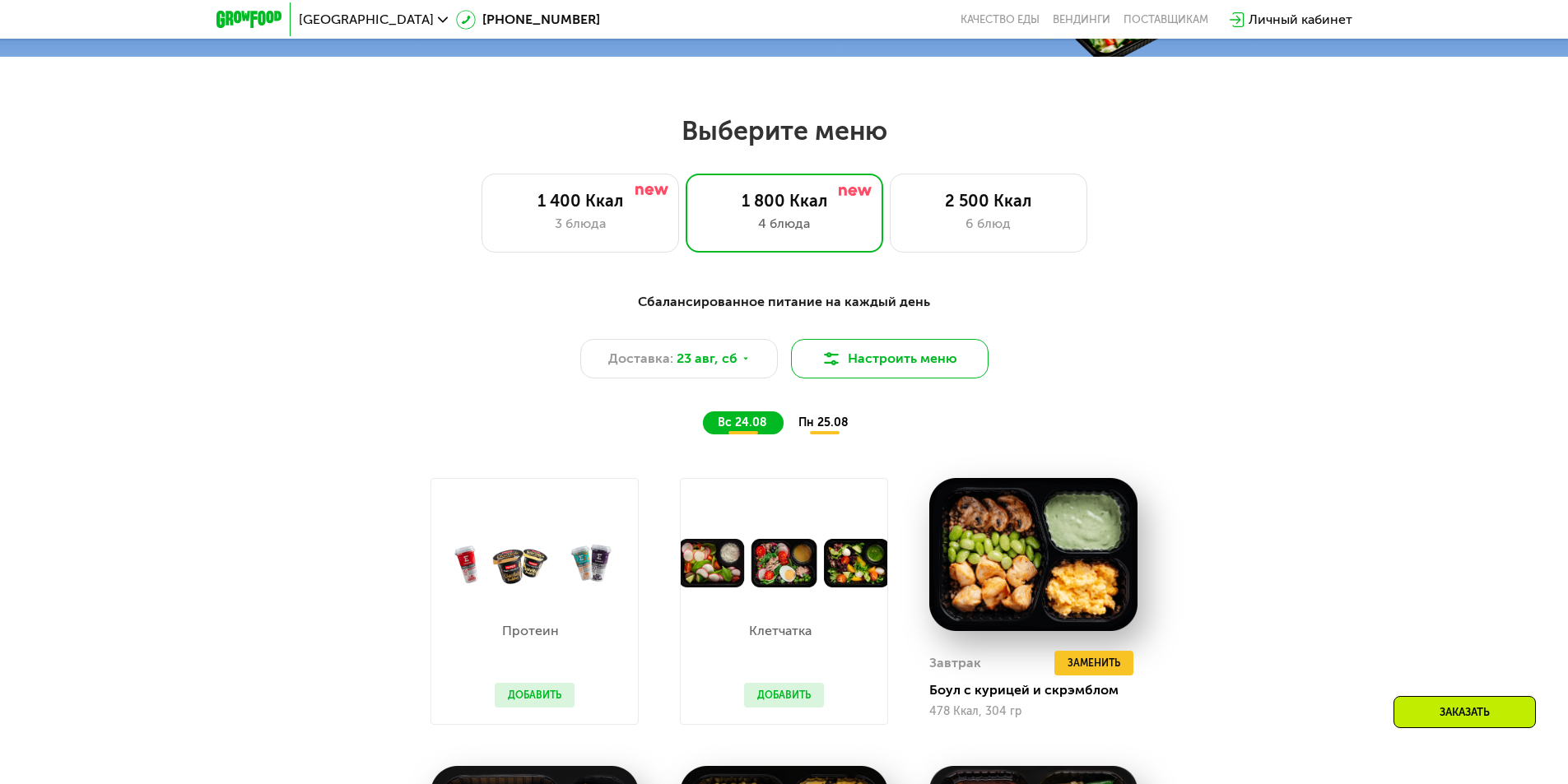
scroll to position [658, 0]
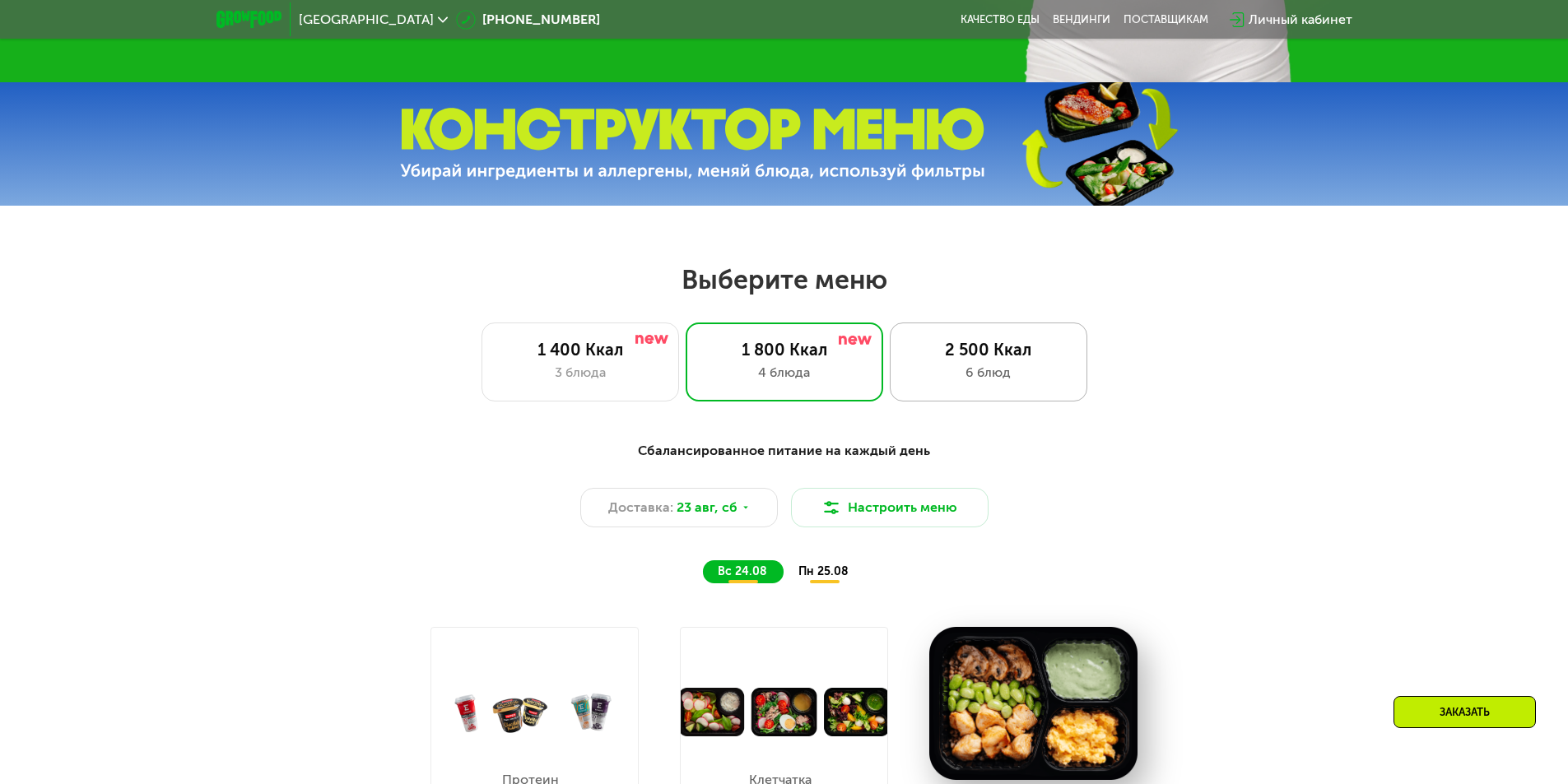
click at [941, 378] on div "6 блюд" at bounding box center [988, 373] width 163 height 20
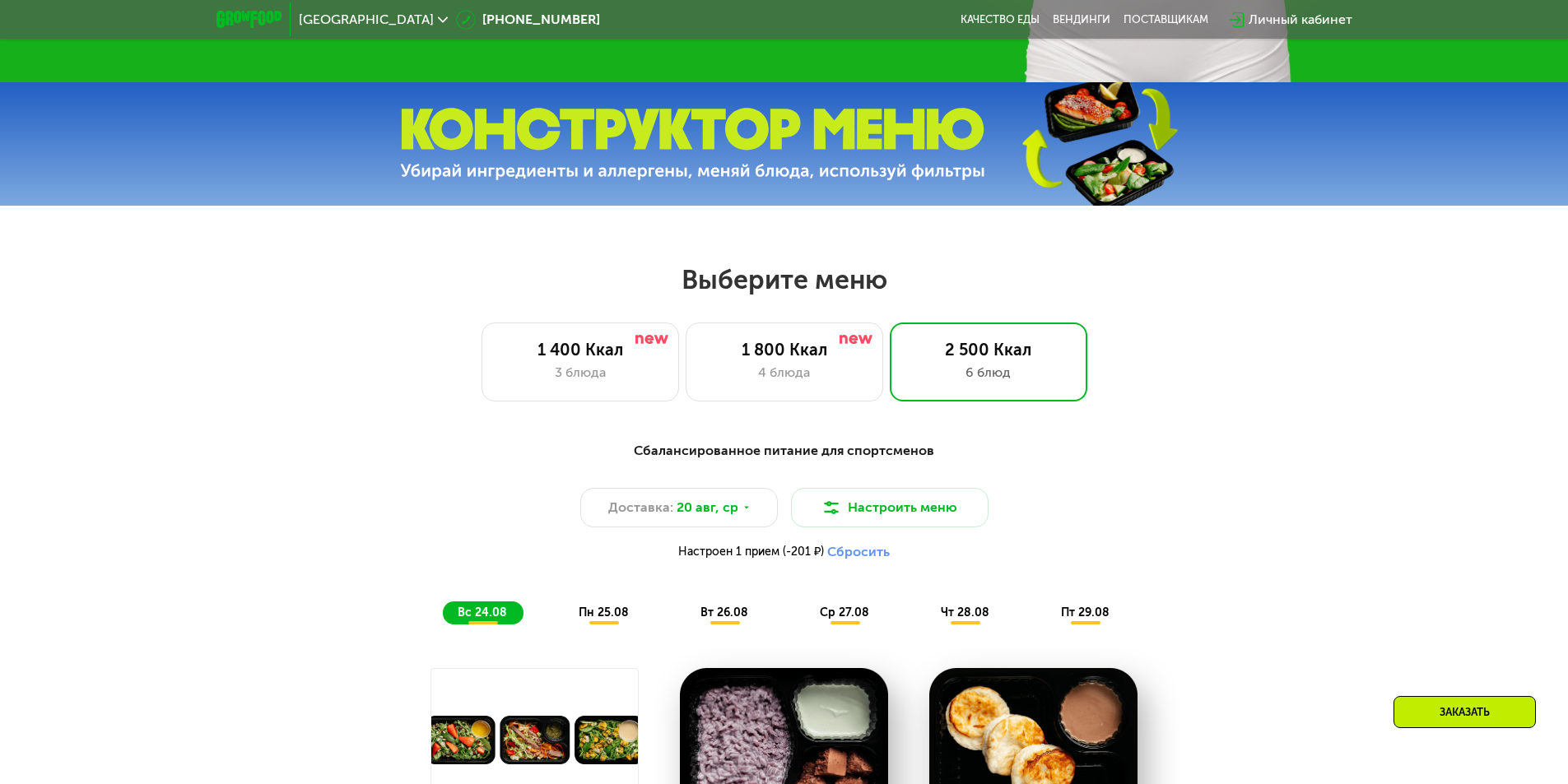
click at [609, 619] on span "пн 25.08" at bounding box center [603, 612] width 50 height 14
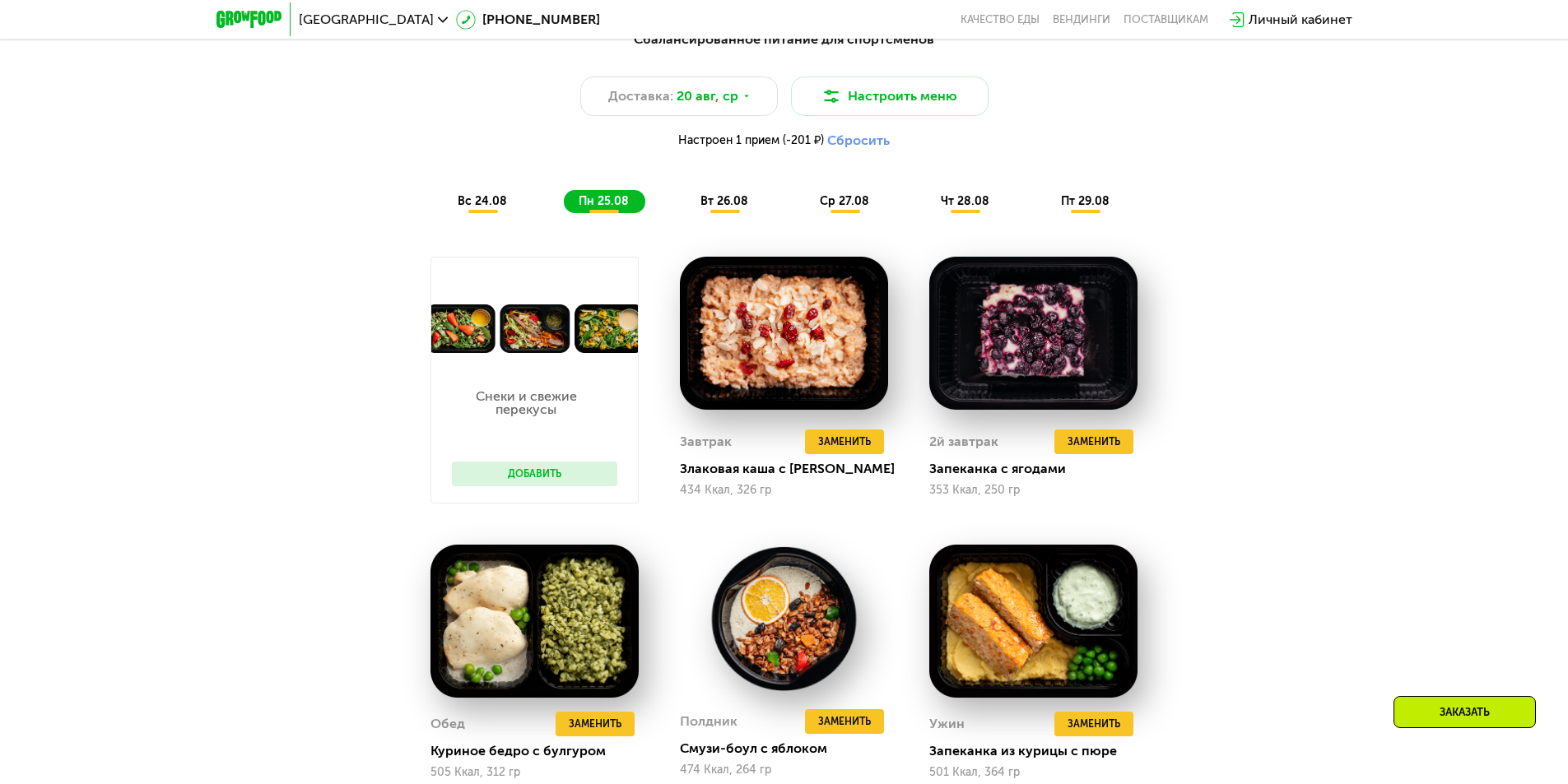
scroll to position [823, 0]
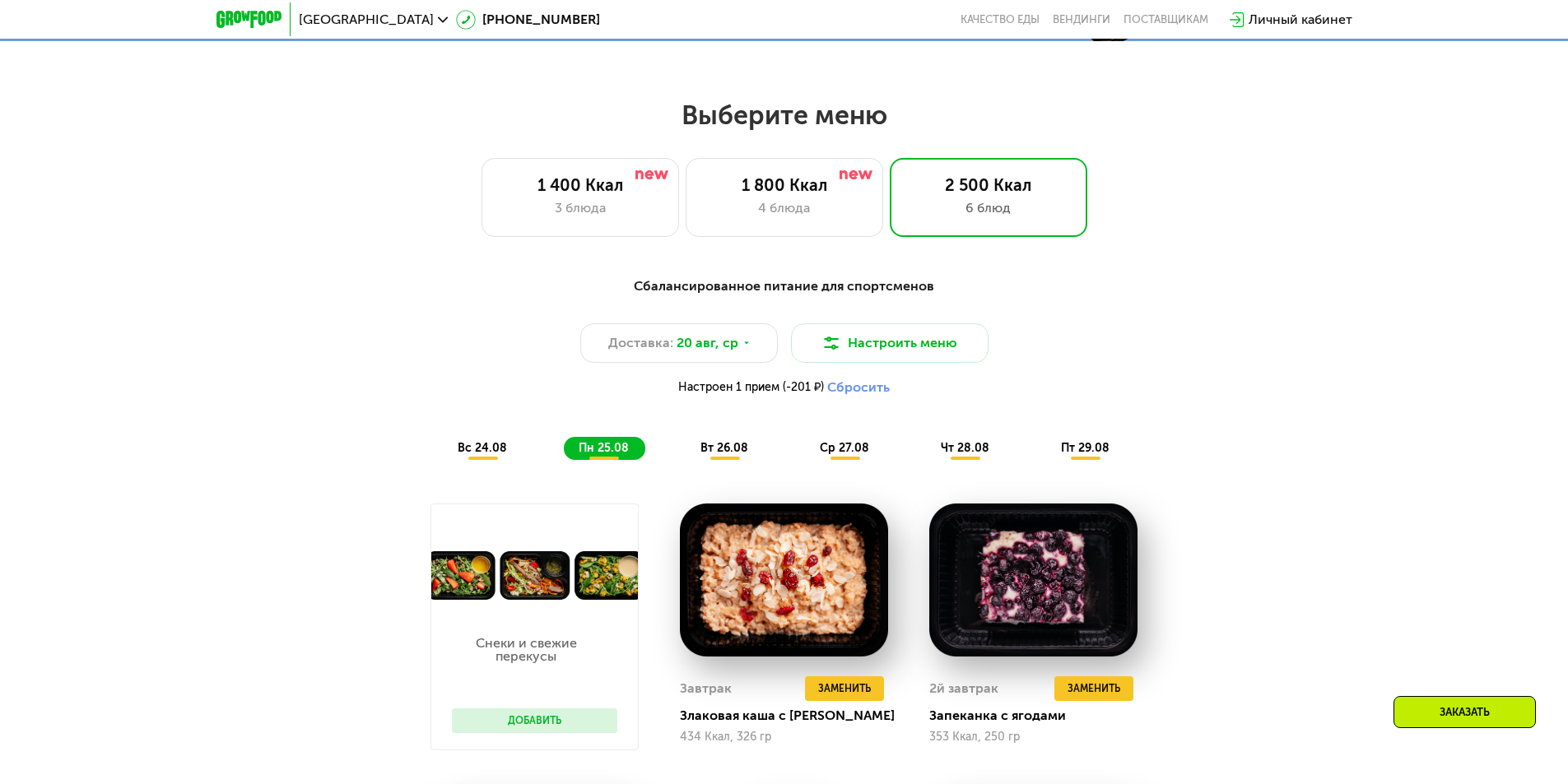
click at [721, 455] on span "вт 26.08" at bounding box center [724, 447] width 47 height 14
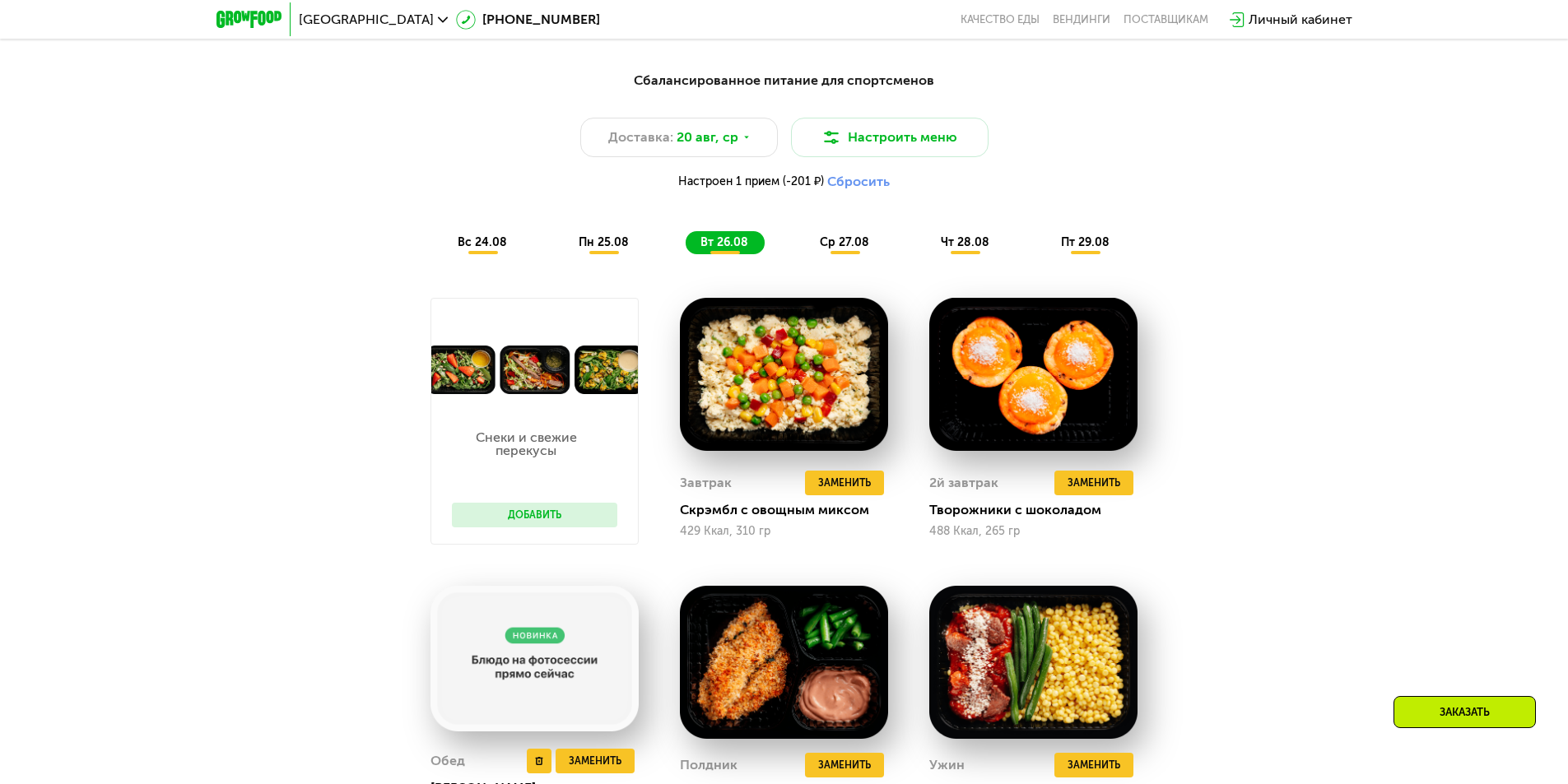
scroll to position [1070, 0]
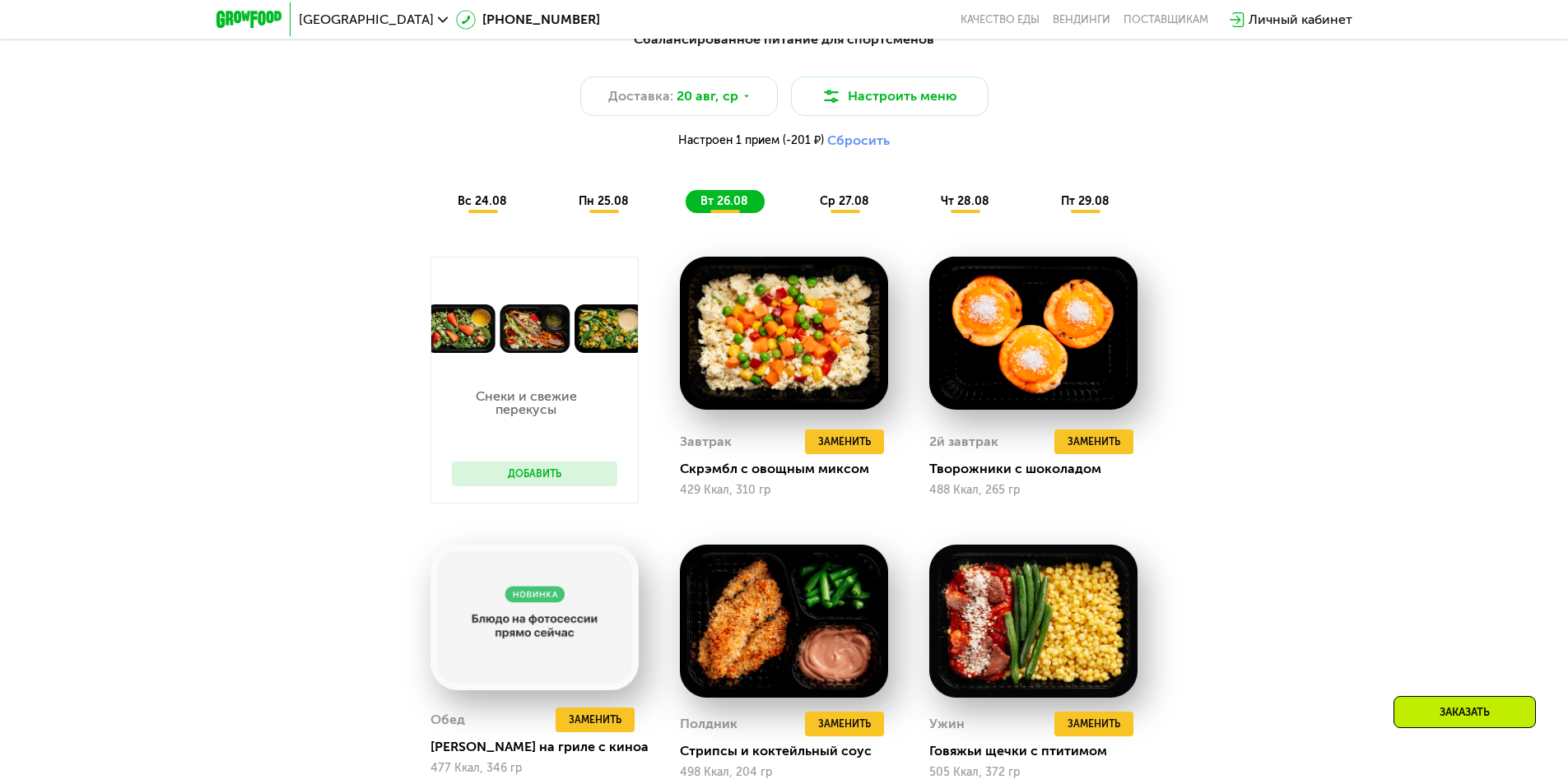
click at [560, 481] on button "Добавить" at bounding box center [535, 474] width 166 height 25
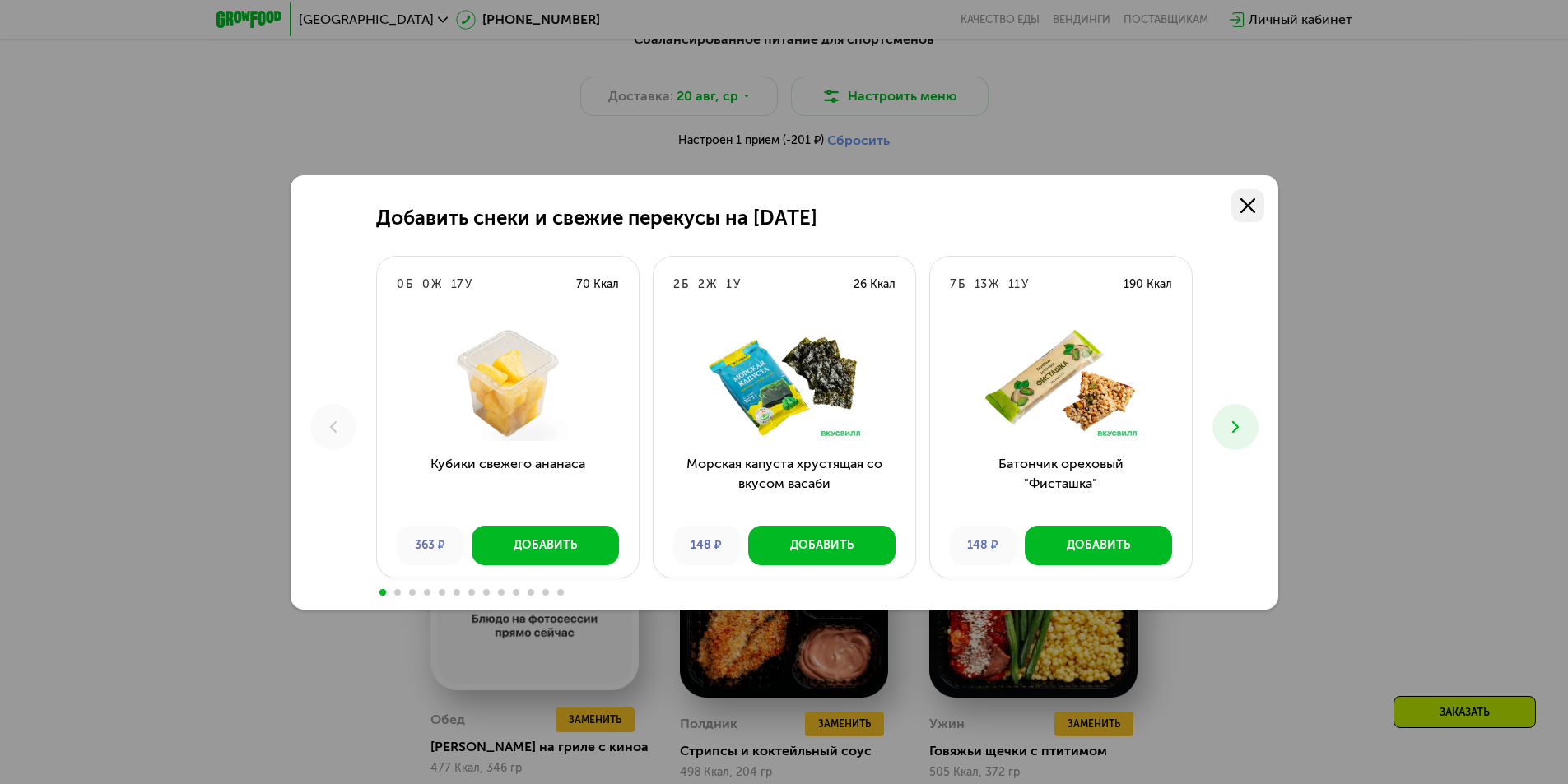
click at [1254, 203] on icon at bounding box center [1248, 206] width 15 height 15
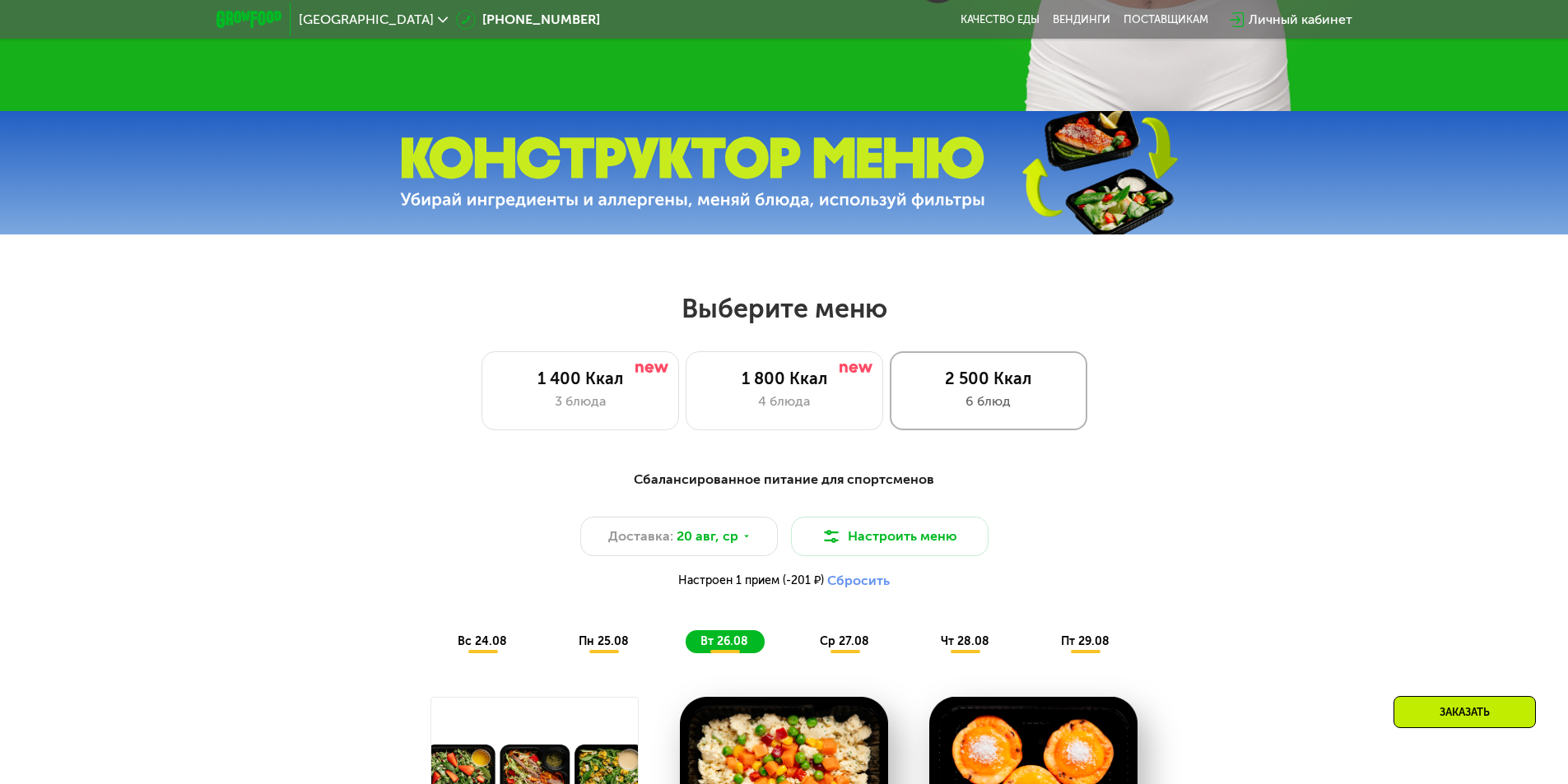
scroll to position [823, 0]
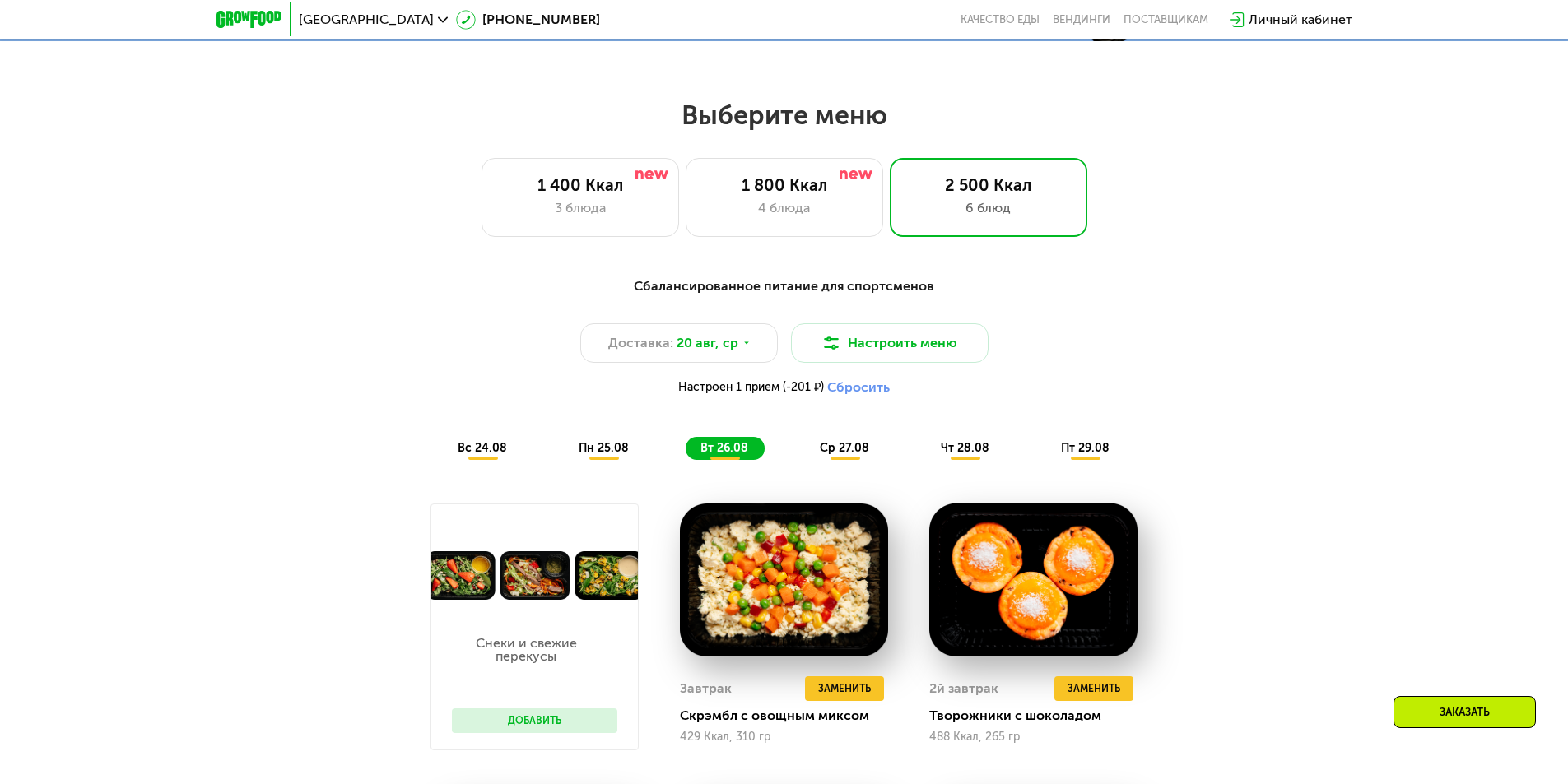
click at [853, 454] on span "ср 27.08" at bounding box center [844, 447] width 49 height 14
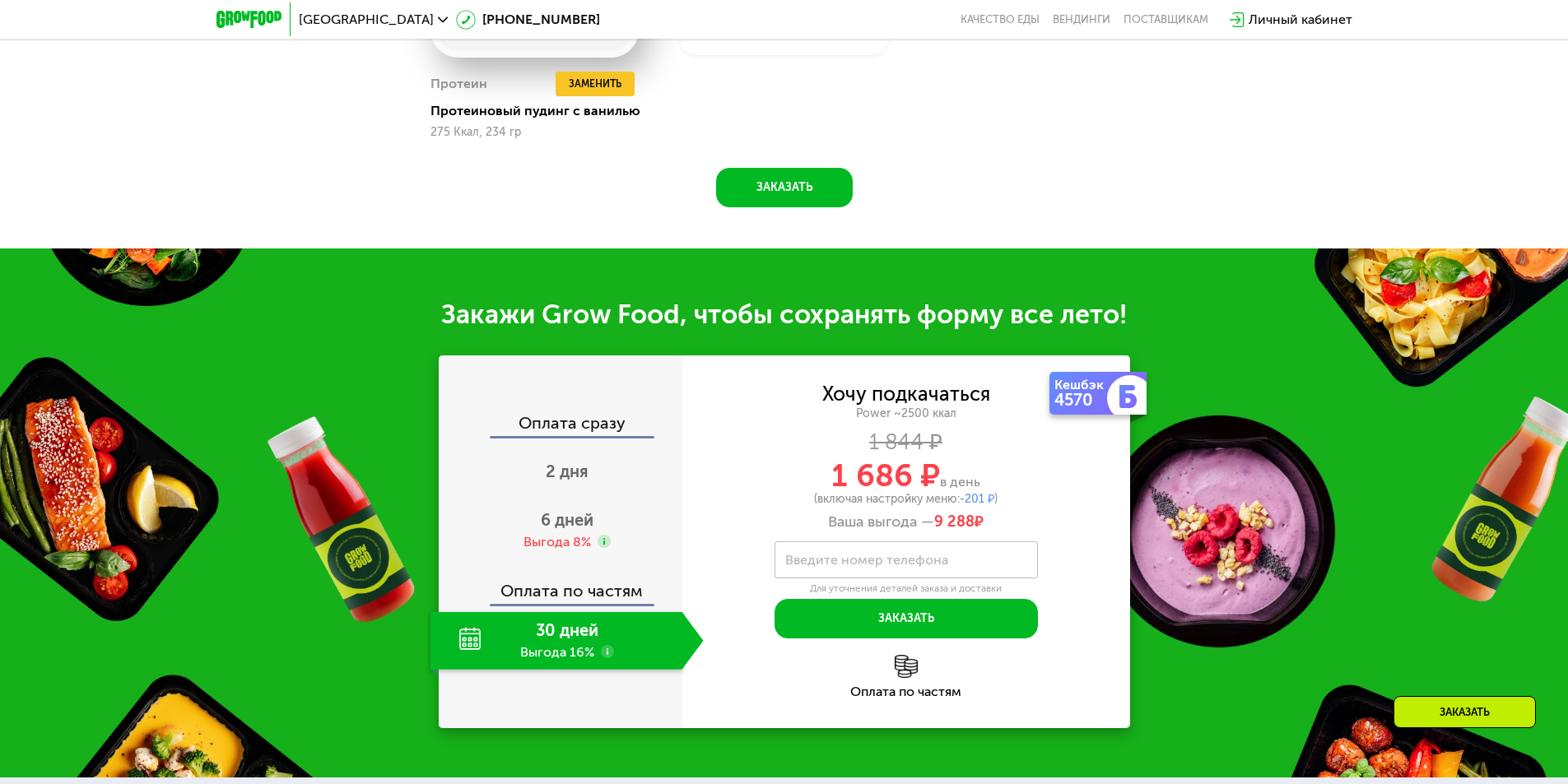
scroll to position [2139, 0]
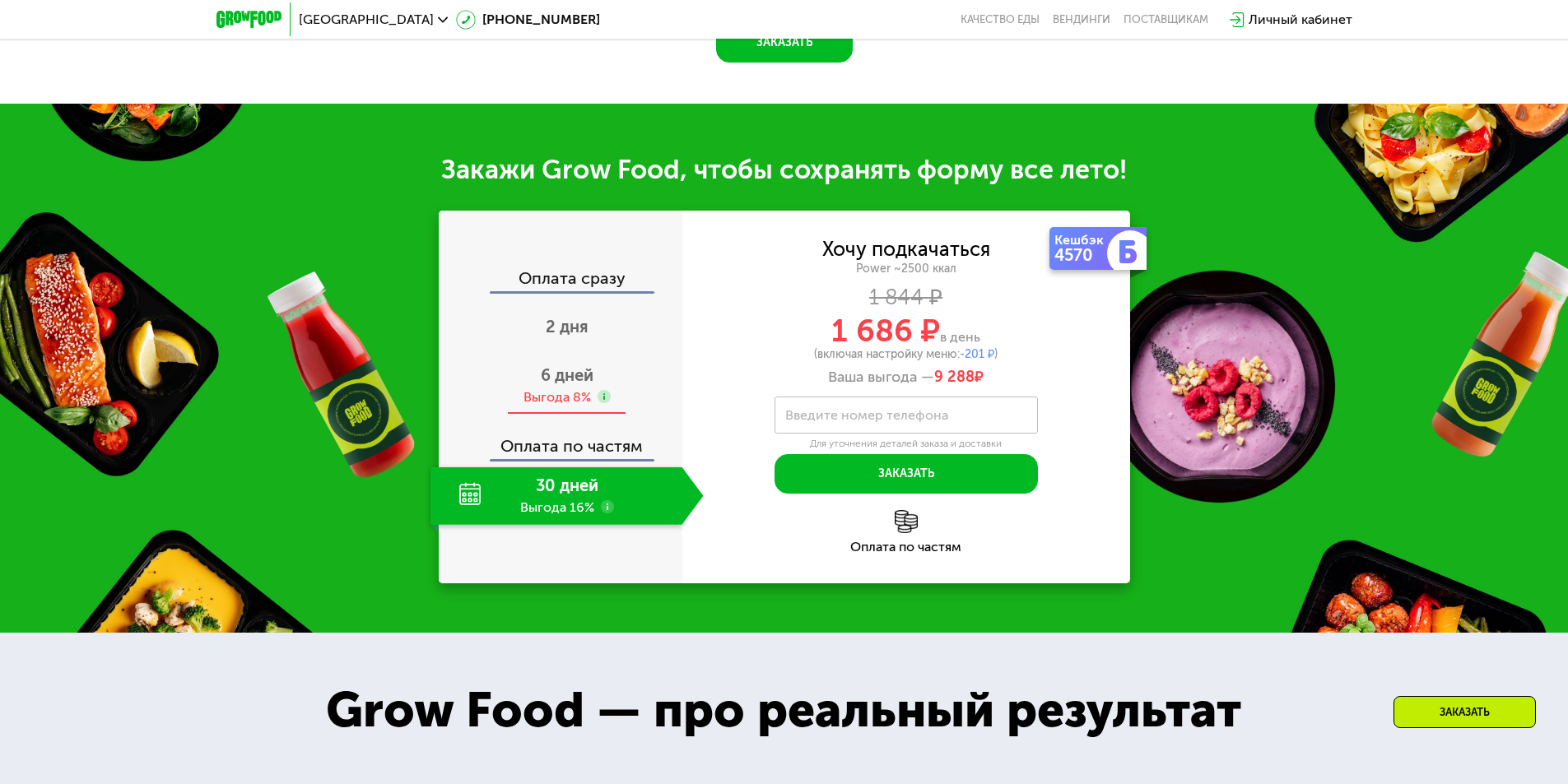
click at [575, 374] on span "6 дней" at bounding box center [567, 376] width 53 height 20
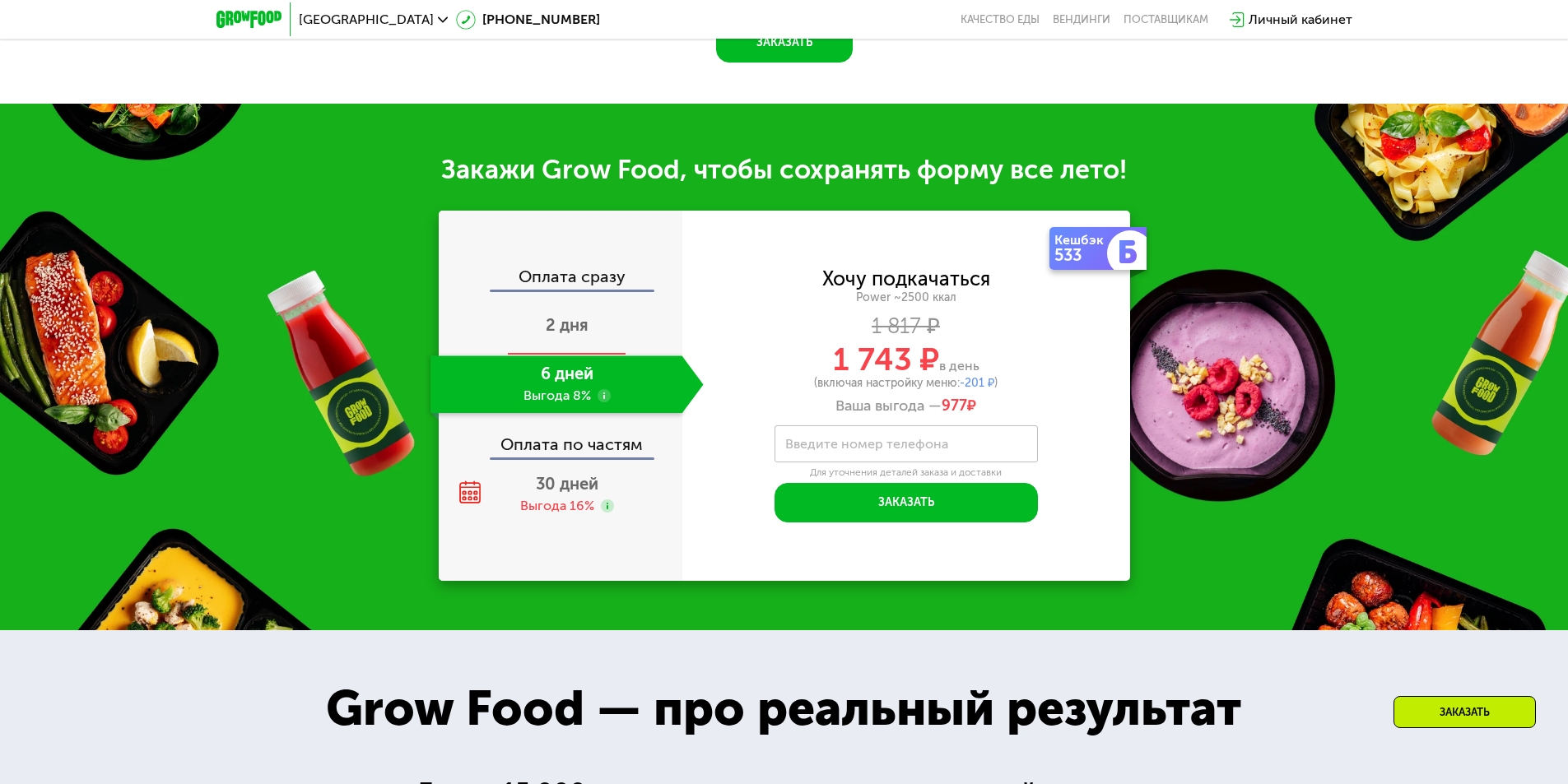
click at [569, 321] on span "2 дня" at bounding box center [567, 326] width 43 height 20
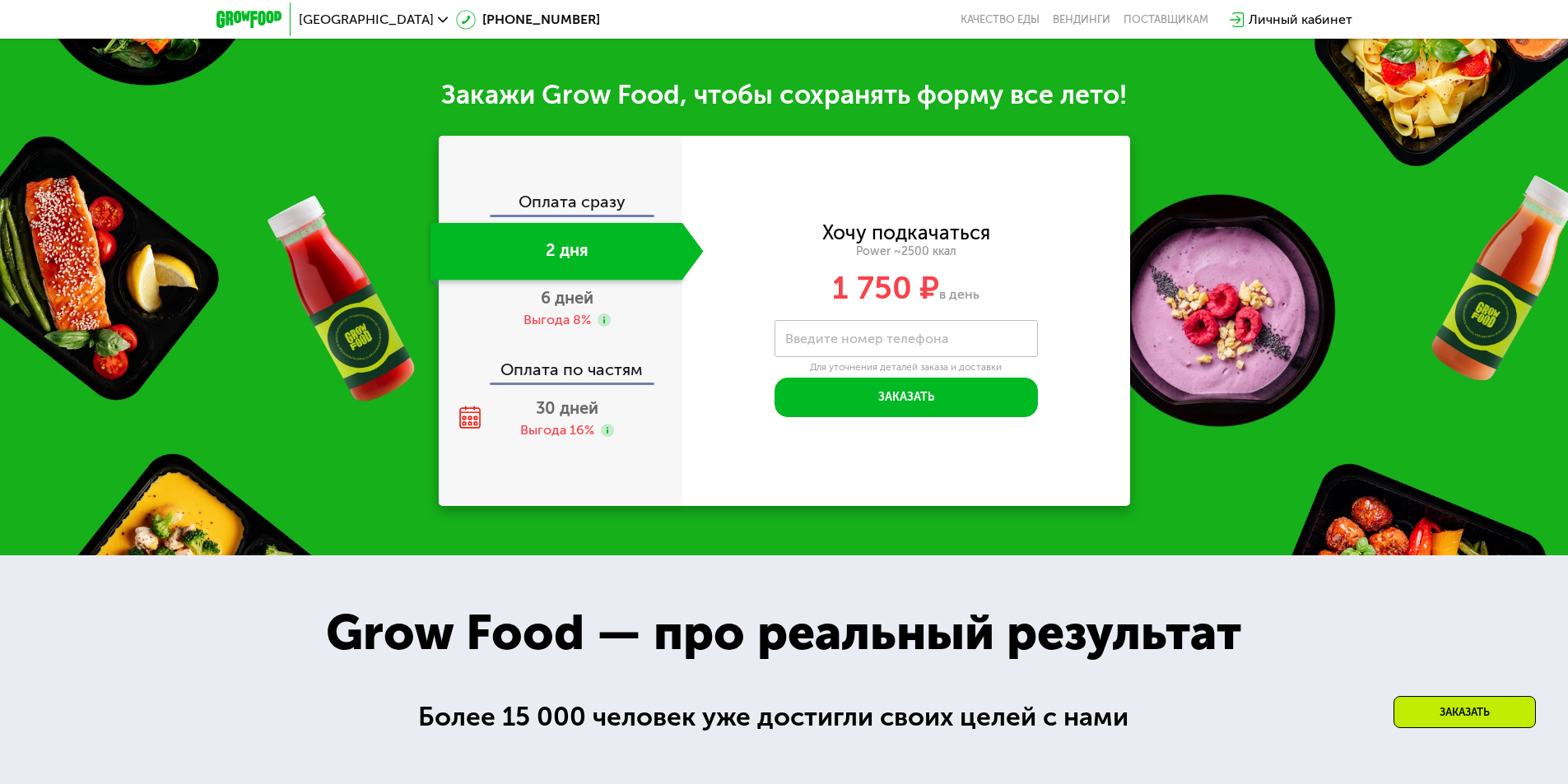
scroll to position [2080, 0]
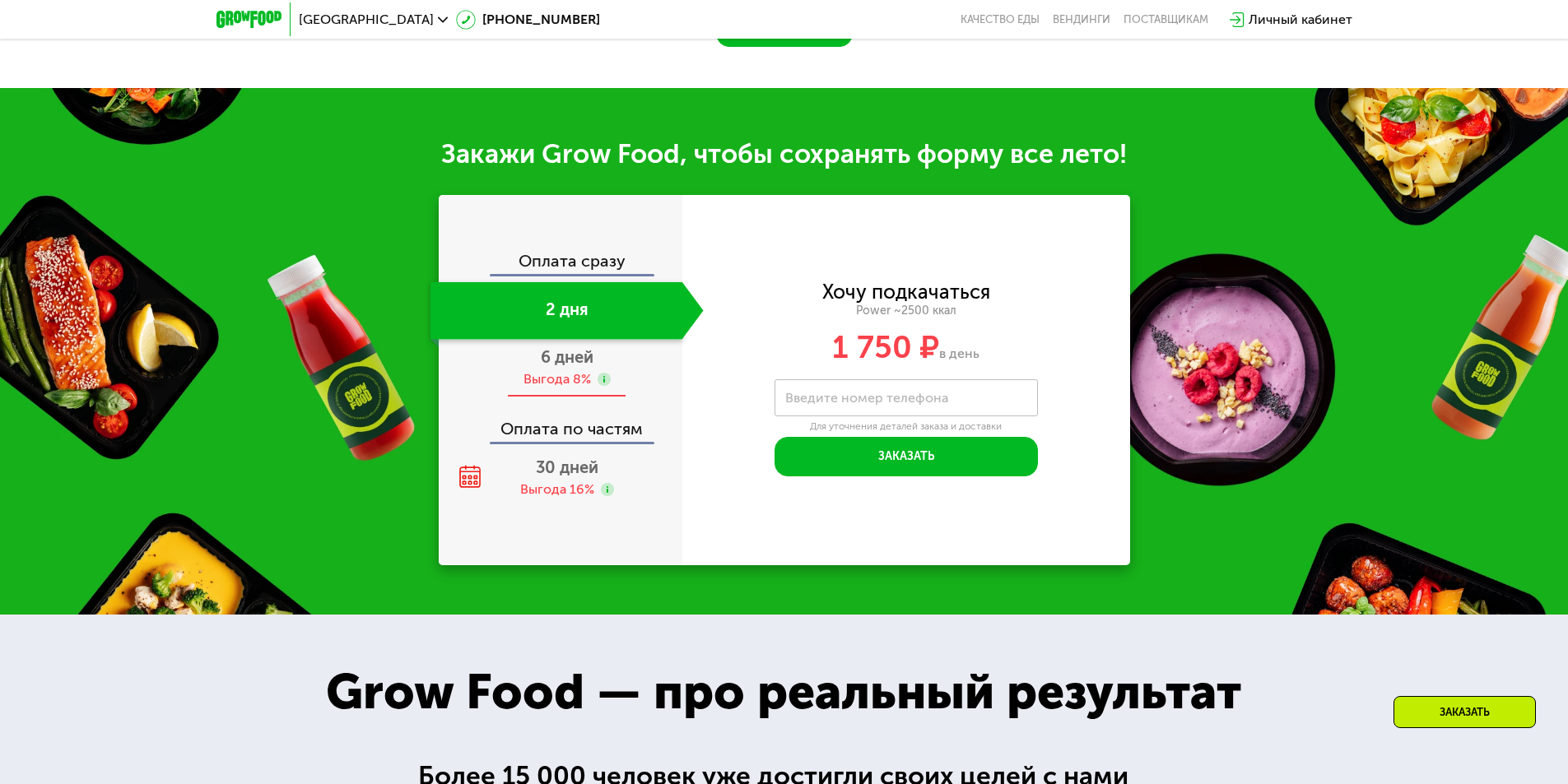
click at [571, 387] on div "Выгода 8%" at bounding box center [557, 379] width 67 height 18
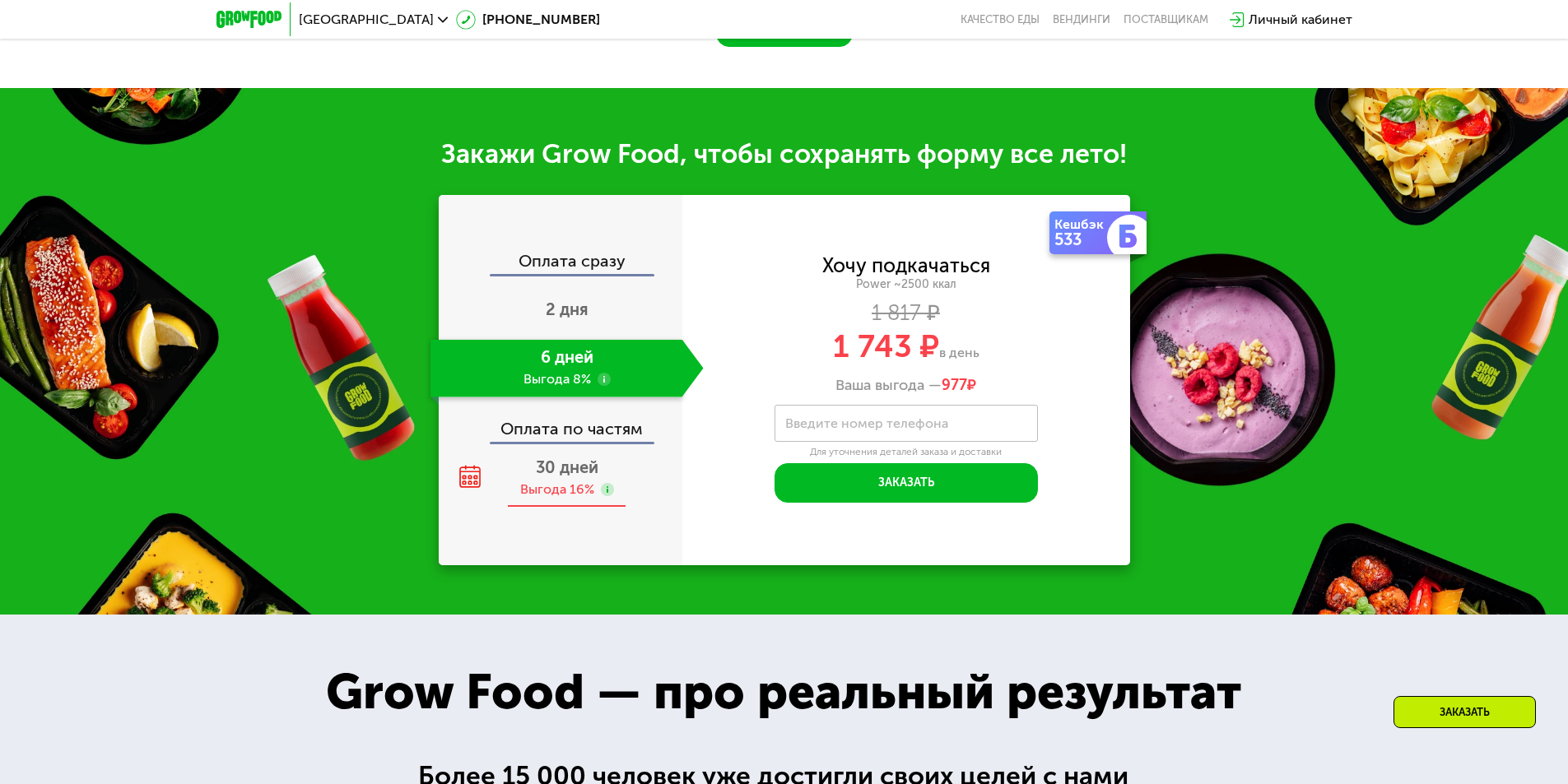
click at [559, 489] on div "Выгода 16%" at bounding box center [557, 489] width 74 height 18
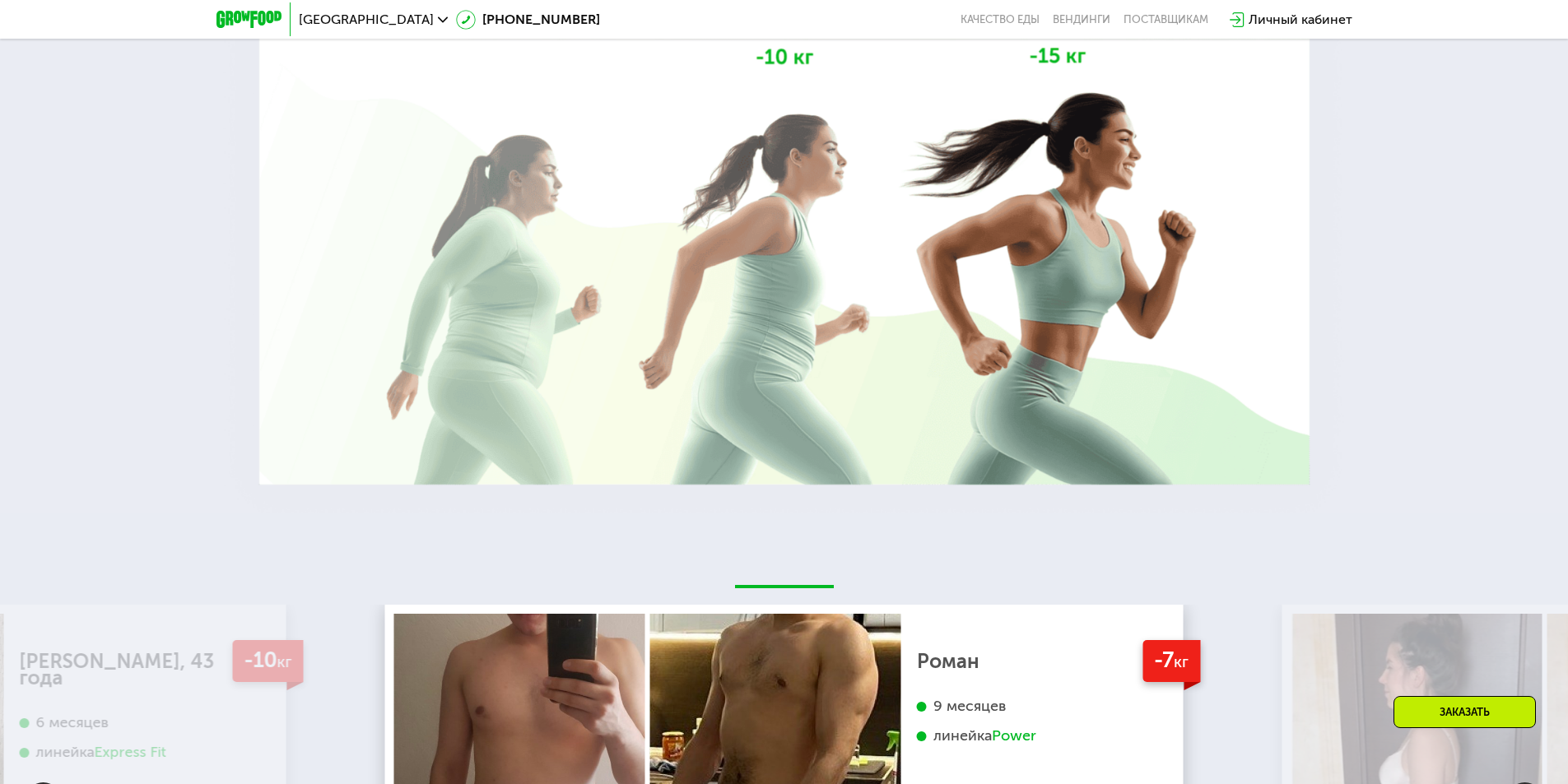
scroll to position [0, 0]
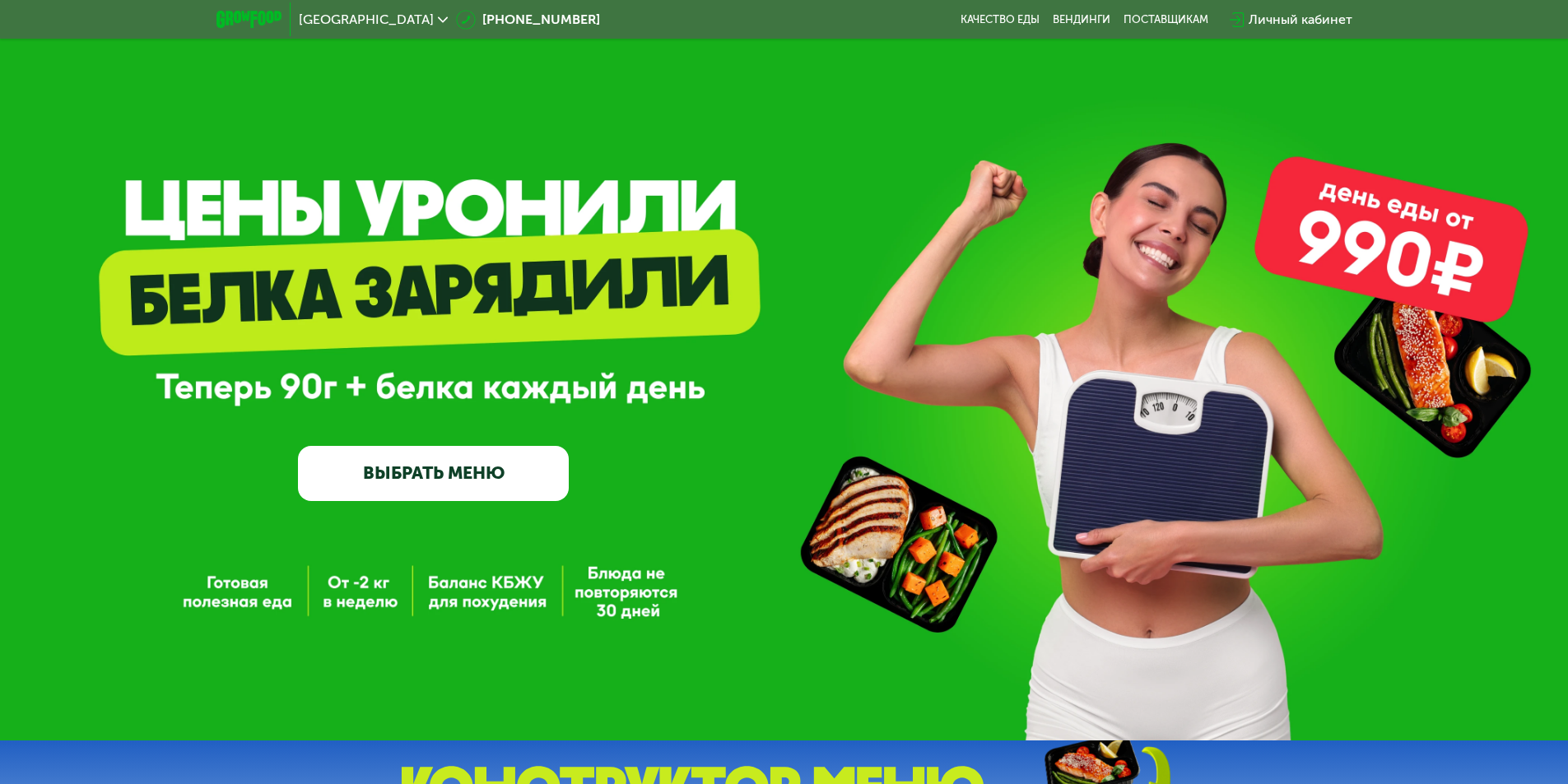
drag, startPoint x: 1410, startPoint y: 559, endPoint x: 1324, endPoint y: 206, distance: 363.3
click at [473, 474] on link "ВЫБРАТЬ МЕНЮ" at bounding box center [434, 473] width 271 height 55
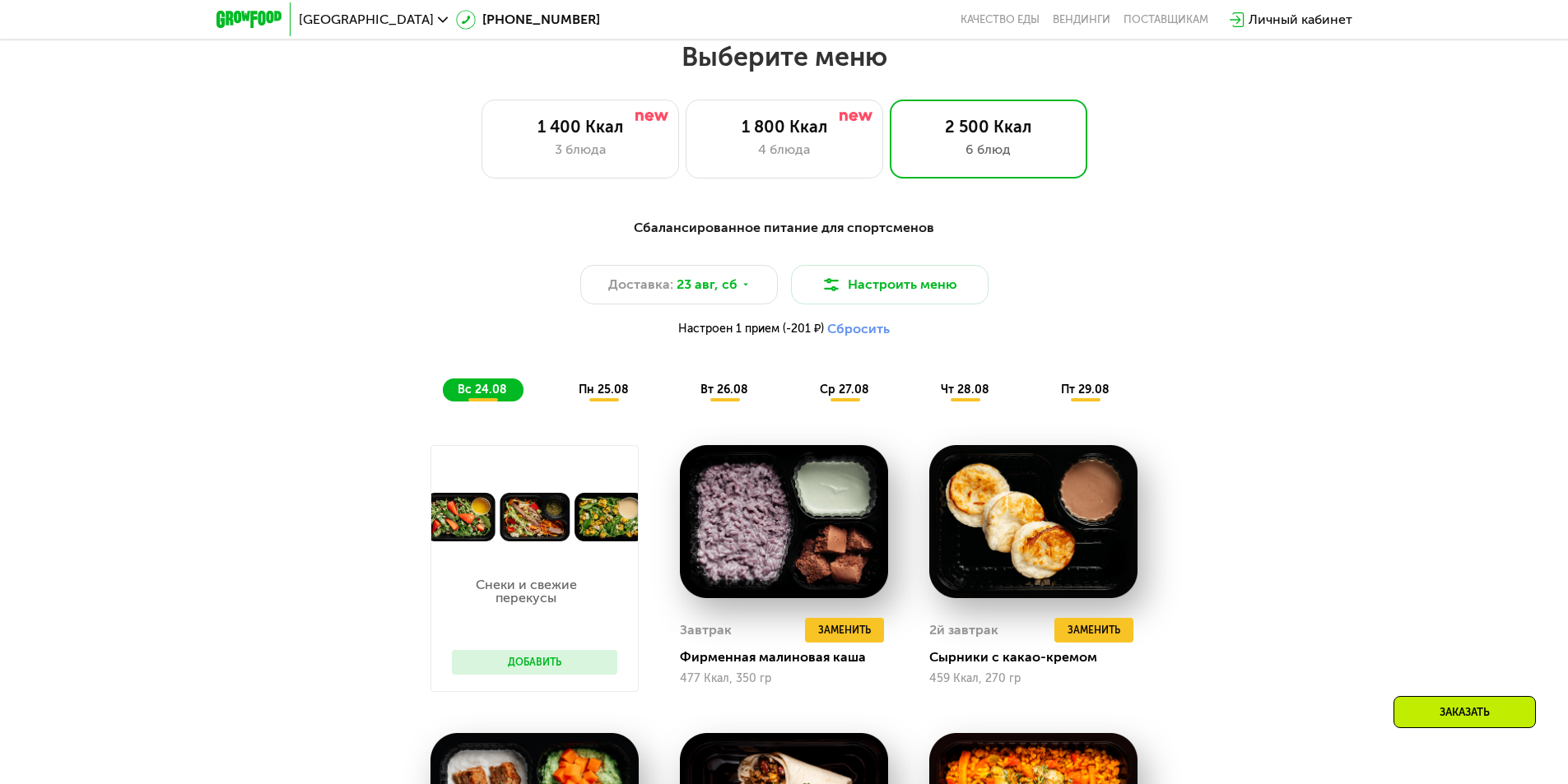
scroll to position [889, 0]
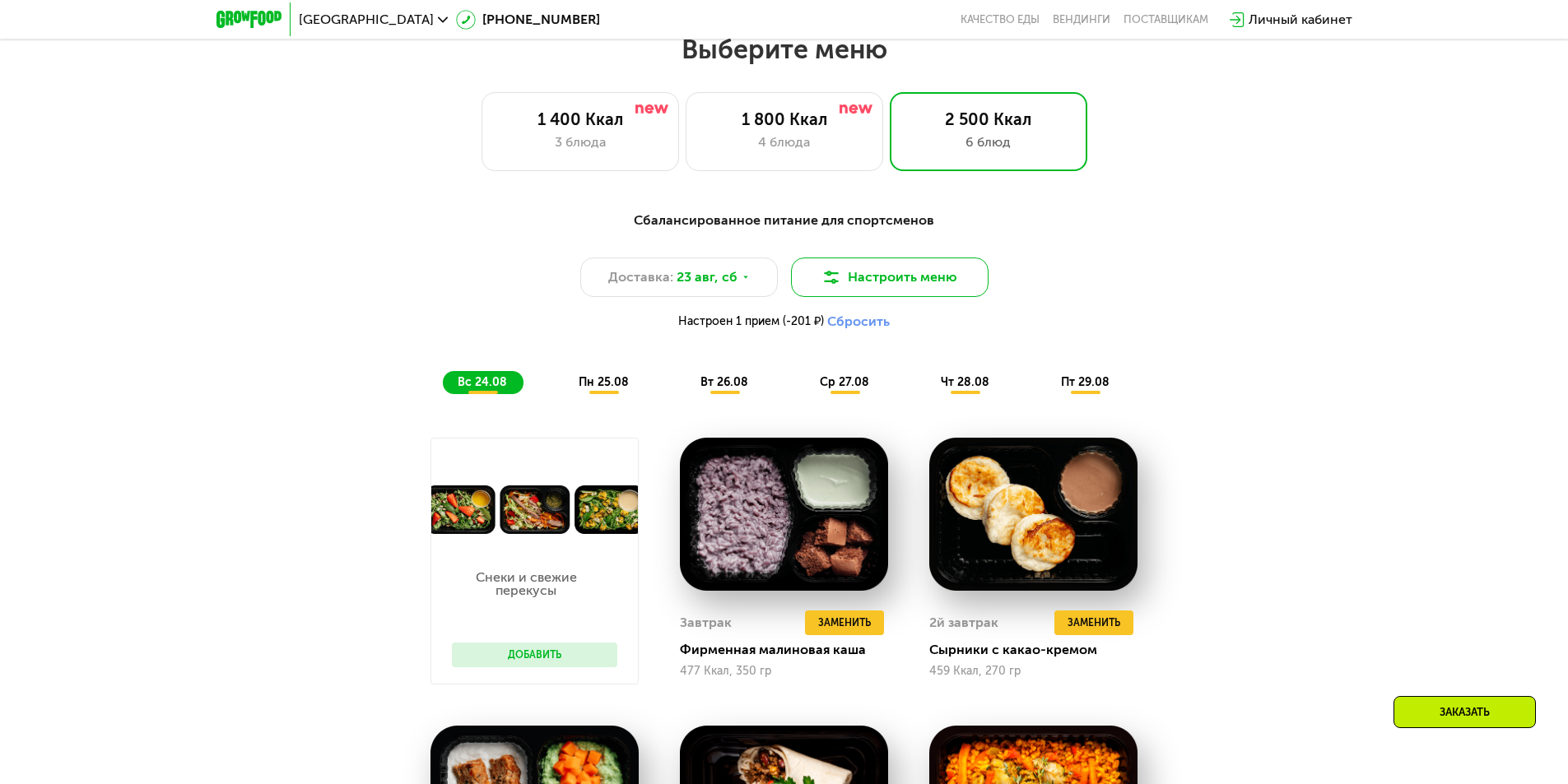
click at [860, 289] on button "Настроить меню" at bounding box center [890, 276] width 197 height 39
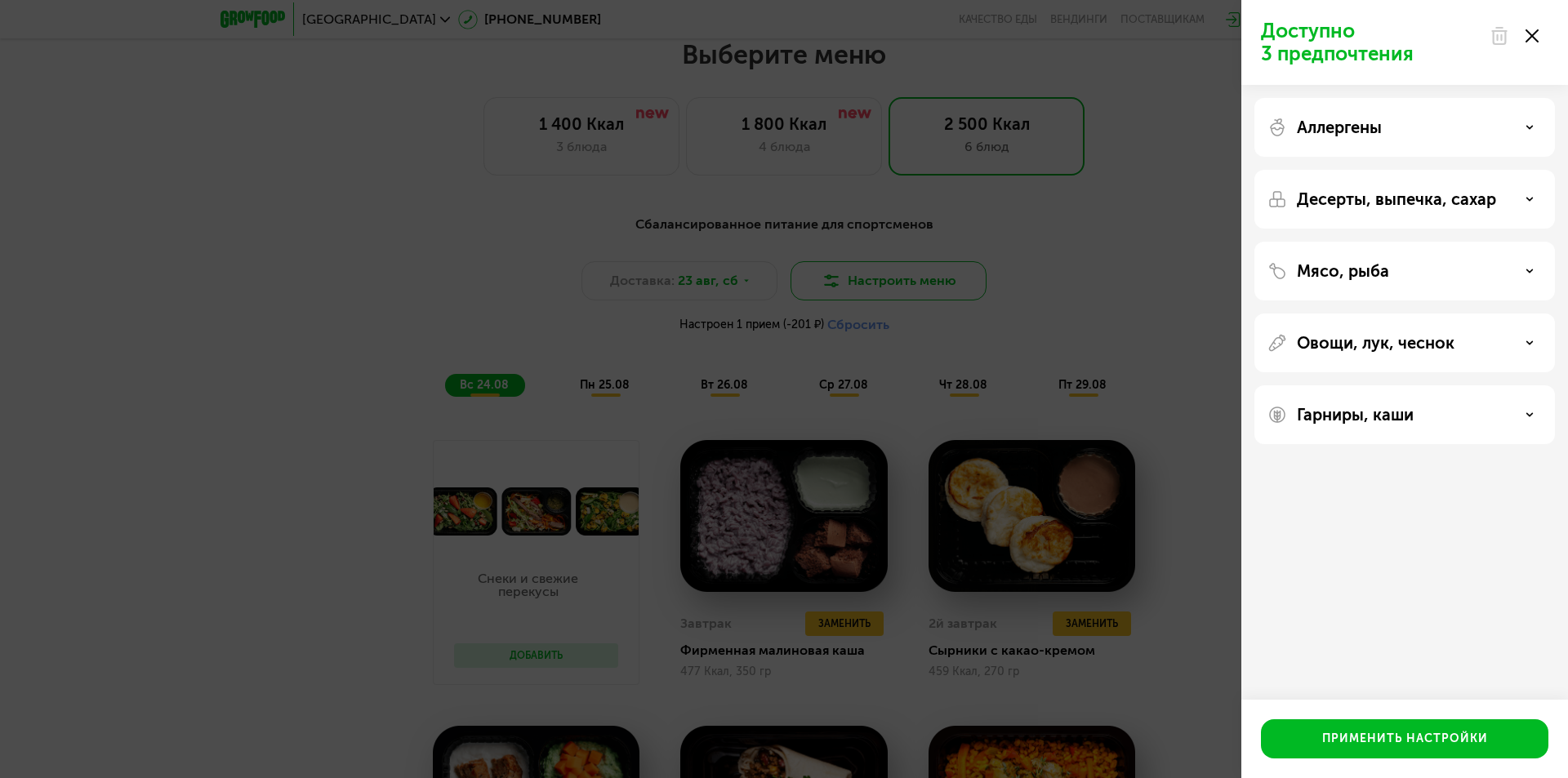
click at [854, 287] on div "Доступно 3 предпочтения Аллергены Десерты, выпечка, сахар Мясо, рыба Овощи, лук…" at bounding box center [784, 389] width 1568 height 778
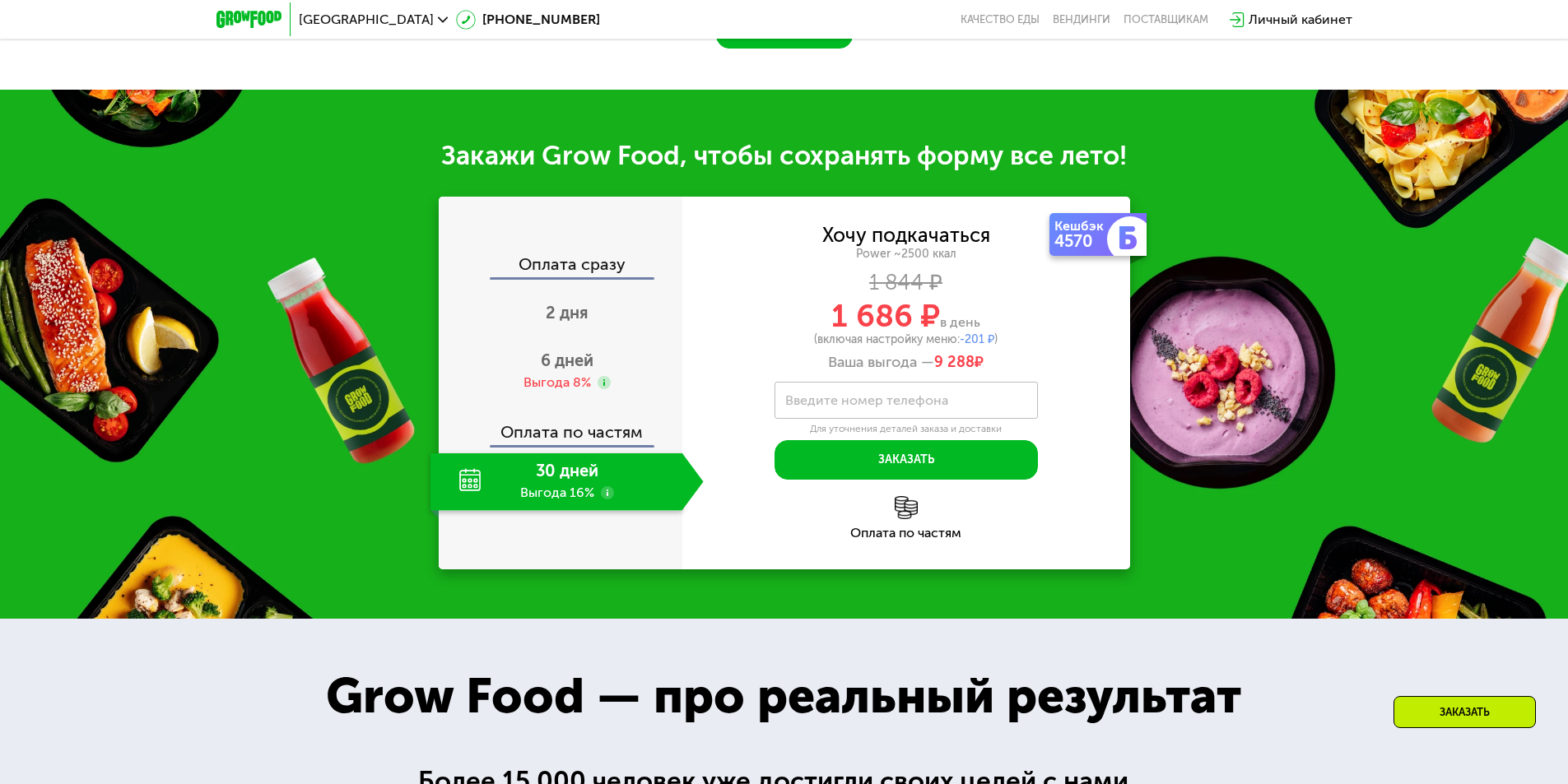
scroll to position [2287, 0]
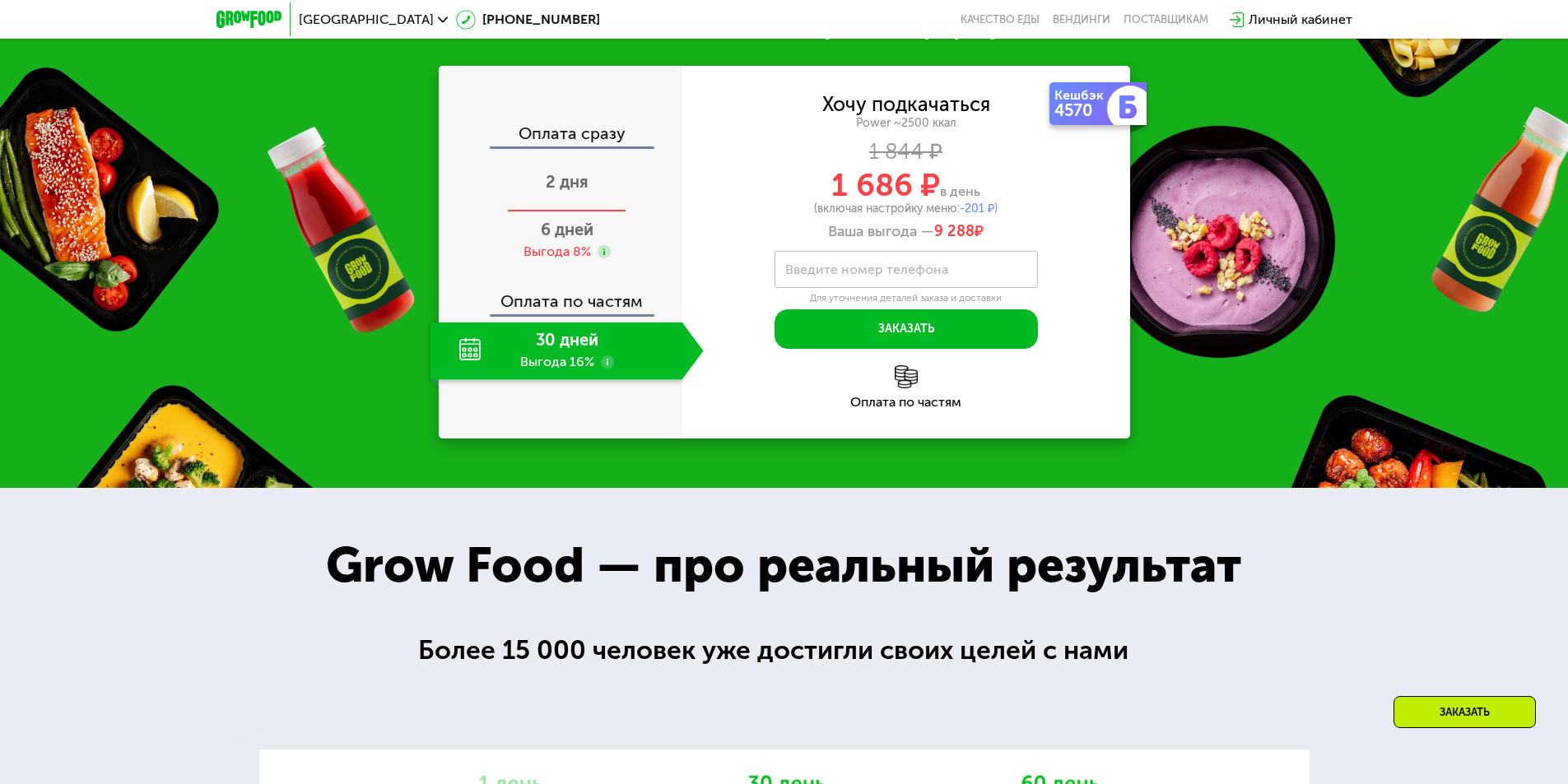
click at [570, 179] on span "2 дня" at bounding box center [567, 182] width 43 height 20
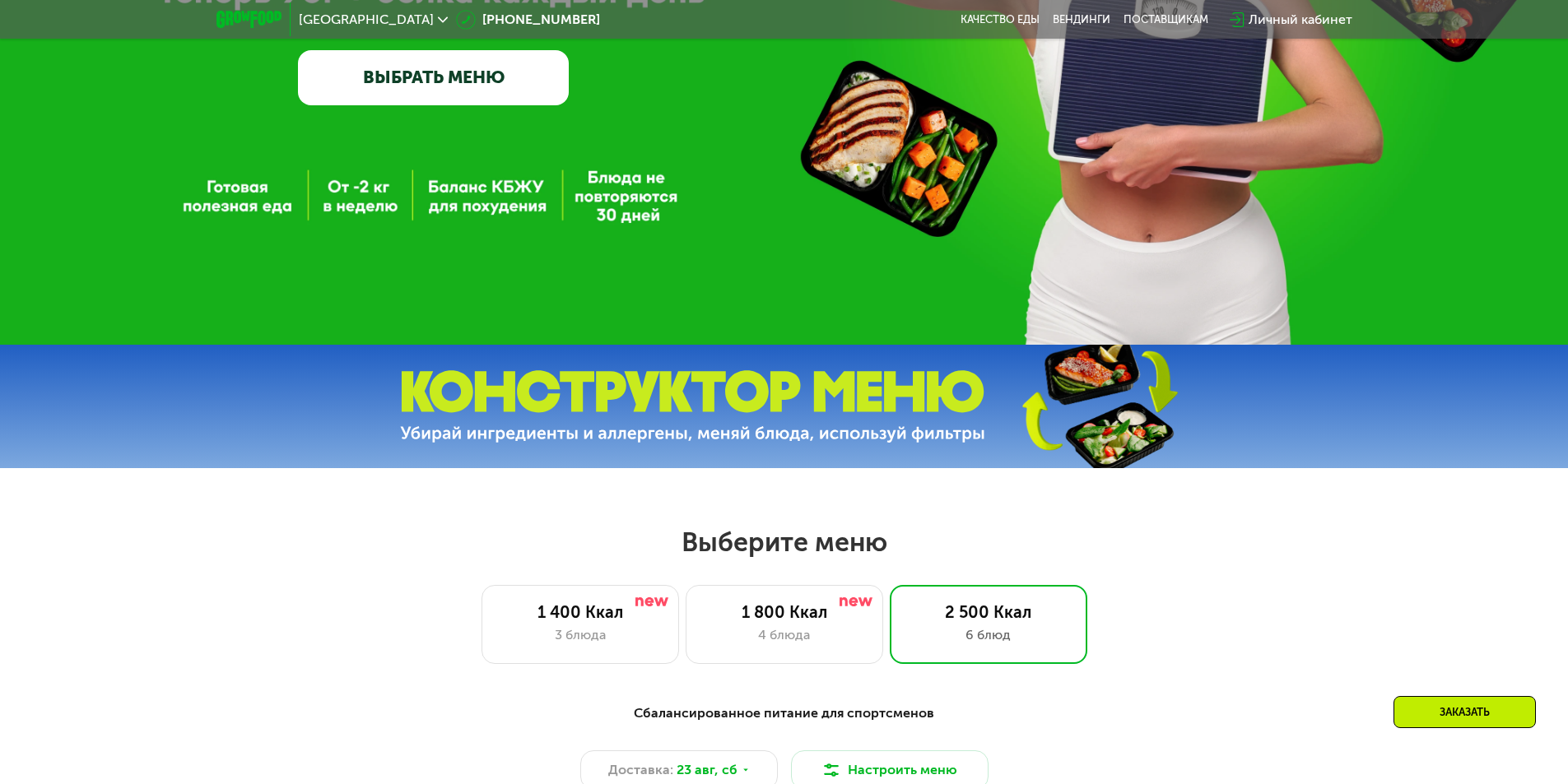
scroll to position [395, 0]
click at [799, 644] on div "4 блюда" at bounding box center [784, 637] width 163 height 20
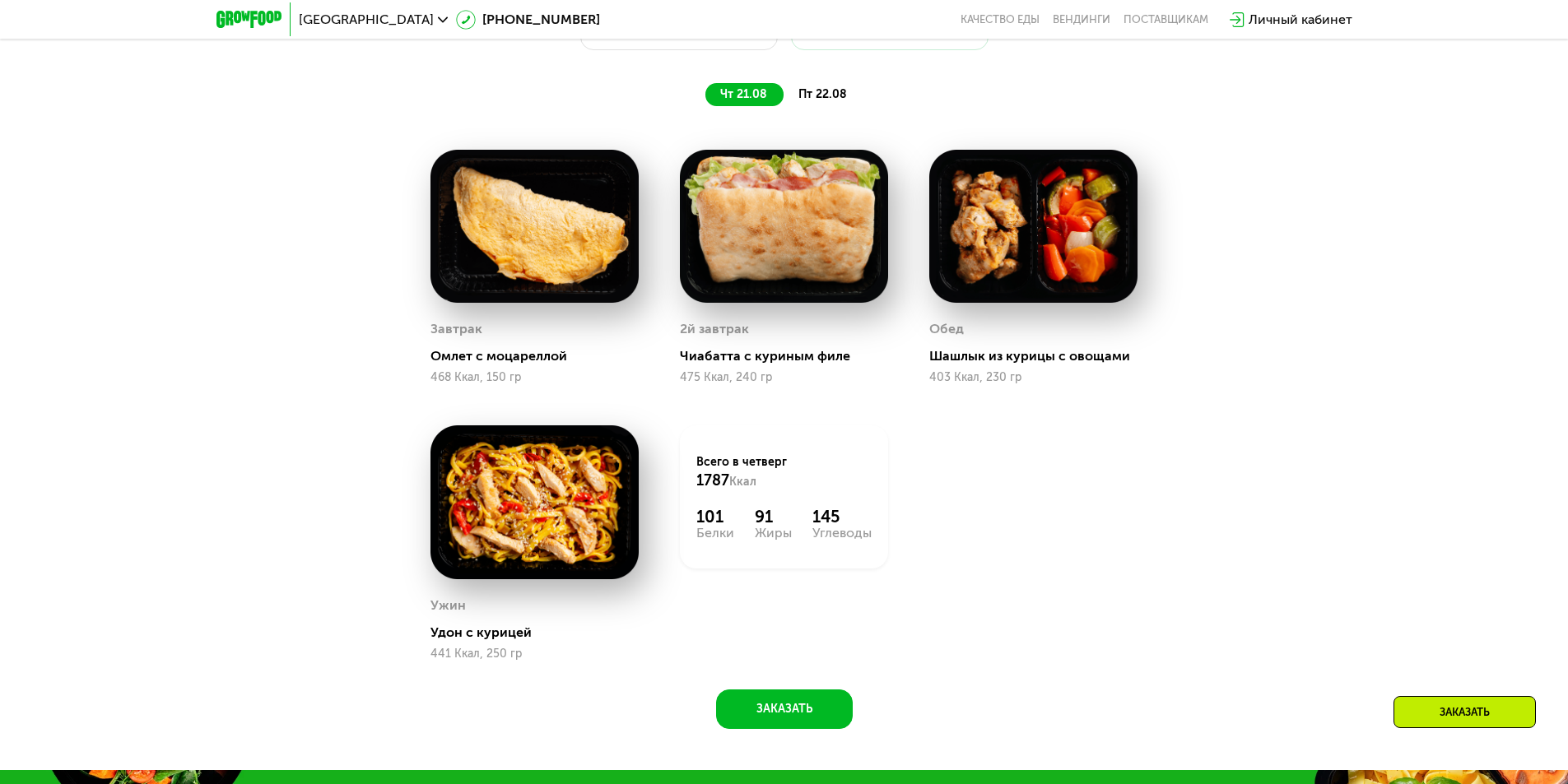
scroll to position [807, 0]
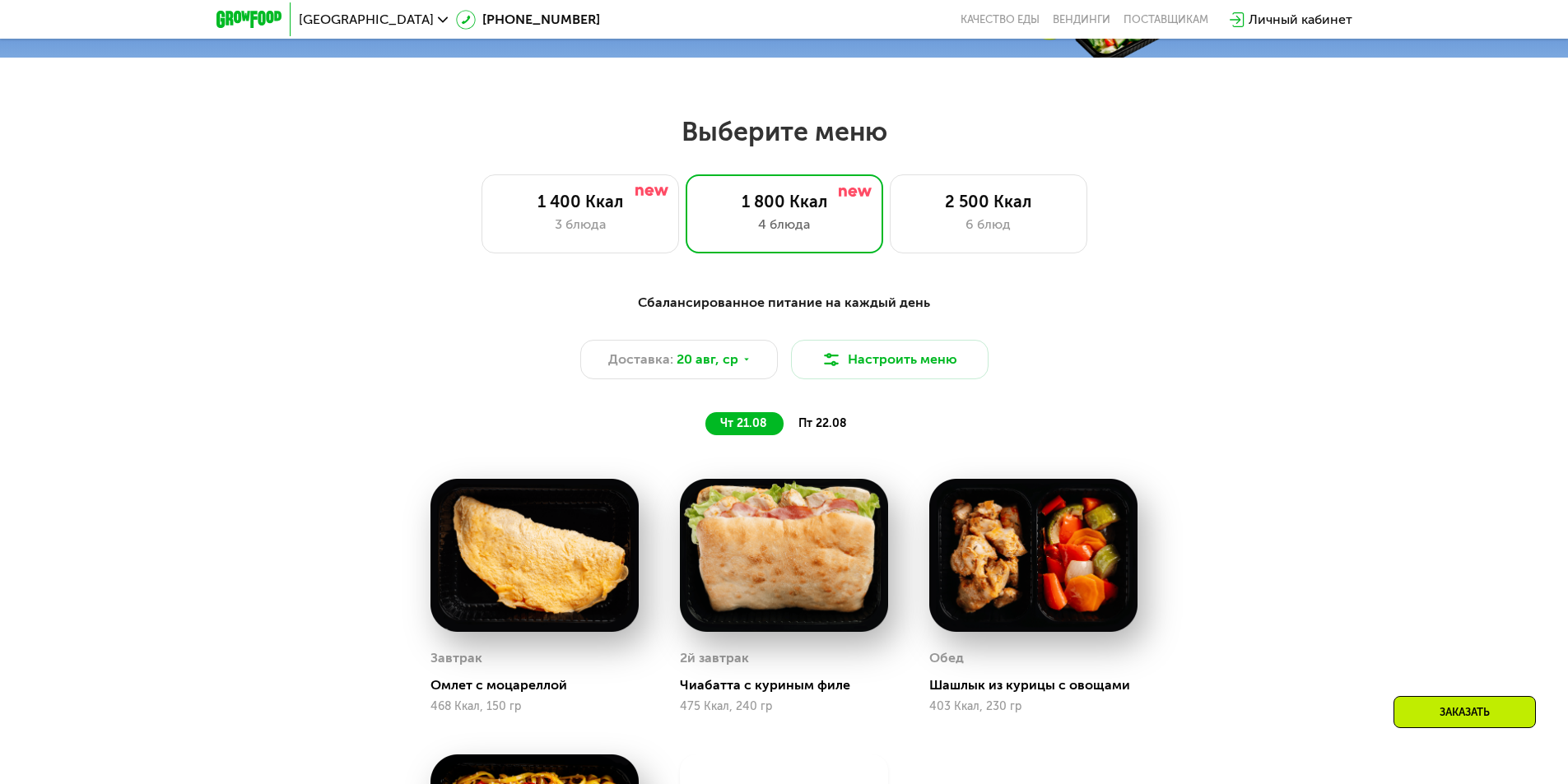
click at [823, 421] on span "пт 22.08" at bounding box center [822, 423] width 48 height 14
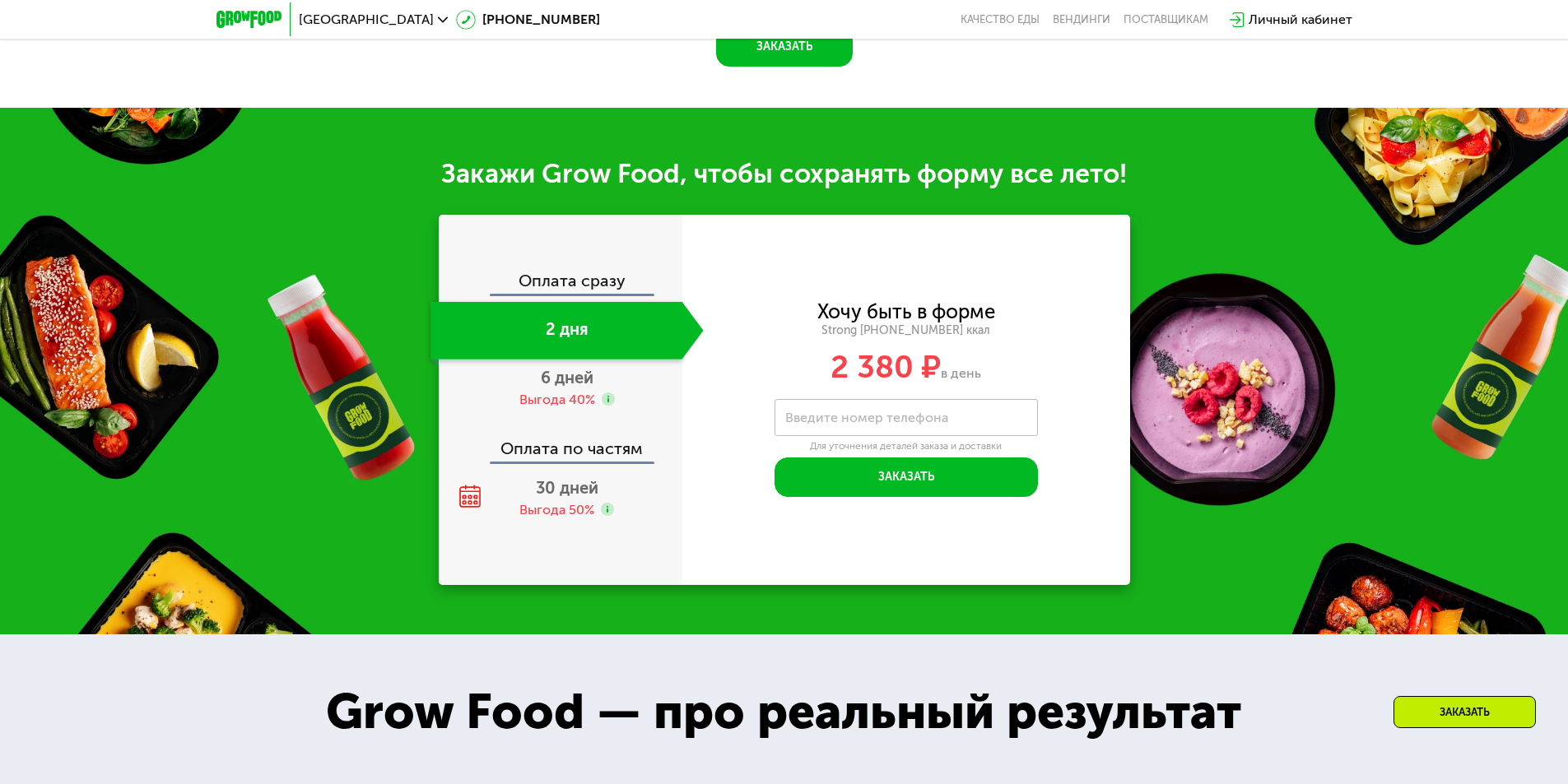
scroll to position [1811, 0]
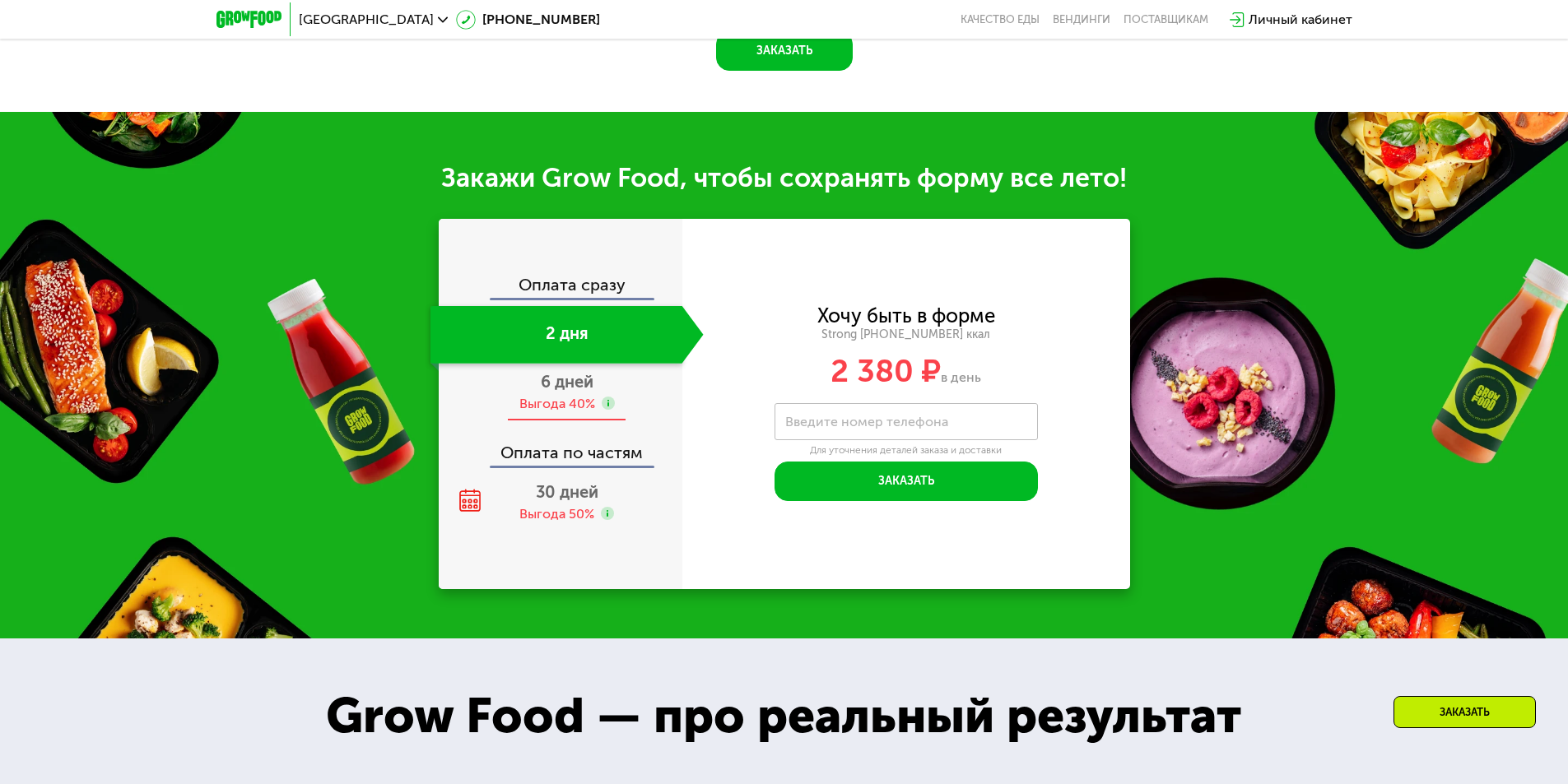
click at [567, 377] on span "6 дней" at bounding box center [567, 382] width 53 height 20
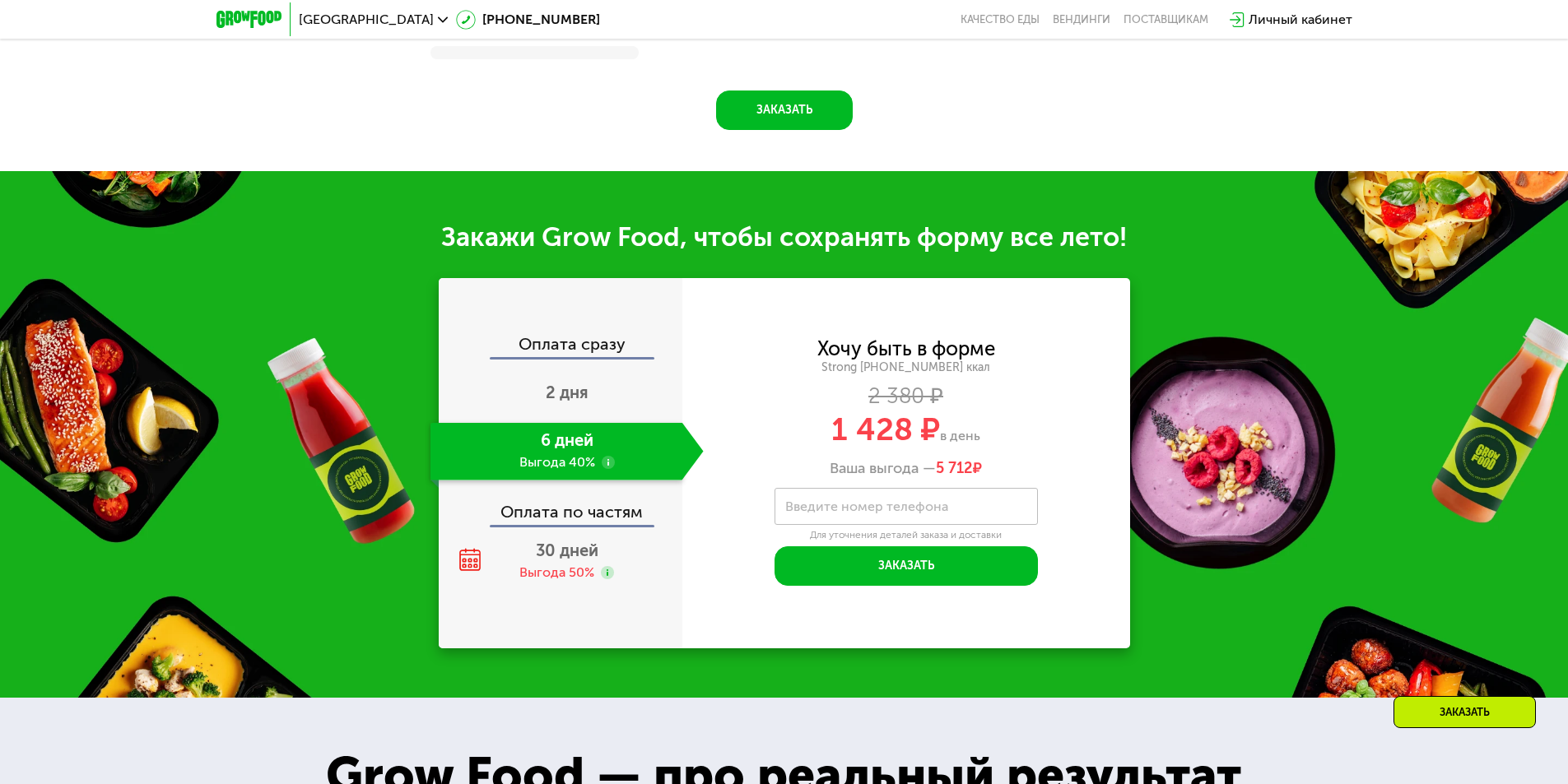
scroll to position [1886, 0]
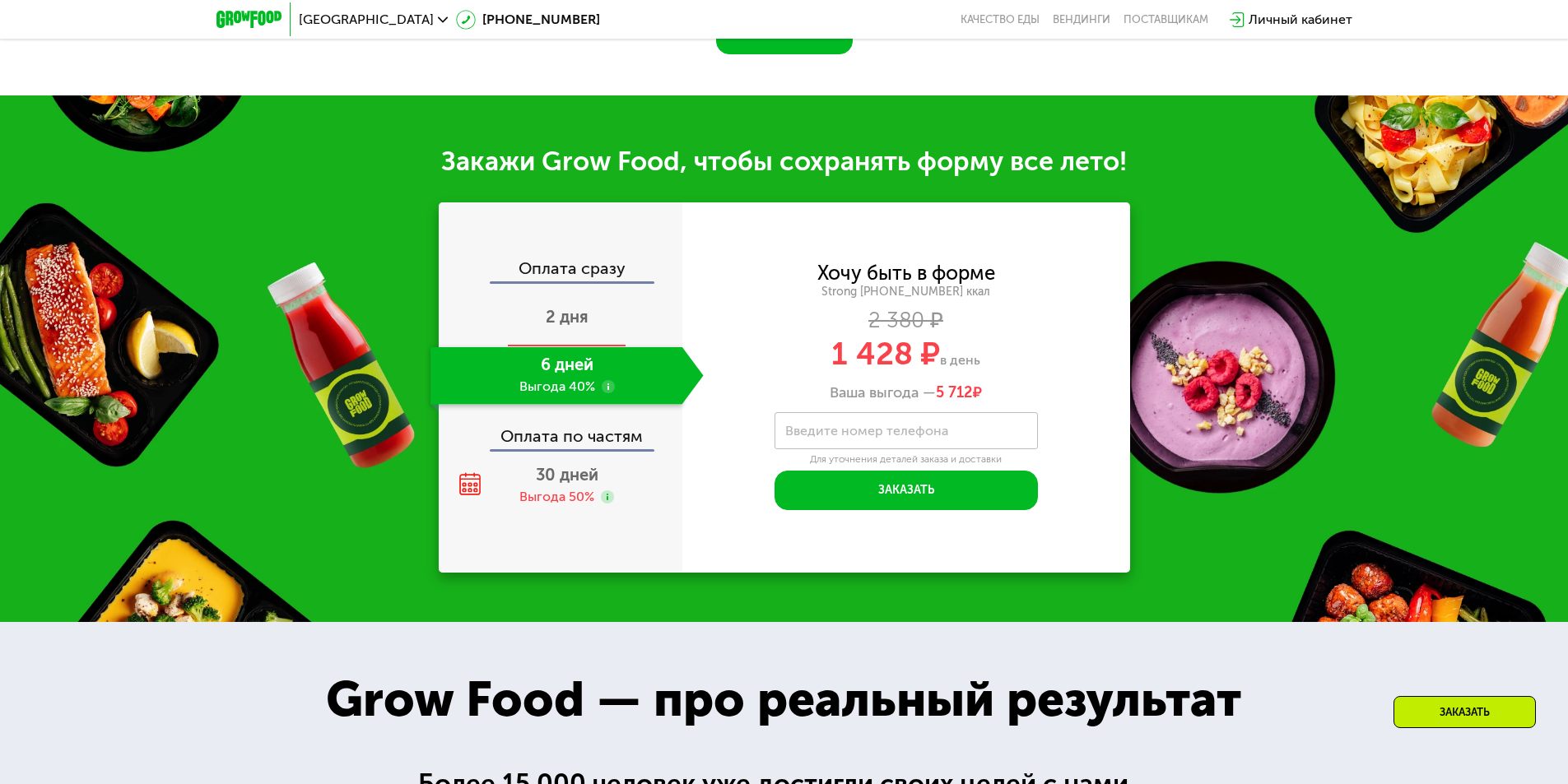
click at [563, 311] on div "2 дня" at bounding box center [567, 317] width 273 height 57
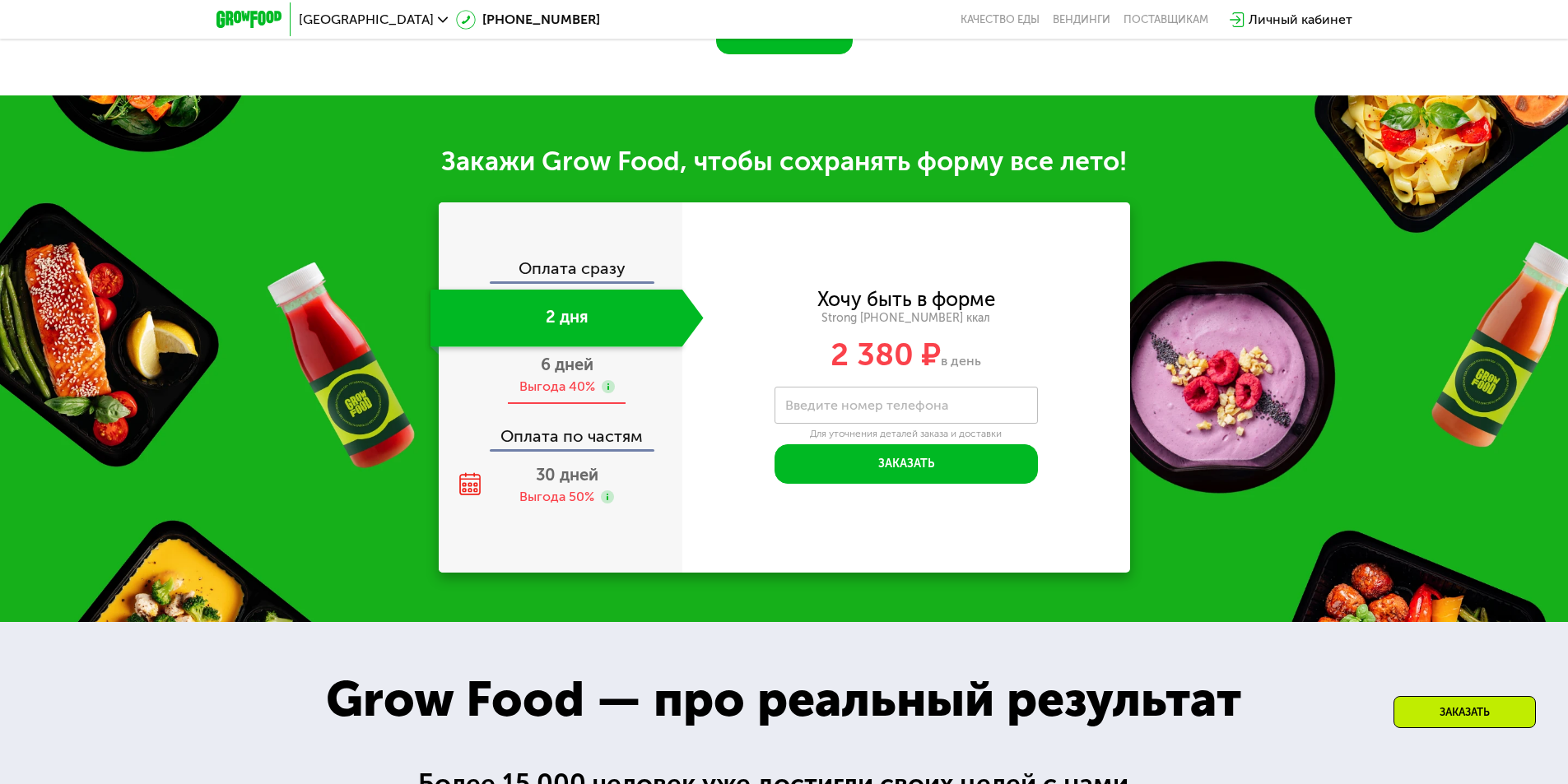
click at [548, 367] on span "6 дней" at bounding box center [567, 365] width 53 height 20
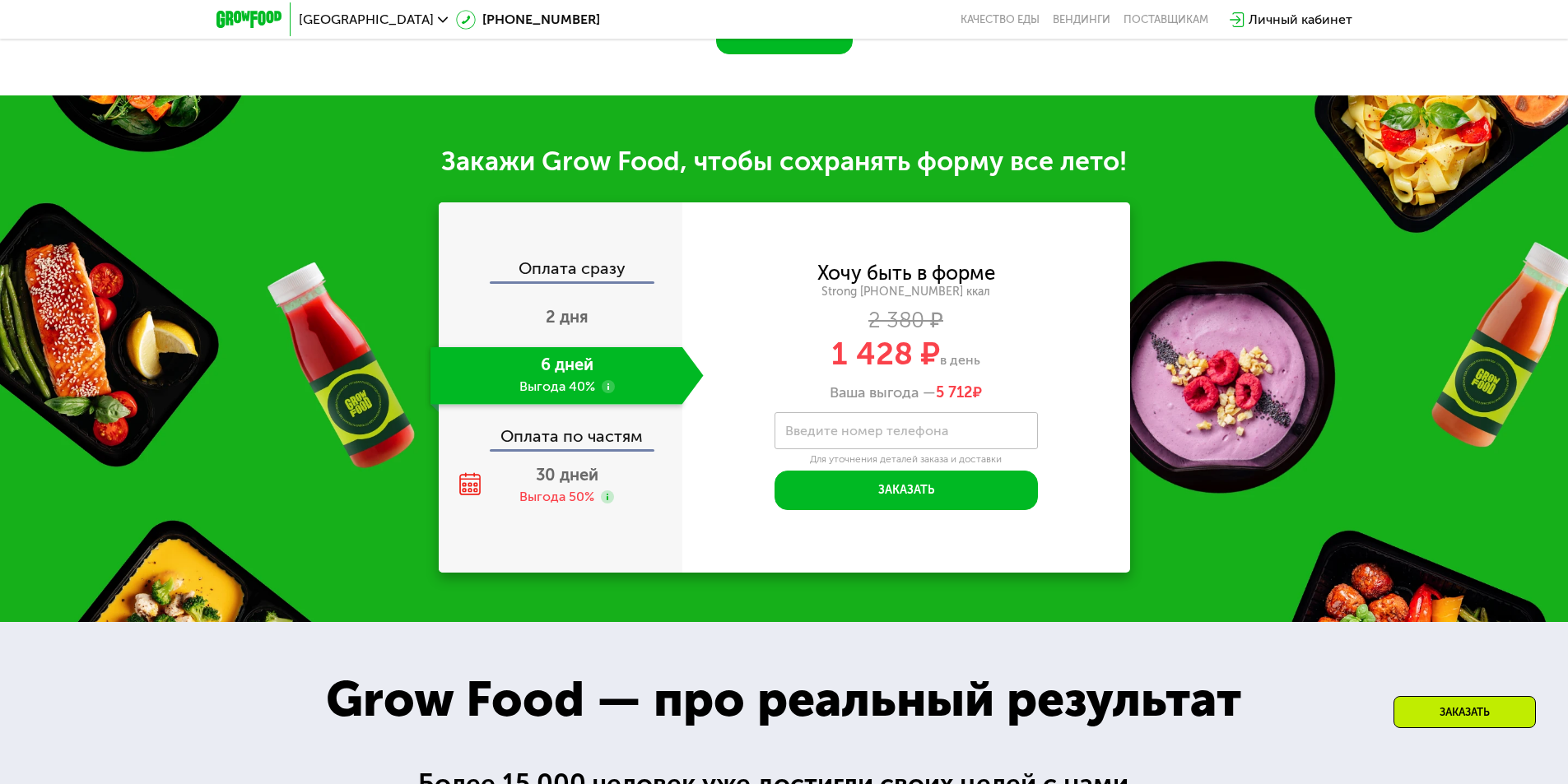
scroll to position [2006, 0]
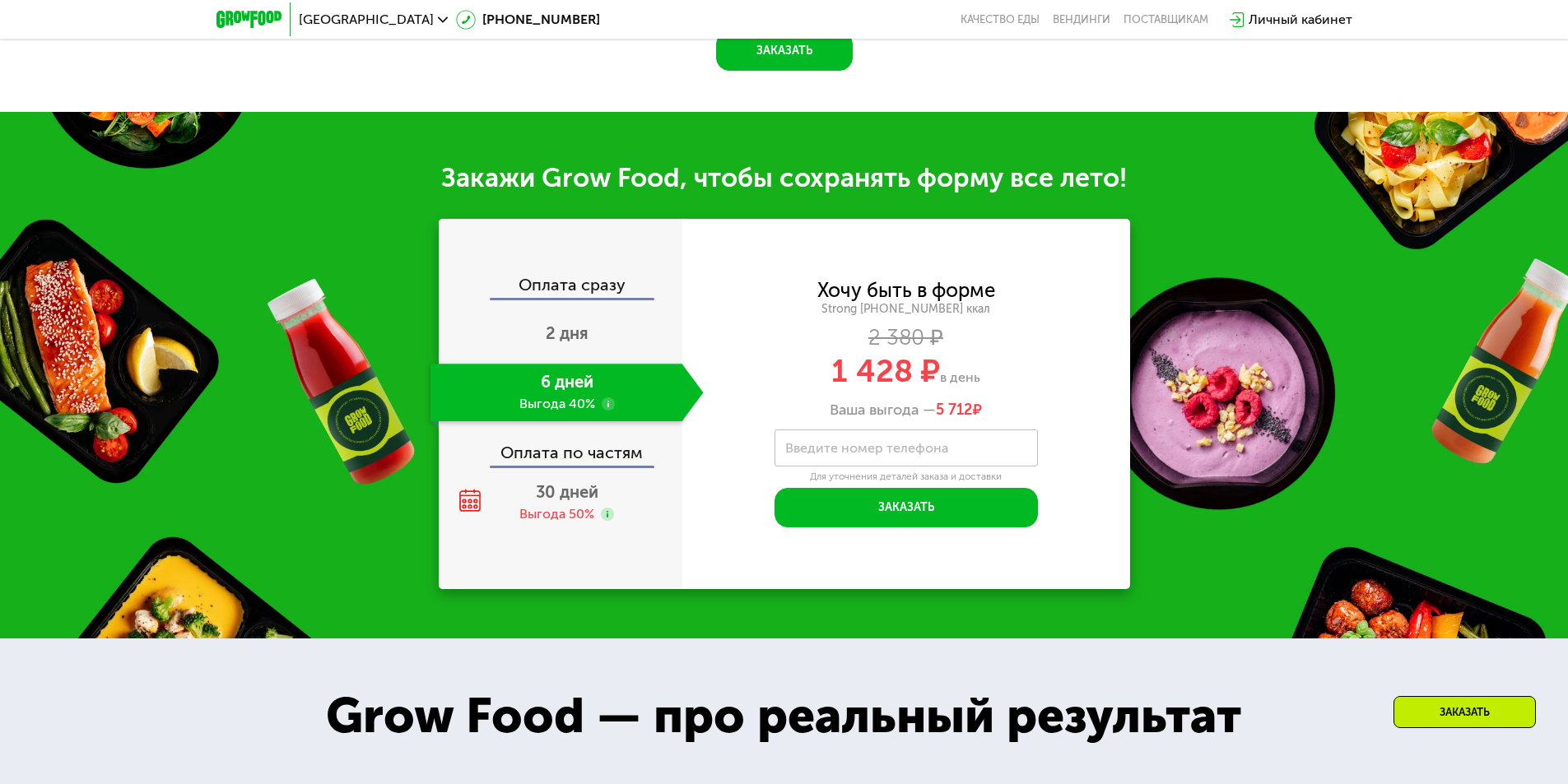
drag, startPoint x: 932, startPoint y: 399, endPoint x: 1016, endPoint y: 400, distance: 84.0
click at [1016, 402] on div "Ваша выгода — 5 712 ₽" at bounding box center [906, 411] width 447 height 18
click at [578, 324] on span "2 дня" at bounding box center [567, 334] width 43 height 20
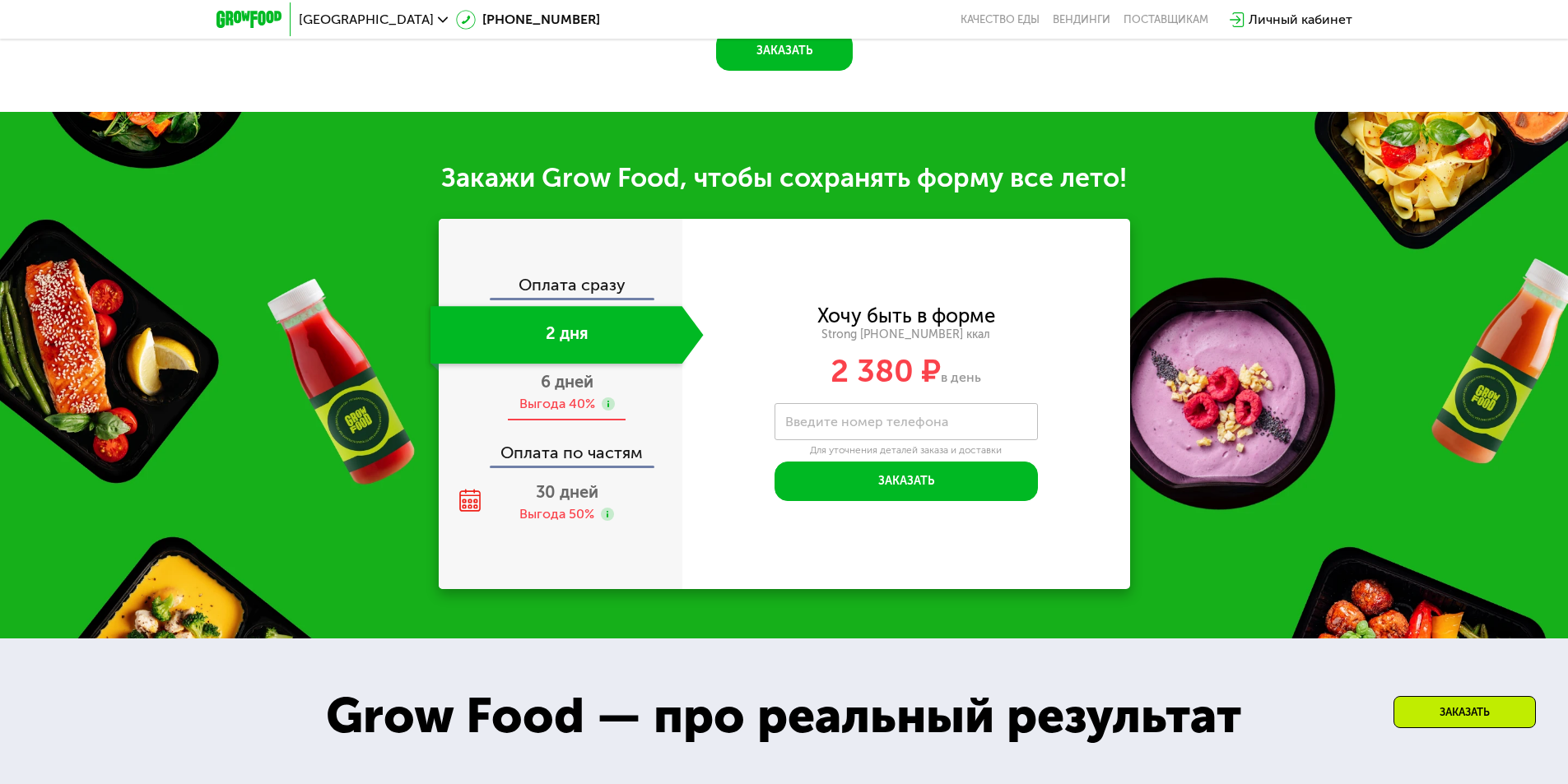
click at [578, 401] on div "Выгода 40%" at bounding box center [557, 404] width 75 height 18
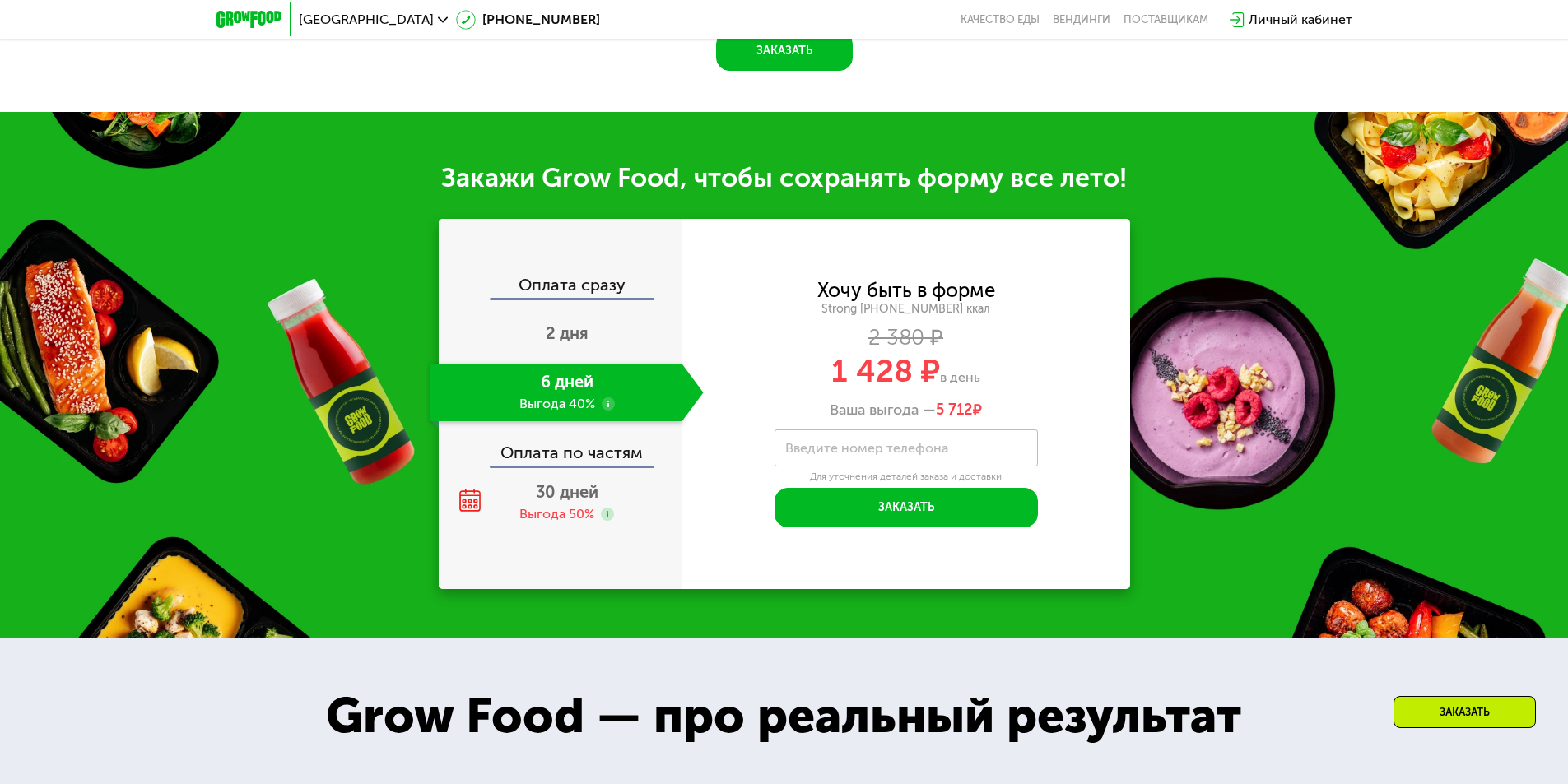
drag, startPoint x: 652, startPoint y: 252, endPoint x: 623, endPoint y: 270, distance: 34.1
click at [634, 268] on div "Оплата сразу 2 дня 6 дней Выгода 40% Оплата по частям 30 дней Выгода 50%" at bounding box center [560, 404] width 244 height 370
drag, startPoint x: 615, startPoint y: 270, endPoint x: 604, endPoint y: 276, distance: 12.5
click at [613, 276] on div "Оплата сразу" at bounding box center [561, 287] width 242 height 22
click at [569, 276] on div "Оплата сразу" at bounding box center [561, 287] width 242 height 22
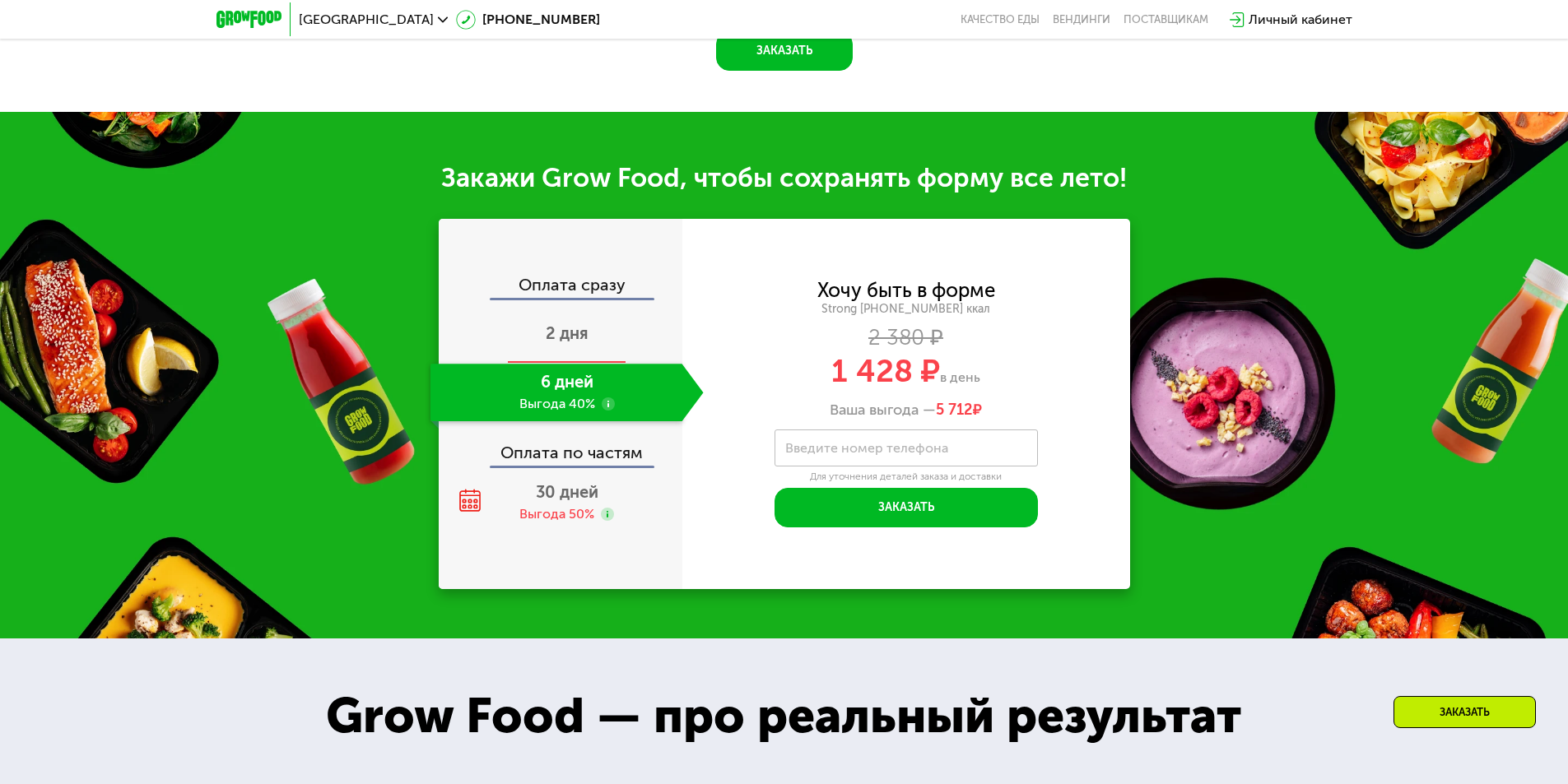
click at [561, 341] on div "2 дня" at bounding box center [567, 335] width 273 height 57
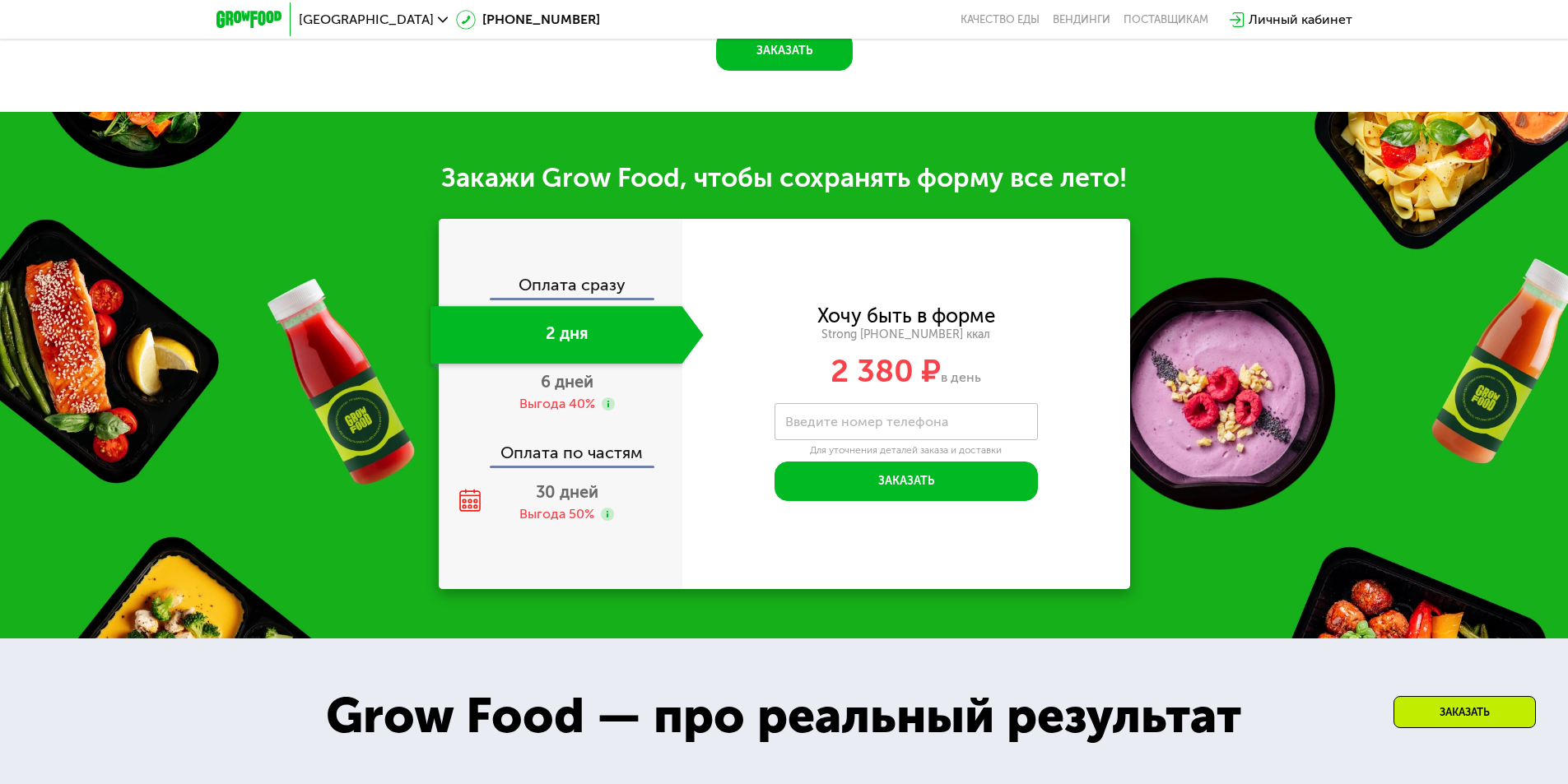
click at [562, 283] on div "Оплата сразу" at bounding box center [561, 287] width 242 height 22
click at [563, 487] on span "30 дней" at bounding box center [567, 492] width 63 height 20
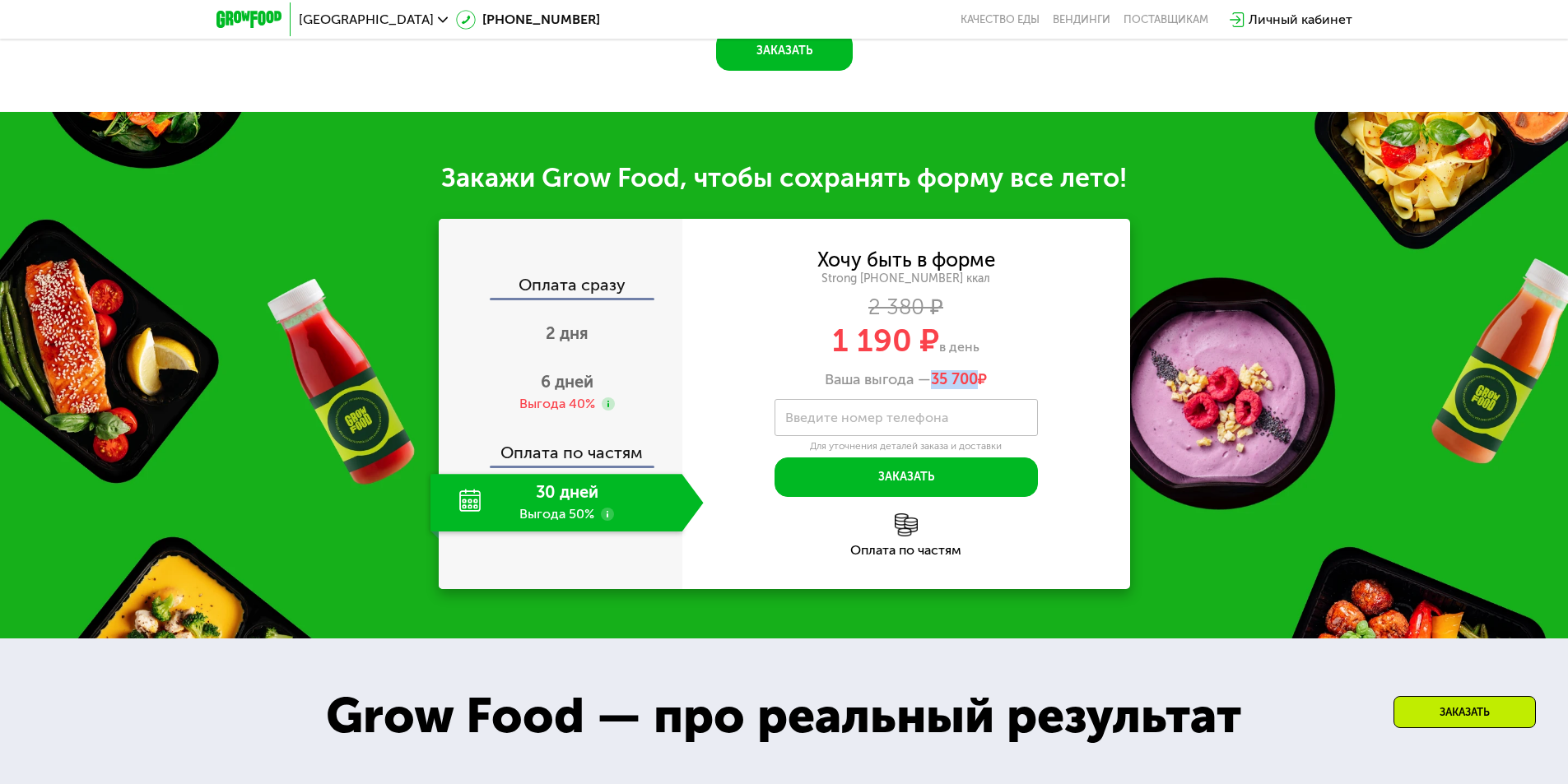
drag, startPoint x: 933, startPoint y: 369, endPoint x: 977, endPoint y: 367, distance: 44.0
click at [977, 370] on span "35 700" at bounding box center [954, 379] width 47 height 18
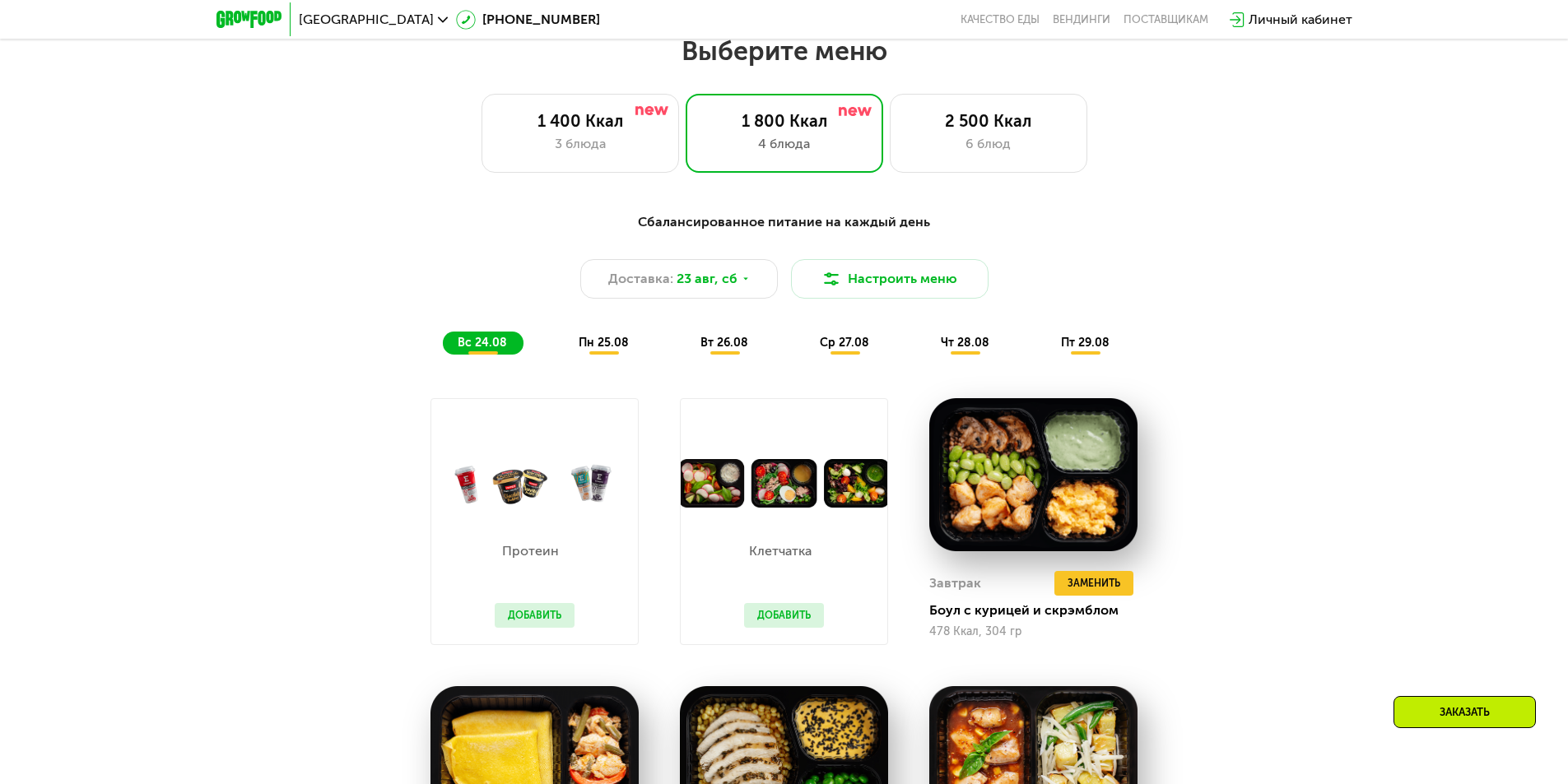
scroll to position [608, 0]
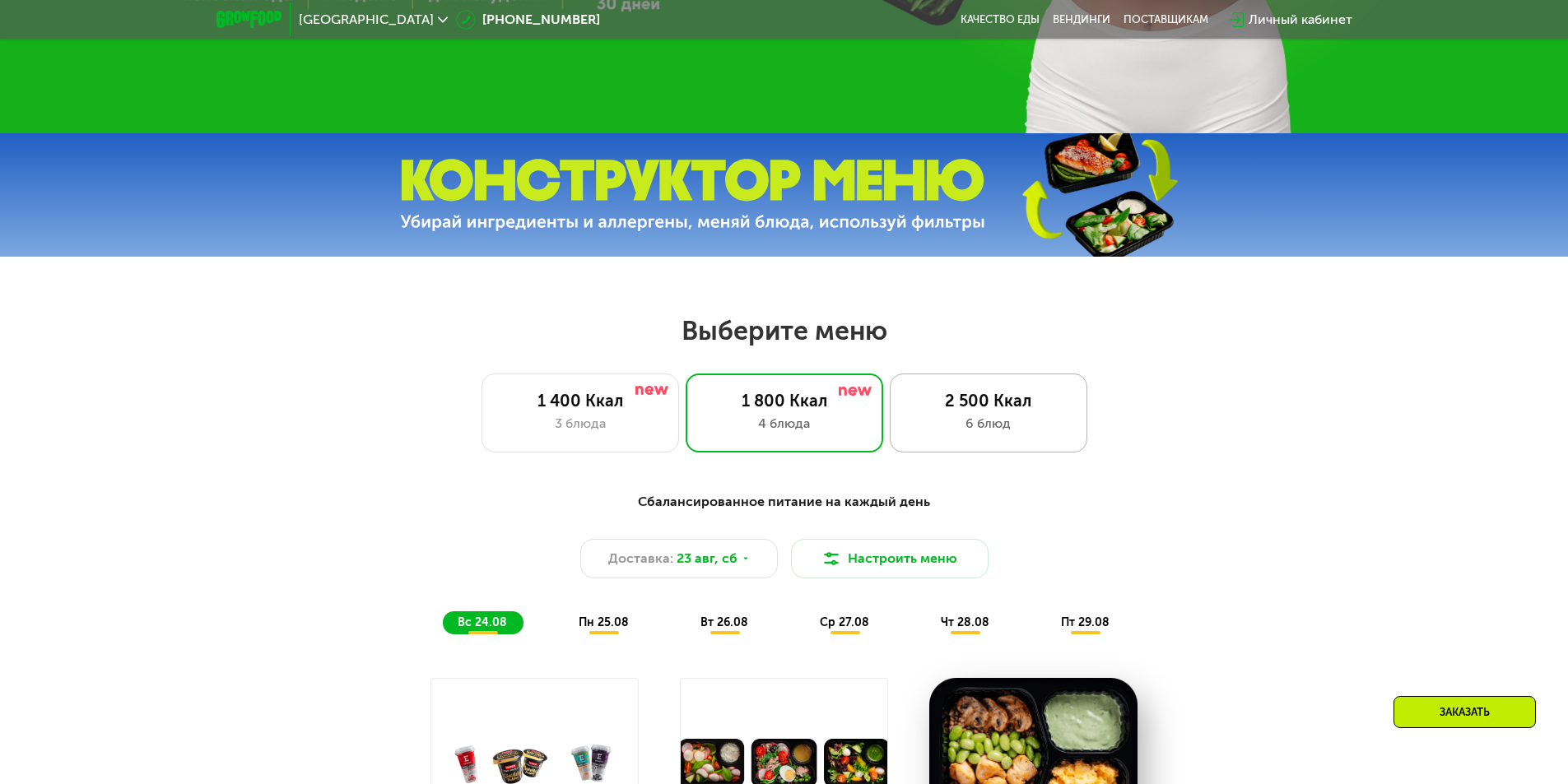
click at [1017, 431] on div "6 блюд" at bounding box center [988, 424] width 163 height 20
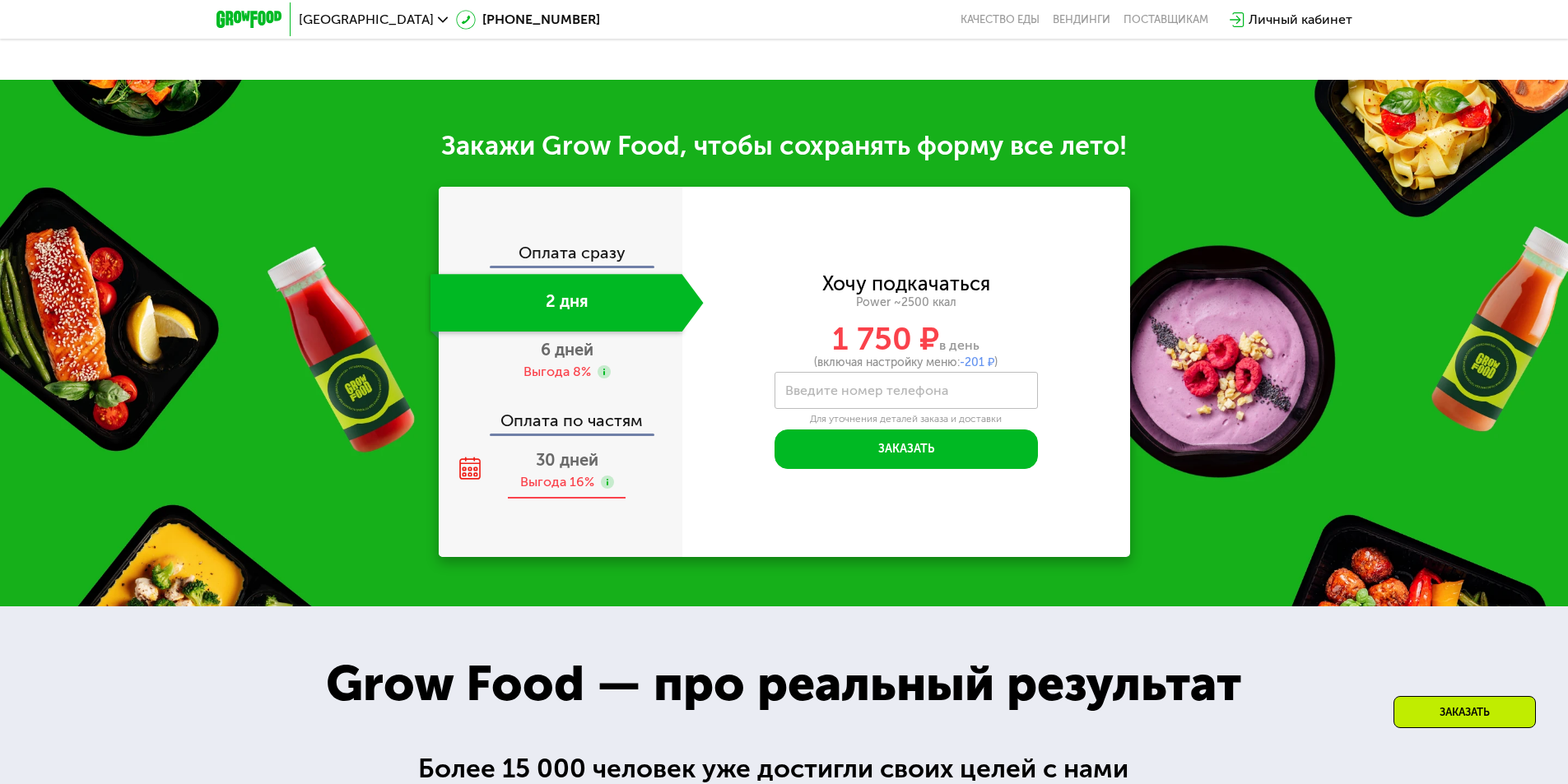
click at [613, 490] on div "30 дней Выгода 16%" at bounding box center [567, 470] width 273 height 57
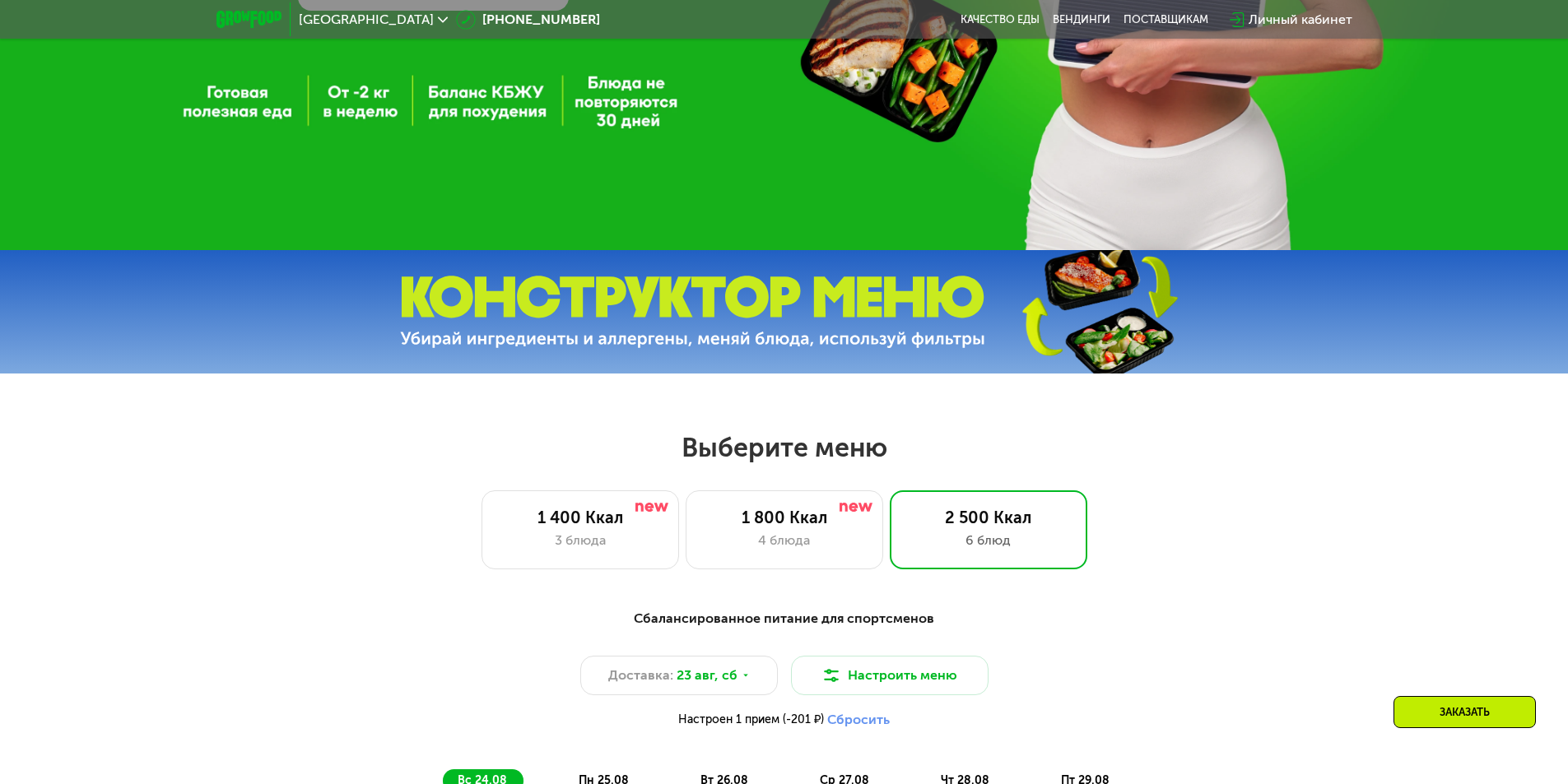
scroll to position [603, 0]
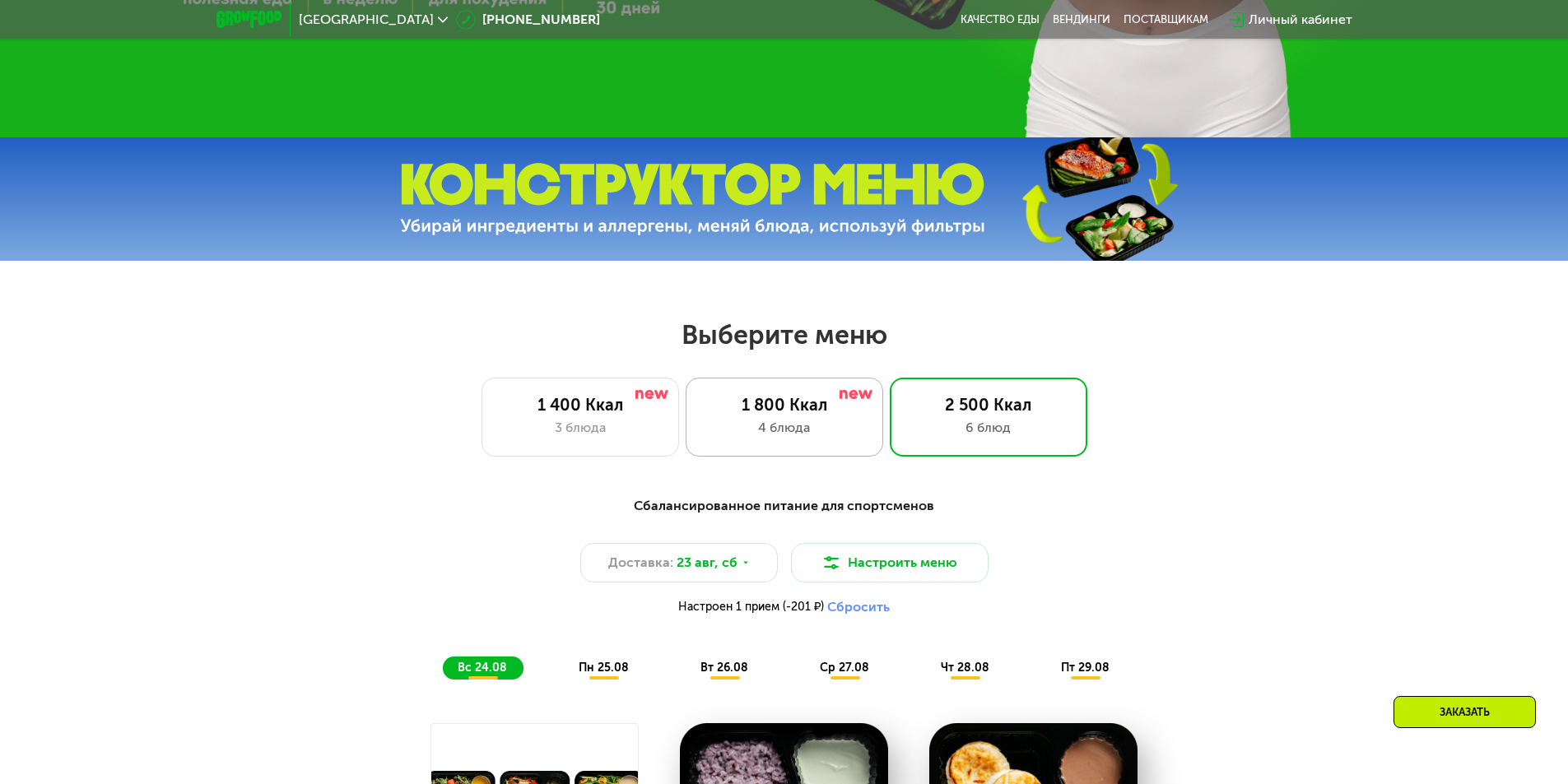
click at [890, 396] on div "1 800 Ккал 4 блюда" at bounding box center [988, 417] width 197 height 79
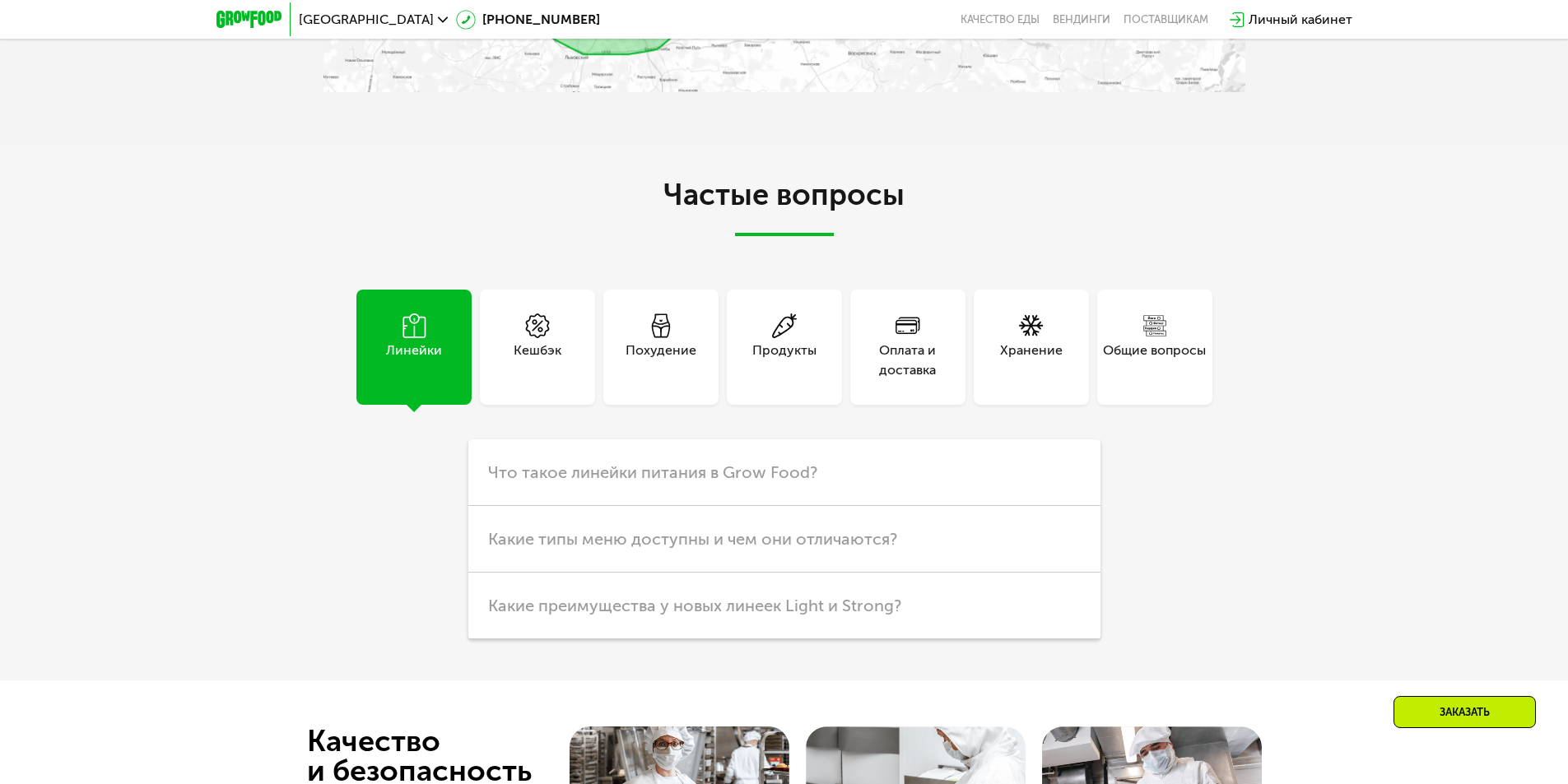
scroll to position [4224, 0]
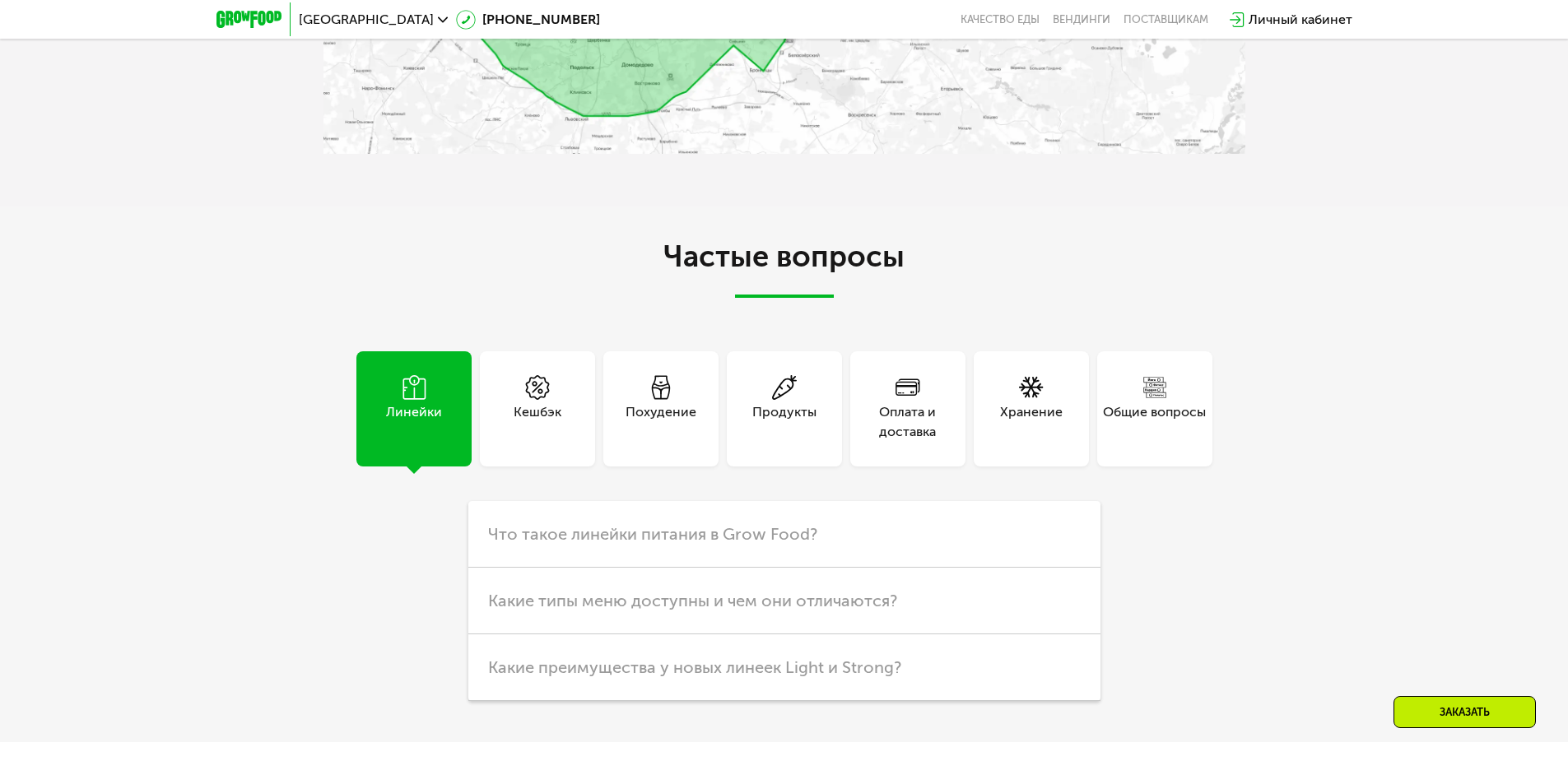
click at [548, 446] on div "Кешбэк" at bounding box center [537, 408] width 116 height 116
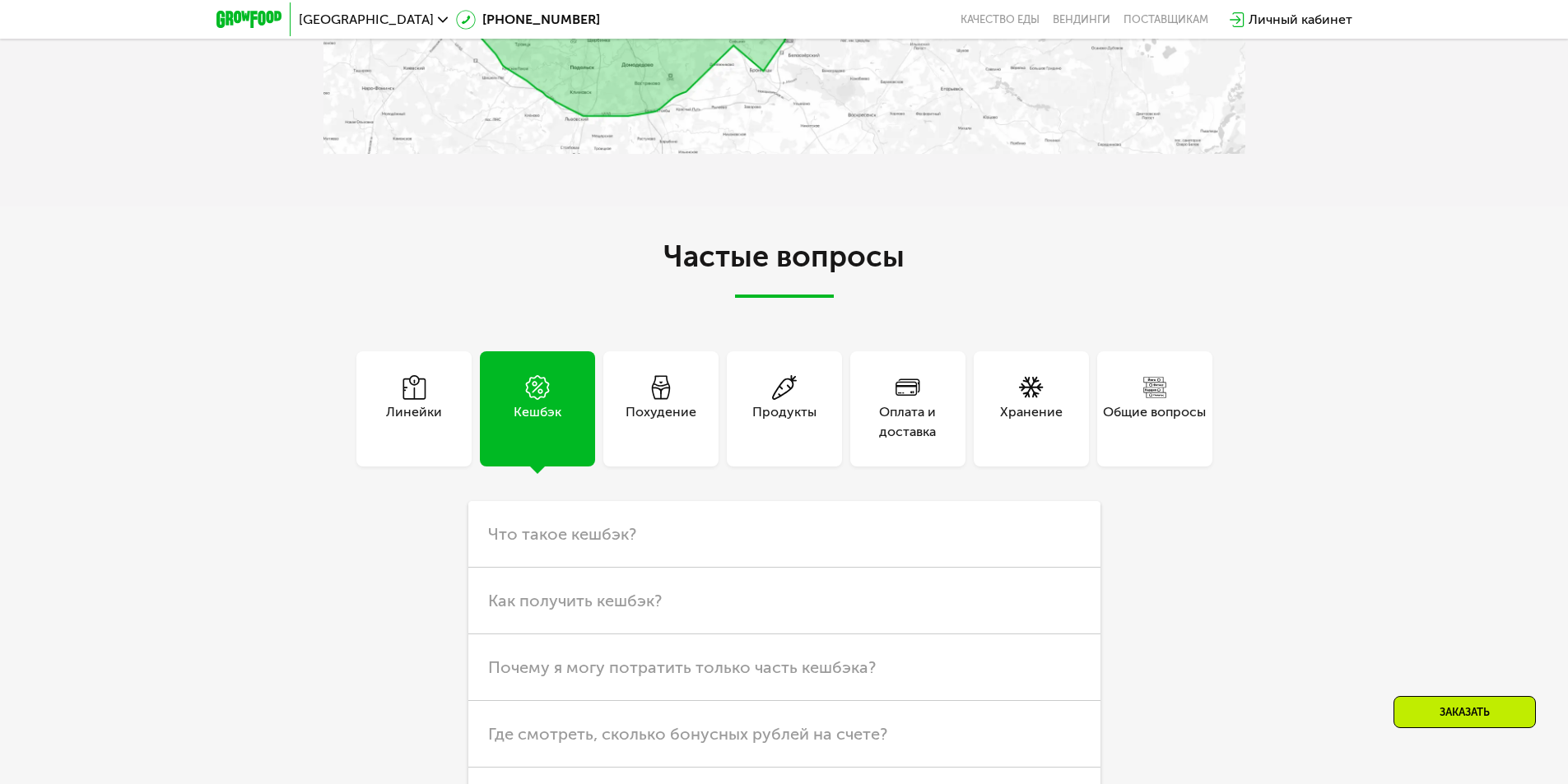
click at [636, 436] on div "Похудение" at bounding box center [661, 421] width 71 height 39
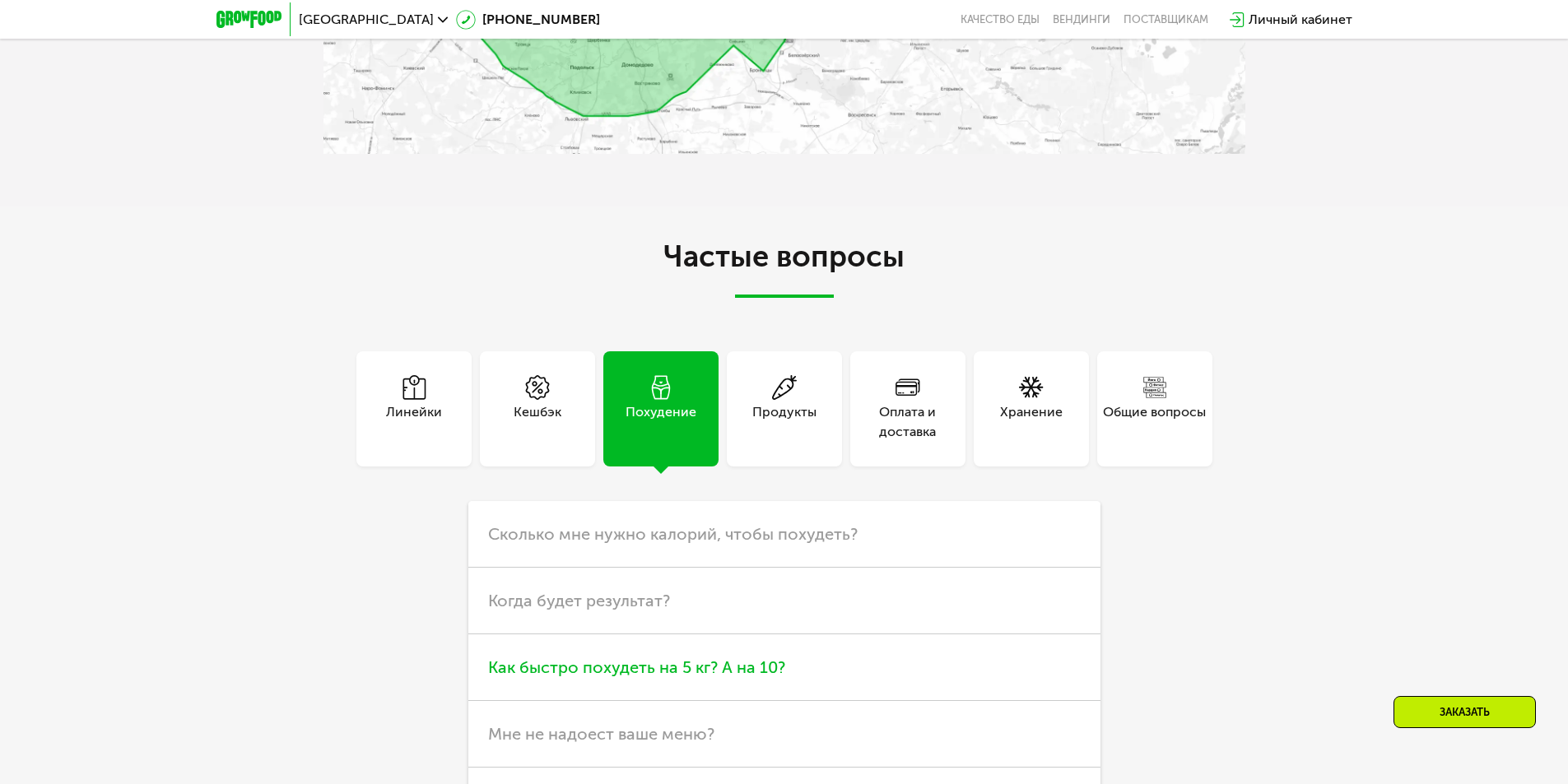
click at [698, 678] on span "Как быстро похудеть на 5 кг? А на 10?" at bounding box center [637, 668] width 297 height 20
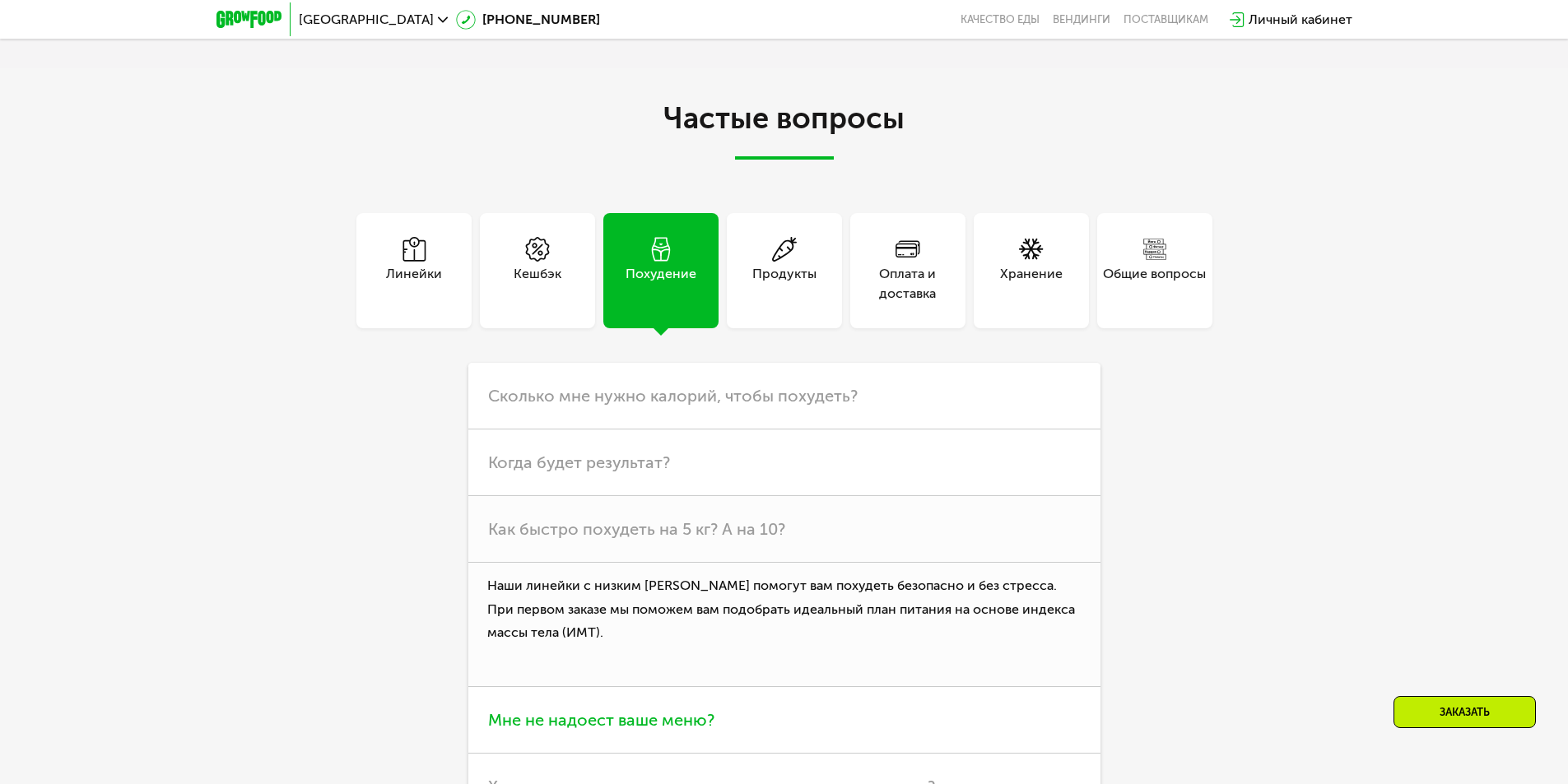
scroll to position [4307, 0]
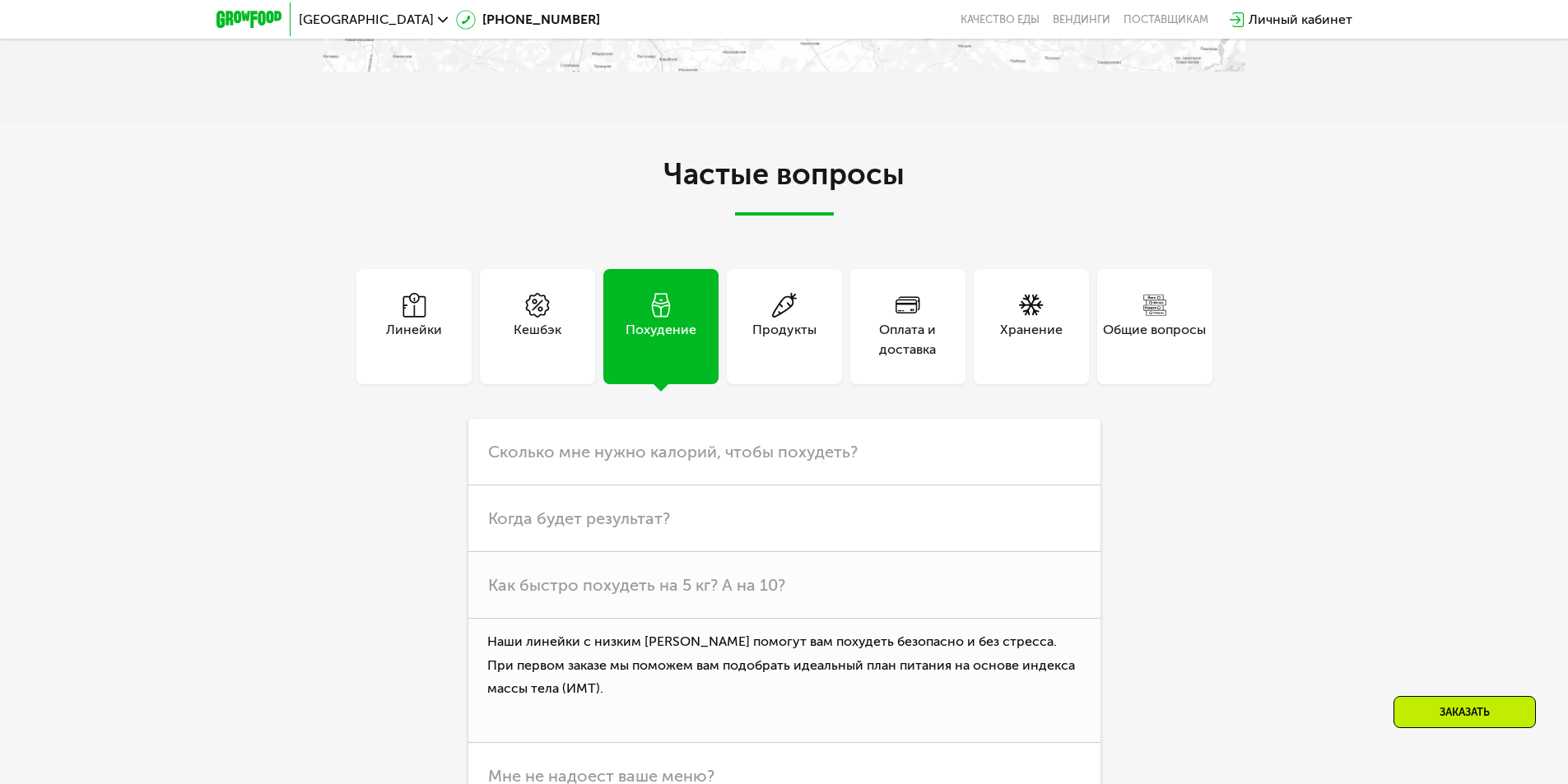
click at [774, 320] on div "Продукты" at bounding box center [784, 339] width 65 height 39
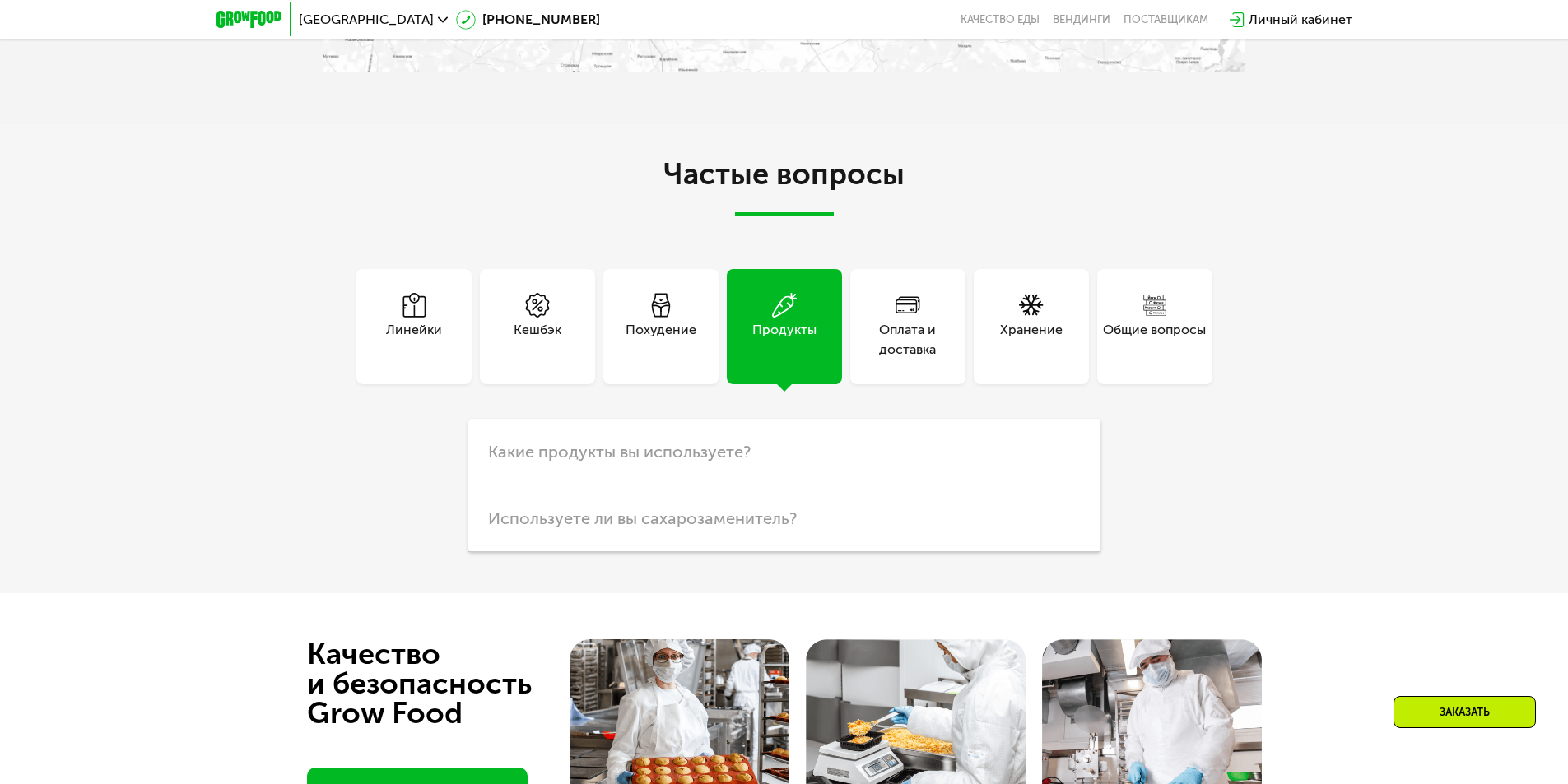
click at [854, 340] on div "Оплата и доставка" at bounding box center [908, 339] width 116 height 39
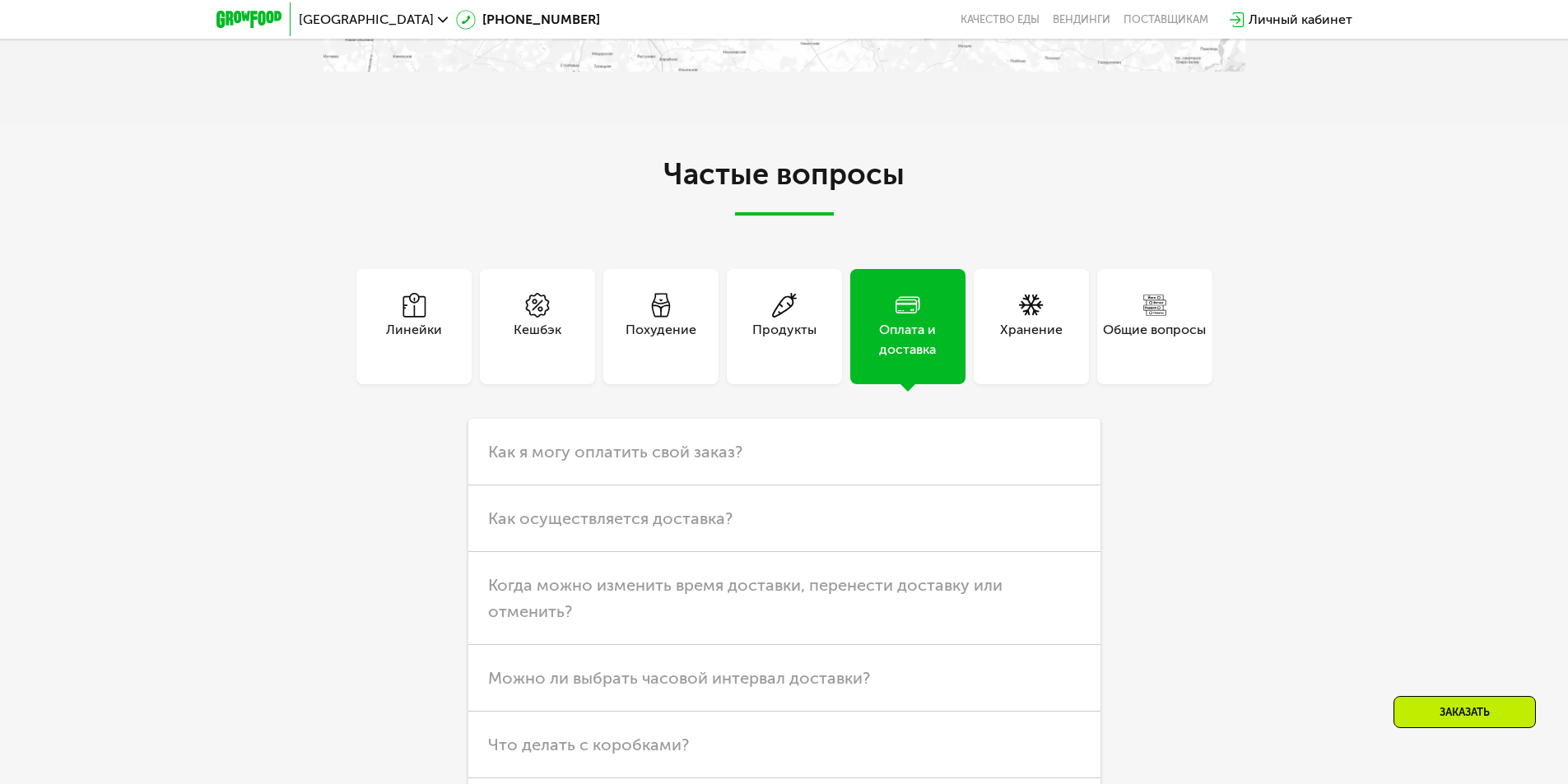
click at [1017, 341] on div "Хранение" at bounding box center [1030, 339] width 63 height 39
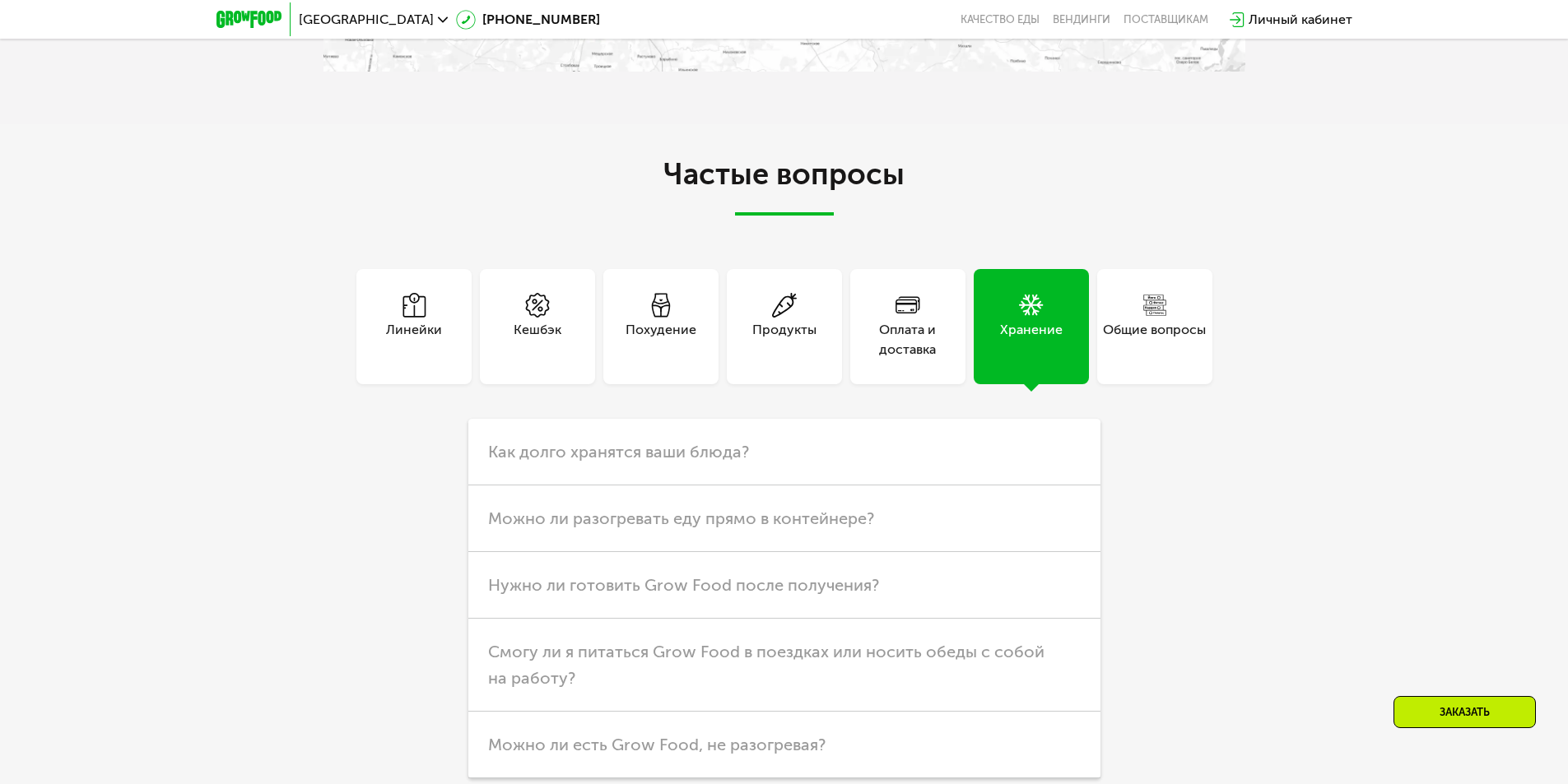
click at [1109, 365] on div "Общие вопросы" at bounding box center [1154, 327] width 116 height 116
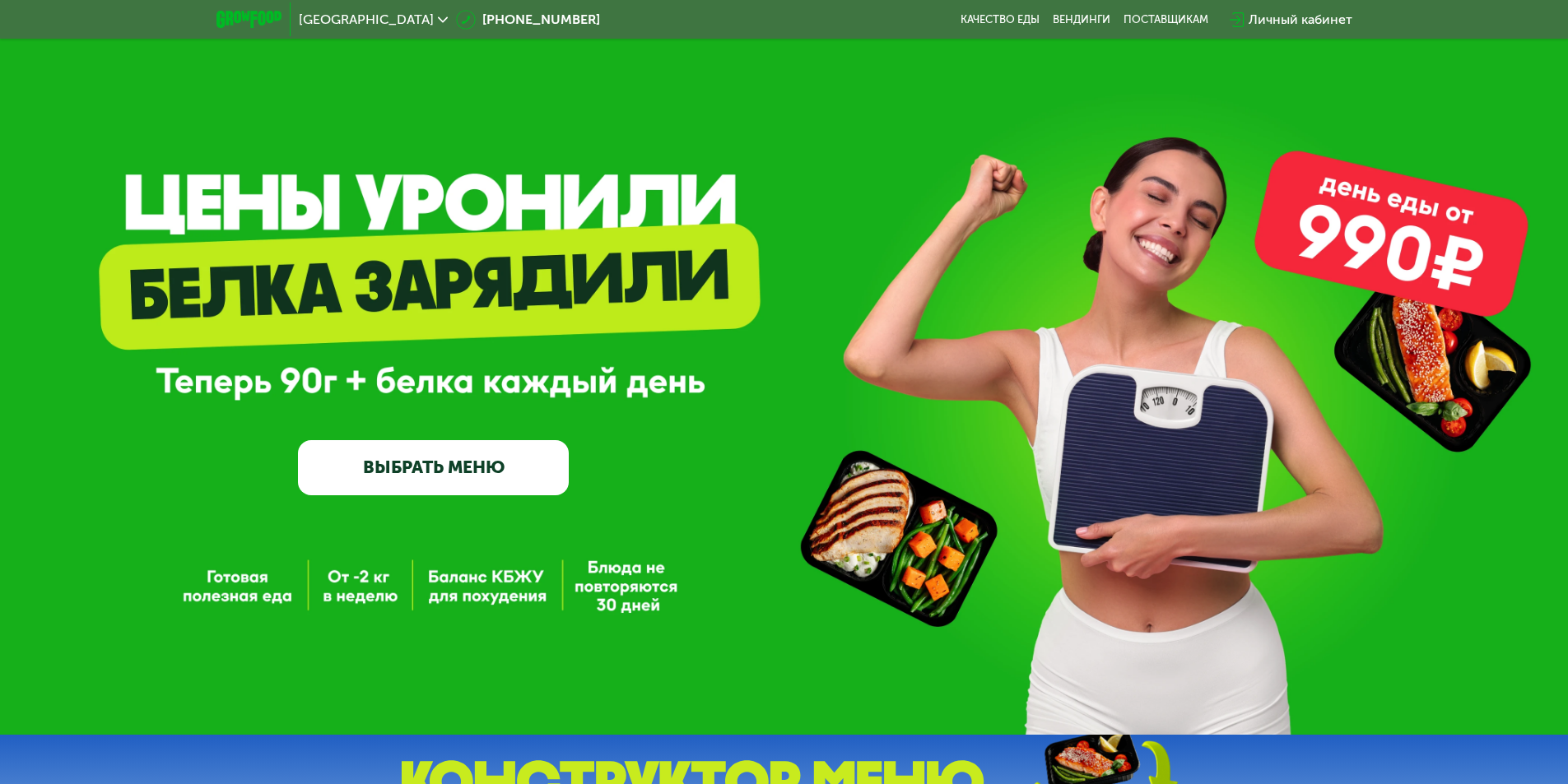
scroll to position [0, 0]
